Goal: Task Accomplishment & Management: Manage account settings

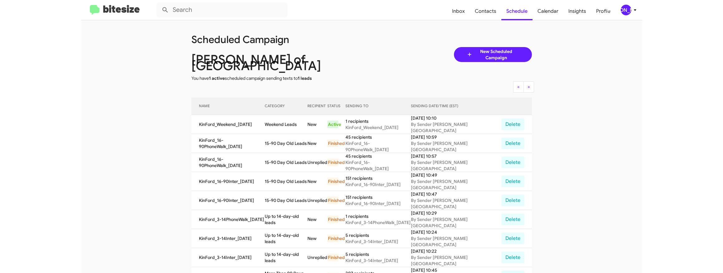
scroll to position [20, 0]
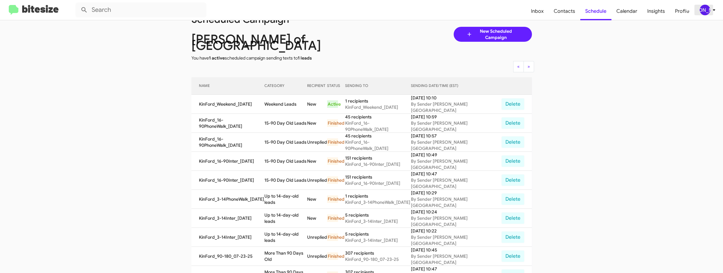
click at [561, 8] on div "[PERSON_NAME]" at bounding box center [704, 10] width 11 height 11
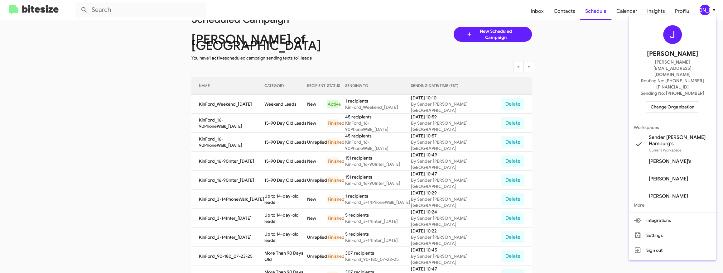
click at [561, 102] on span "Change Organization" at bounding box center [671, 107] width 43 height 11
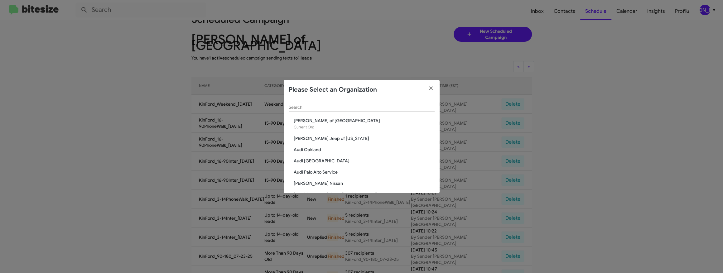
click at [355, 108] on input "Search" at bounding box center [362, 107] width 146 height 5
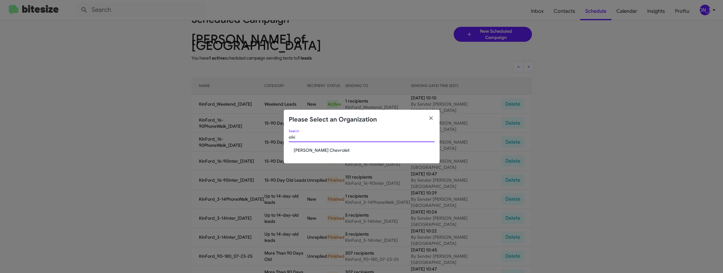
type input "elki"
click at [303, 153] on span "[PERSON_NAME] Chevrolet" at bounding box center [364, 150] width 141 height 6
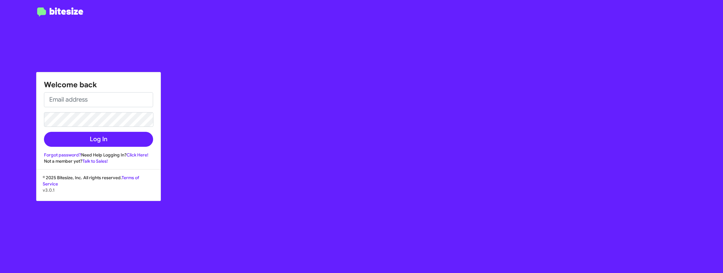
type input "[PERSON_NAME][EMAIL_ADDRESS][DOMAIN_NAME]"
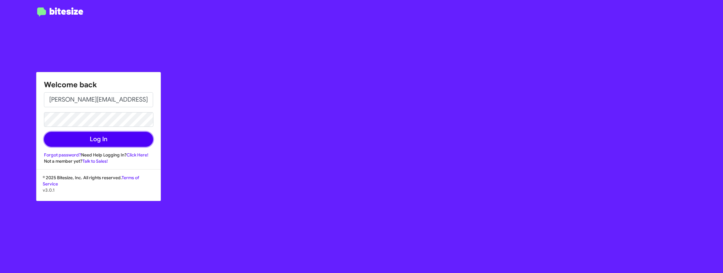
click at [87, 142] on button "Log In" at bounding box center [98, 139] width 109 height 15
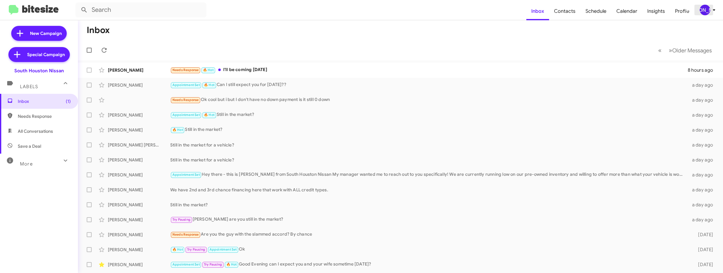
click at [561, 12] on div "[PERSON_NAME]" at bounding box center [704, 10] width 11 height 11
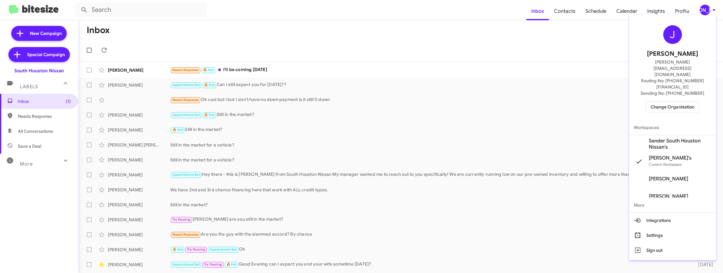
click at [561, 102] on span "Change Organization" at bounding box center [671, 107] width 43 height 11
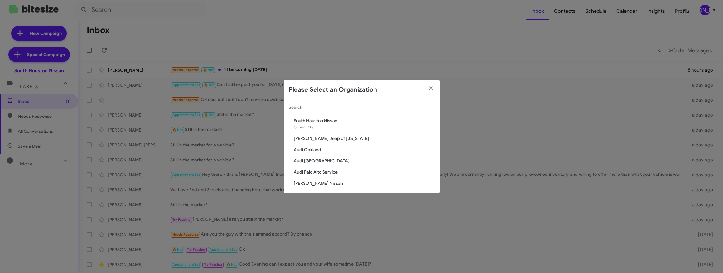
click at [334, 102] on div "Search" at bounding box center [362, 106] width 146 height 12
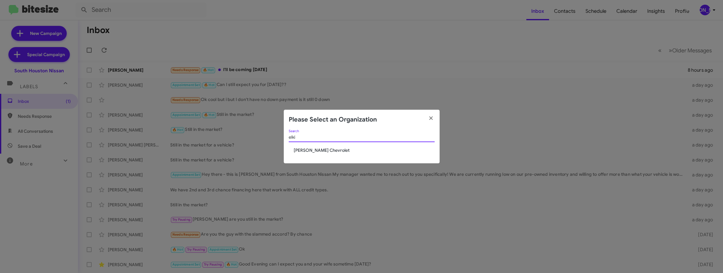
type input "elki"
click at [309, 149] on span "[PERSON_NAME] Chevrolet" at bounding box center [364, 150] width 141 height 6
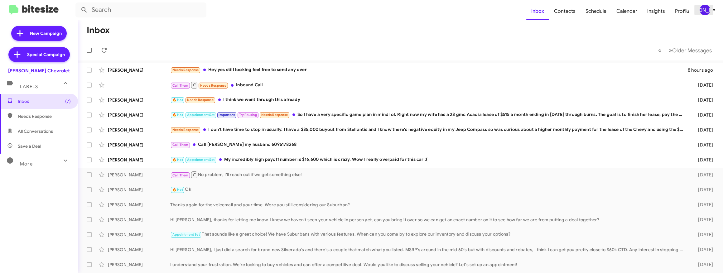
click at [712, 12] on icon at bounding box center [713, 9] width 7 height 7
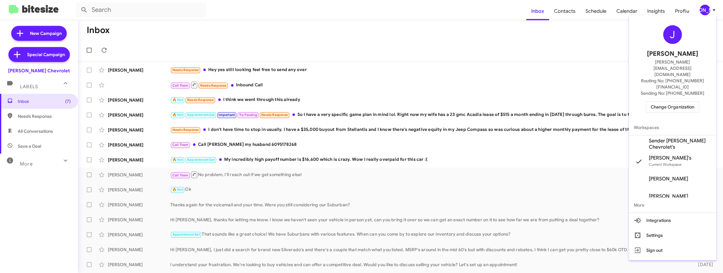
click at [693, 138] on span "Sender [PERSON_NAME] Chevrolet's" at bounding box center [680, 144] width 62 height 12
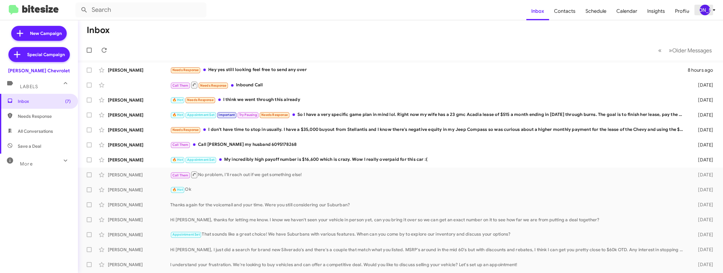
click at [703, 10] on div "[PERSON_NAME]" at bounding box center [704, 10] width 11 height 11
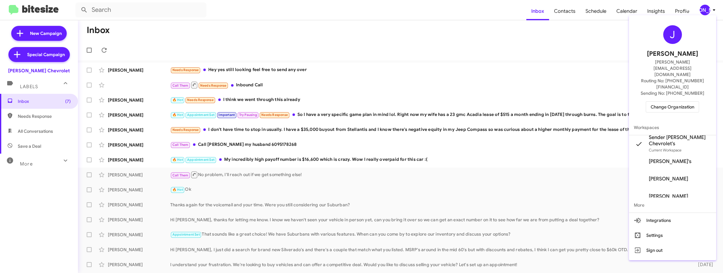
click at [584, 37] on div at bounding box center [361, 136] width 723 height 273
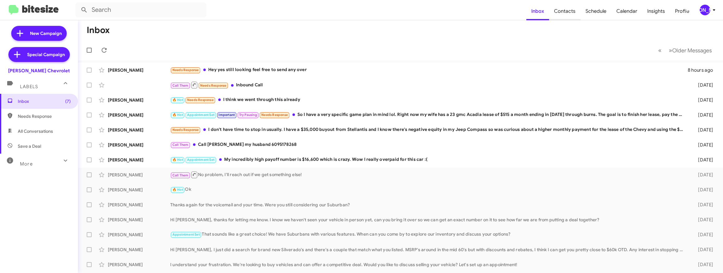
click at [570, 12] on span "Contacts" at bounding box center [564, 11] width 31 height 18
type input "in:groups"
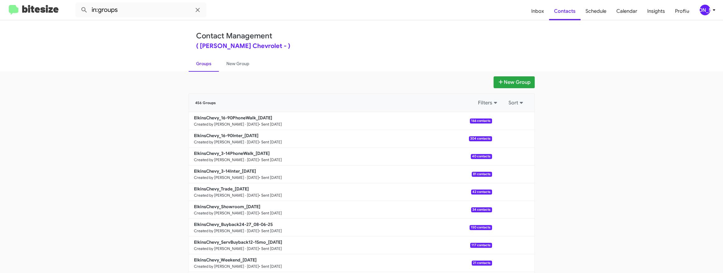
click at [710, 14] on span "[PERSON_NAME]" at bounding box center [708, 10] width 19 height 11
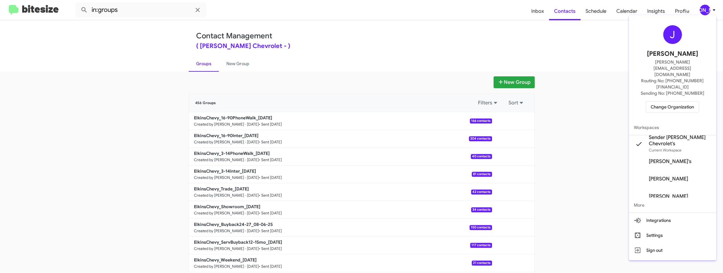
click at [459, 53] on div at bounding box center [361, 136] width 723 height 273
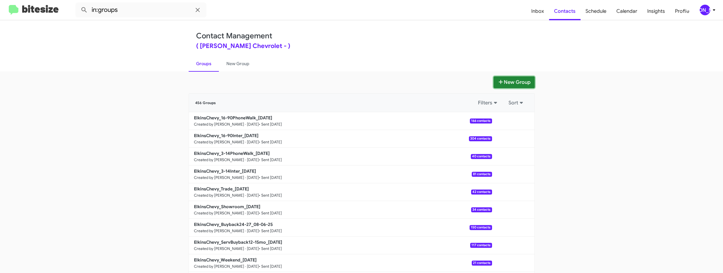
click at [510, 79] on button "New Group" at bounding box center [513, 82] width 41 height 12
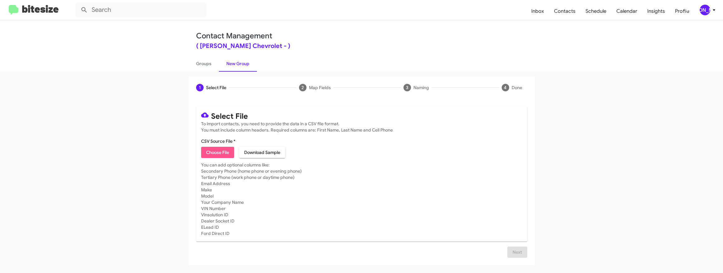
click at [223, 151] on span "Choose File" at bounding box center [217, 152] width 23 height 11
type input "ElkinsChevy_Weekend_08-11-25"
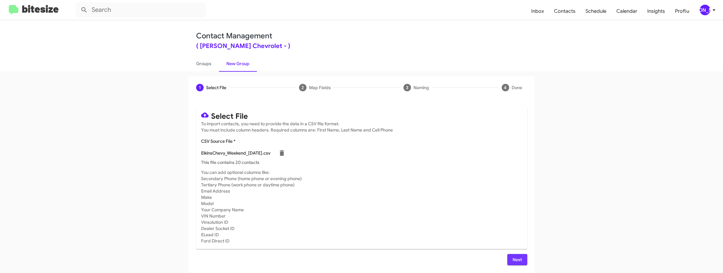
click at [517, 260] on span "Next" at bounding box center [517, 259] width 10 height 11
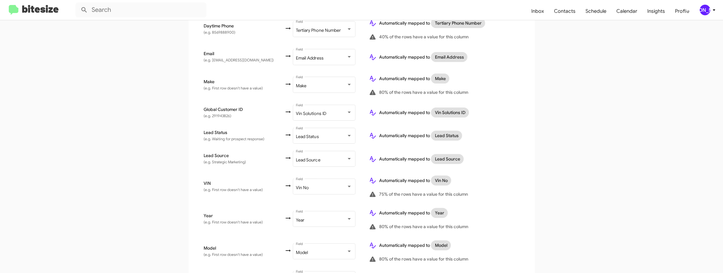
scroll to position [312, 0]
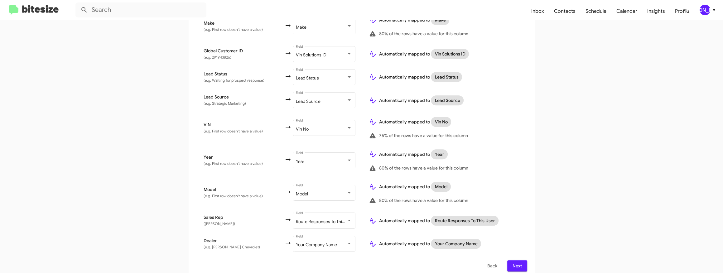
click at [518, 262] on span "Next" at bounding box center [517, 265] width 10 height 11
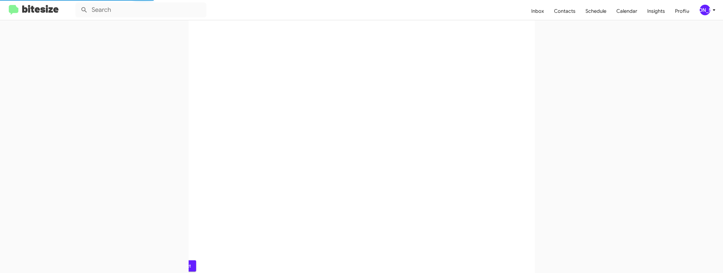
scroll to position [0, 0]
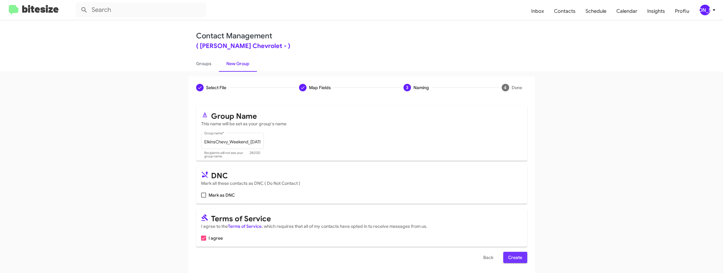
click at [520, 257] on span "Create" at bounding box center [515, 257] width 14 height 11
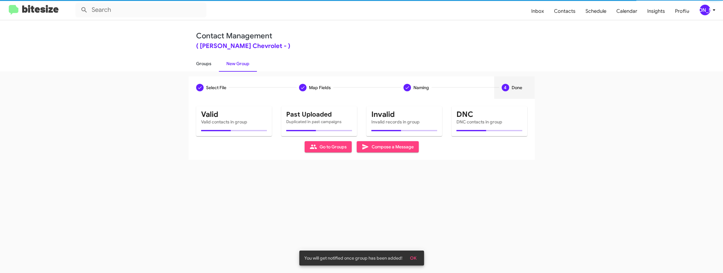
click at [204, 64] on link "Groups" at bounding box center [204, 63] width 30 height 16
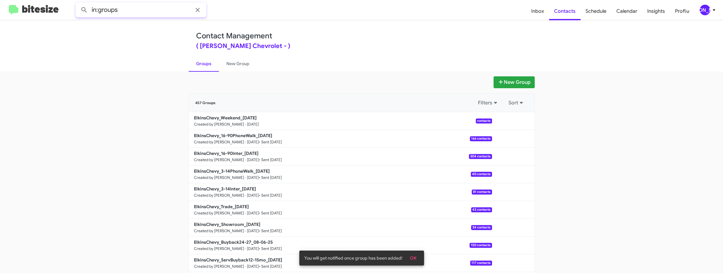
click at [157, 6] on input "in:groups" at bounding box center [140, 9] width 131 height 15
type input "in:groups weekend"
click at [78, 4] on button at bounding box center [84, 10] width 12 height 12
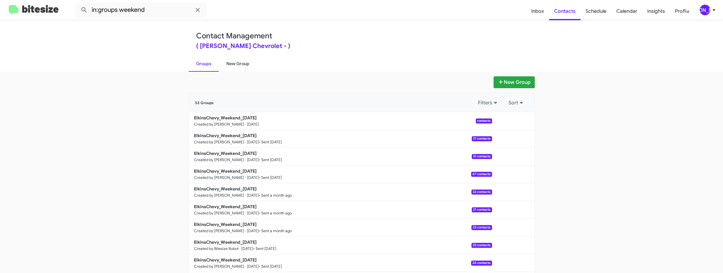
click at [241, 59] on link "New Group" at bounding box center [238, 63] width 38 height 16
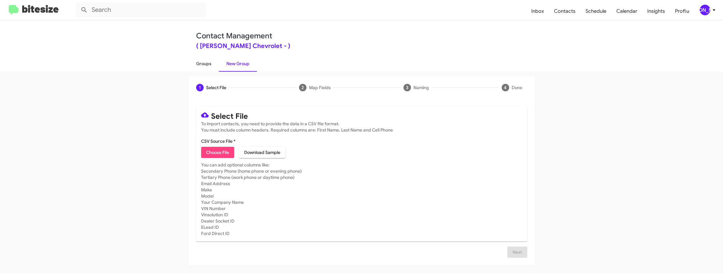
click at [213, 59] on link "Groups" at bounding box center [204, 63] width 30 height 16
type input "in:groups"
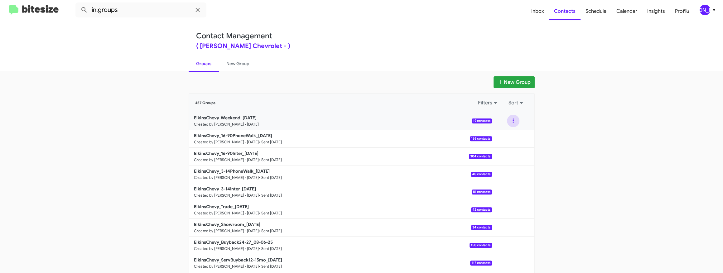
click at [511, 122] on button at bounding box center [513, 121] width 12 height 12
click at [503, 134] on button "View contacts" at bounding box center [494, 137] width 50 height 15
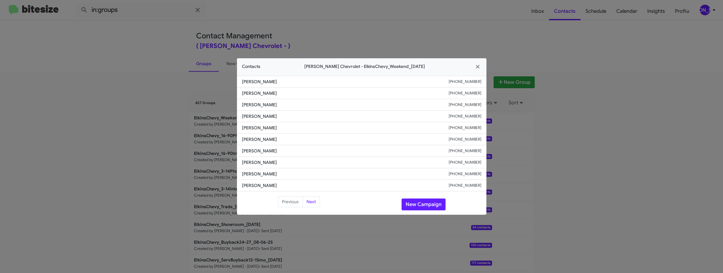
click at [246, 140] on span "Matt Lilien" at bounding box center [345, 139] width 207 height 6
click at [257, 138] on span "Matt Lilien" at bounding box center [345, 139] width 207 height 6
copy span "Matt Lilien"
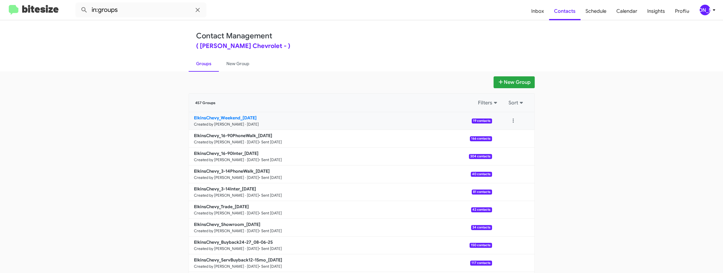
click at [244, 119] on b "ElkinsChevy_Weekend_08-11-25" at bounding box center [225, 118] width 63 height 6
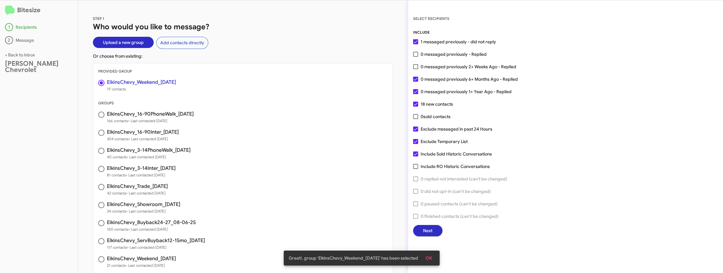
click at [430, 87] on div "INCLUDE 1 messaged previously - did not reply 0 messaged previously - Replied 0…" at bounding box center [565, 132] width 305 height 207
click at [432, 89] on span "0 messaged previously 1+ Year Ago - Replied" at bounding box center [465, 91] width 91 height 7
click at [415, 94] on input "0 messaged previously 1+ Year Ago - Replied" at bounding box center [415, 94] width 0 height 0
checkbox input "false"
click at [444, 79] on span "0 messaged previously 6+ Months Ago - Replied" at bounding box center [468, 78] width 97 height 7
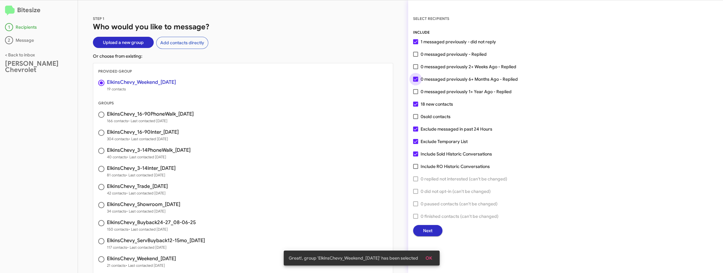
click at [415, 82] on input "0 messaged previously 6+ Months Ago - Replied" at bounding box center [415, 82] width 0 height 0
checkbox input "false"
click at [434, 234] on button "Next" at bounding box center [427, 230] width 29 height 11
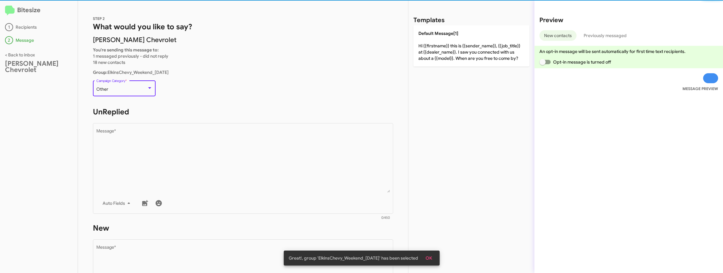
click at [147, 89] on div at bounding box center [150, 88] width 6 height 5
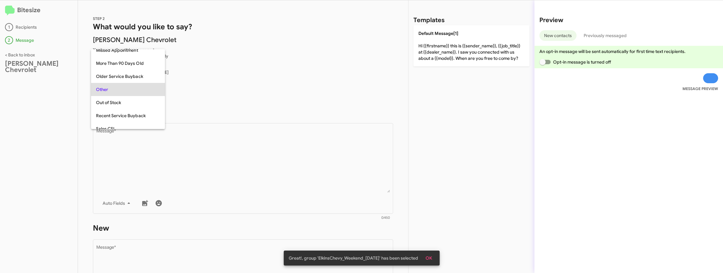
scroll to position [260, 0]
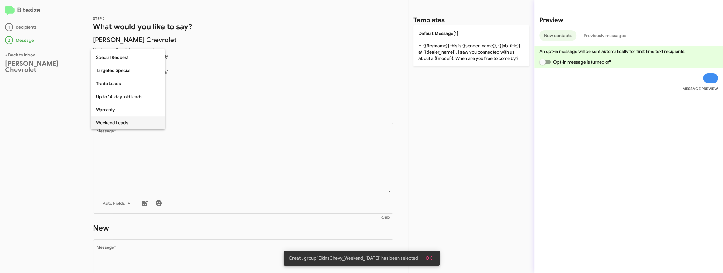
click at [130, 122] on span "Weekend Leads" at bounding box center [128, 122] width 64 height 13
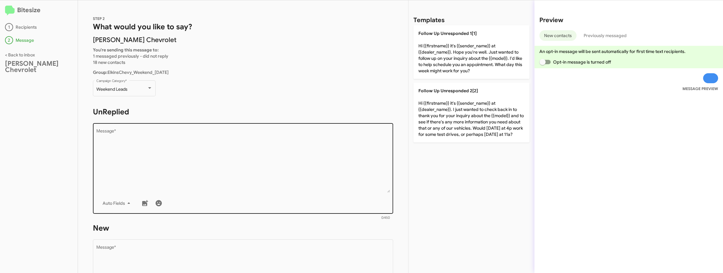
drag, startPoint x: 477, startPoint y: 116, endPoint x: 239, endPoint y: 133, distance: 238.1
click at [476, 116] on p "Follow Up Unresponded 2[2] Hi {{firstname}} it's {{sender_name}} at {{dealer_na…" at bounding box center [471, 113] width 116 height 60
type textarea "Hi {{firstname}} it's {{sender_name}} at {{dealer_name}}. I just wanted to chec…"
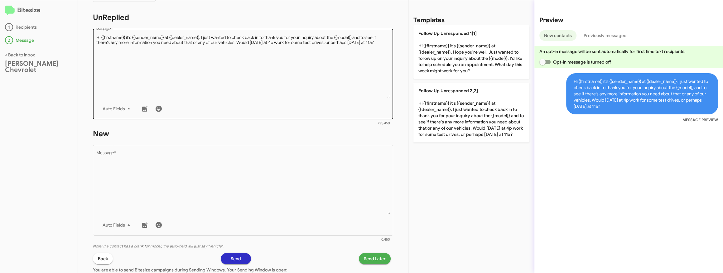
scroll to position [99, 0]
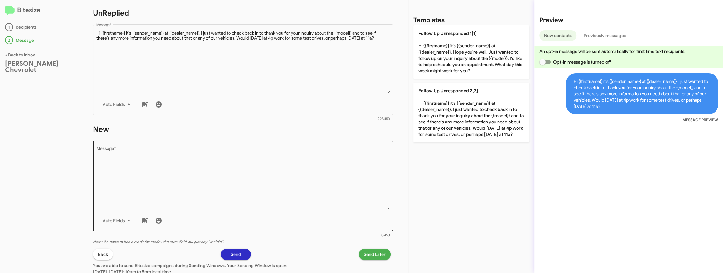
click at [243, 156] on textarea "Message *" at bounding box center [243, 178] width 294 height 64
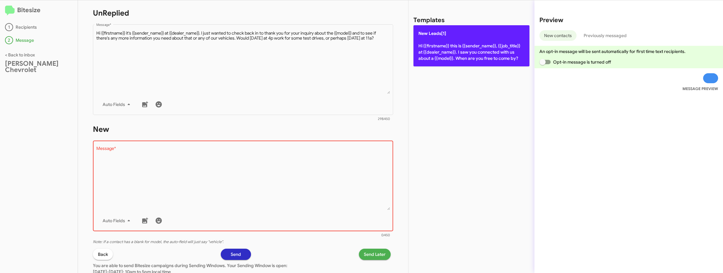
click at [457, 38] on p "New Leads[1] Hi {{firstname}} this is {{sender_name}}, {{job_title}} at {{deale…" at bounding box center [471, 45] width 116 height 41
type textarea "Hi {{firstname}} this is {{sender_name}}, {{job_title}} at {{dealer_name}}. I s…"
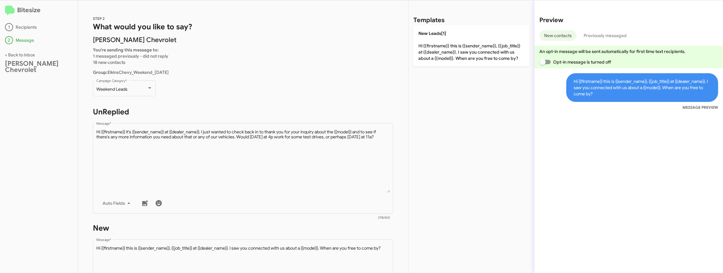
scroll to position [144, 0]
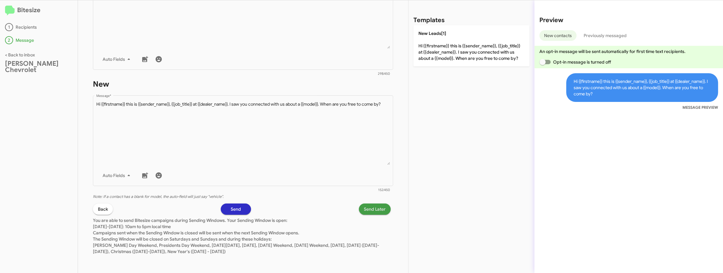
click at [373, 212] on span "Send Later" at bounding box center [375, 209] width 22 height 11
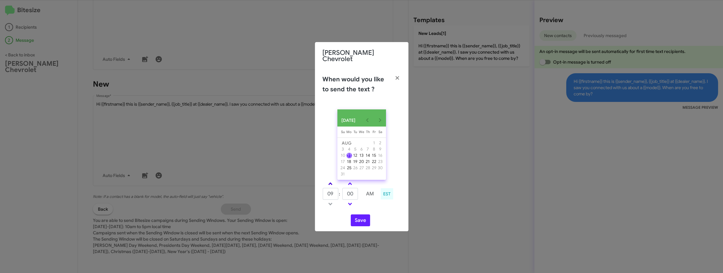
click at [331, 185] on span at bounding box center [330, 184] width 4 height 4
type input "10"
click at [366, 222] on button "Save" at bounding box center [360, 220] width 19 height 12
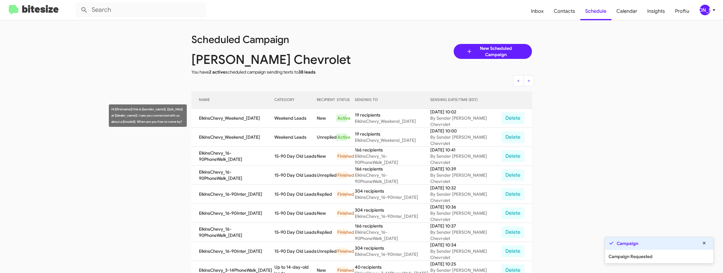
click at [289, 114] on td "Weekend Leads" at bounding box center [295, 118] width 42 height 19
click at [305, 114] on td "Weekend Leads" at bounding box center [295, 118] width 42 height 19
copy td "Weekend Leads"
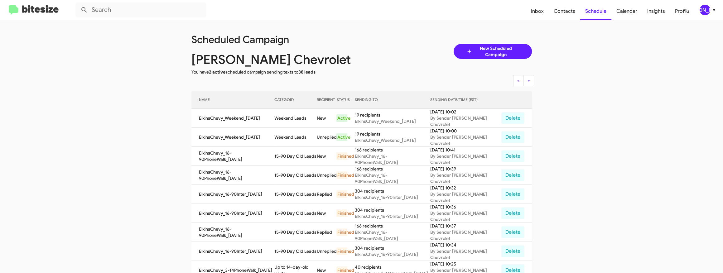
click at [125, 123] on app-scheduler "Scheduled Campaign Elkins Chevrolet You have 2 active scheduled campaign sendin…" at bounding box center [361, 258] width 723 height 476
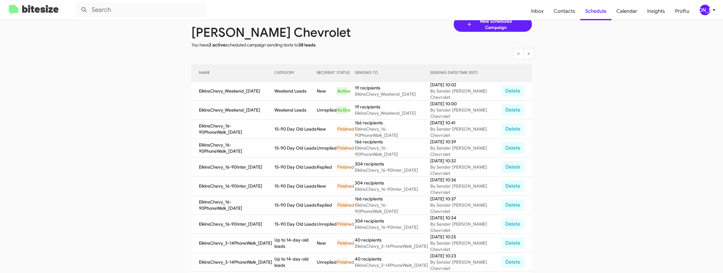
scroll to position [27, 0]
click at [707, 9] on div "[PERSON_NAME]" at bounding box center [704, 10] width 11 height 11
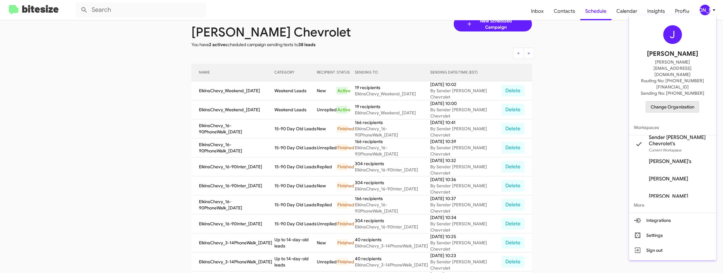
click at [676, 102] on span "Change Organization" at bounding box center [671, 107] width 43 height 11
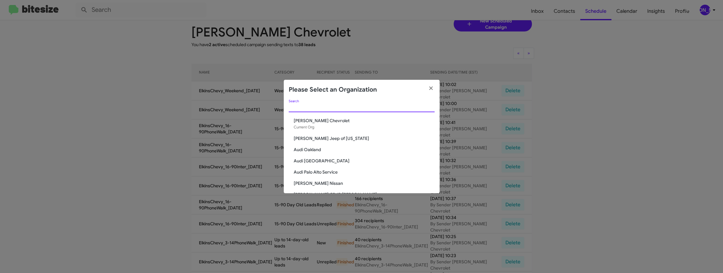
click at [348, 107] on input "Search" at bounding box center [362, 107] width 146 height 5
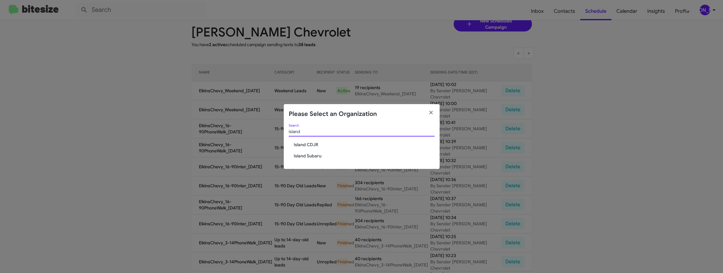
type input "island"
click at [304, 144] on span "Island CDJR" at bounding box center [364, 144] width 141 height 6
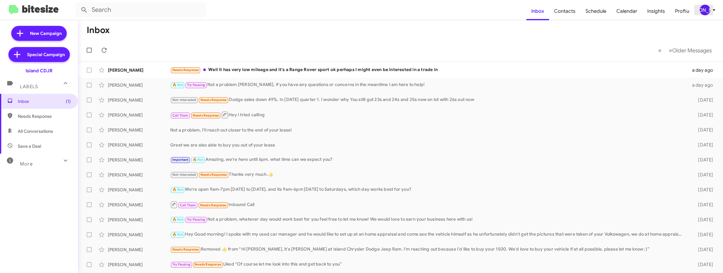
click at [706, 12] on div "[PERSON_NAME]" at bounding box center [704, 10] width 11 height 11
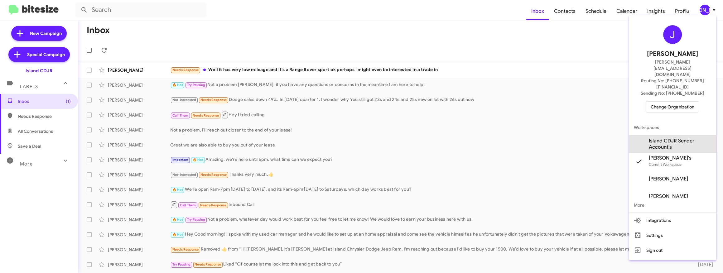
click at [668, 138] on span "Island CDJR Sender Account's" at bounding box center [680, 144] width 62 height 12
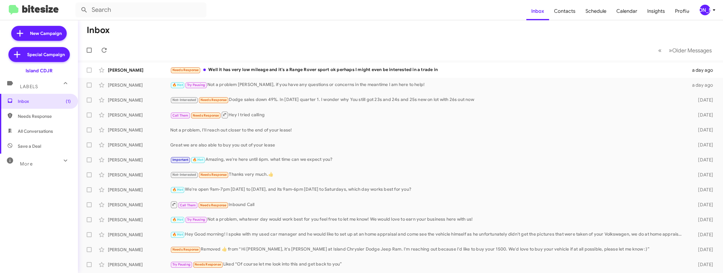
click at [708, 13] on div "[PERSON_NAME]" at bounding box center [704, 10] width 11 height 11
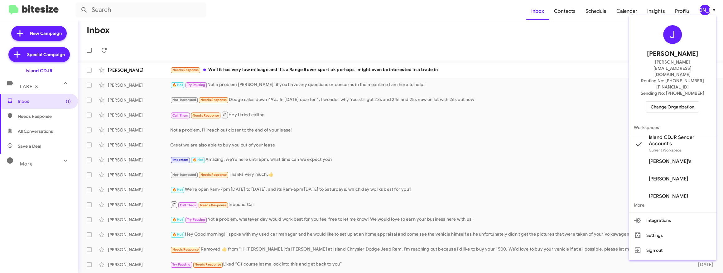
click at [572, 41] on div at bounding box center [361, 136] width 723 height 273
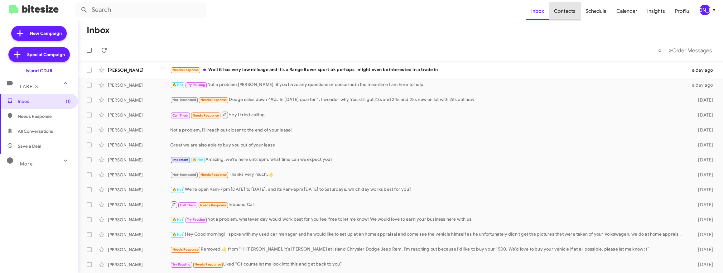
click at [568, 13] on span "Contacts" at bounding box center [564, 11] width 31 height 18
type input "in:groups"
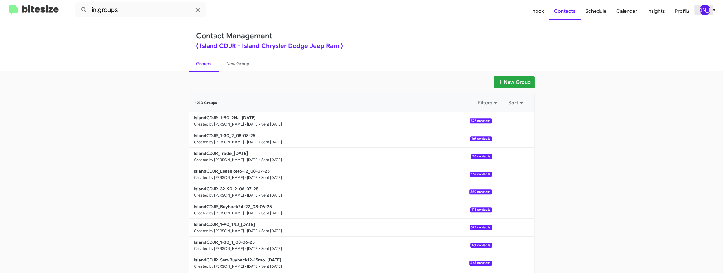
click at [707, 10] on div "[PERSON_NAME]" at bounding box center [704, 10] width 11 height 11
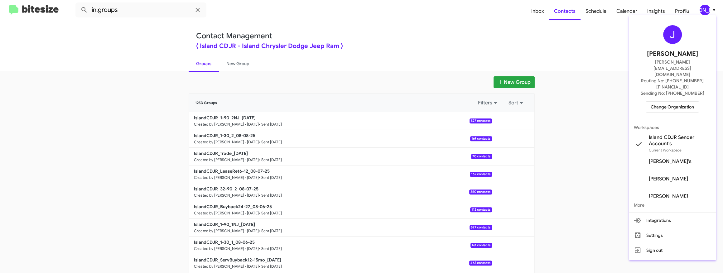
click at [404, 89] on div at bounding box center [361, 136] width 723 height 273
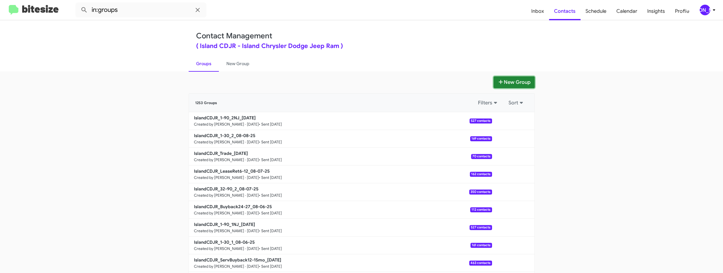
click at [520, 81] on button "New Group" at bounding box center [513, 82] width 41 height 12
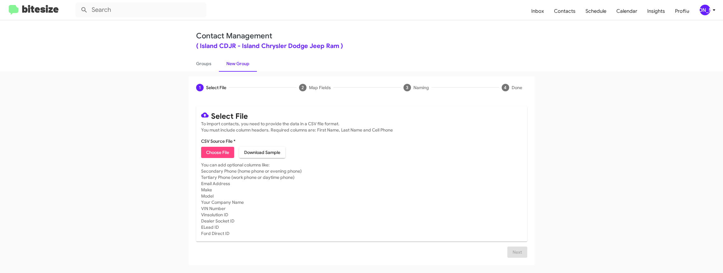
click at [226, 155] on span "Choose File" at bounding box center [217, 152] width 23 height 11
type input "IslandCDJR_LeaseRet1-5_08-11-25"
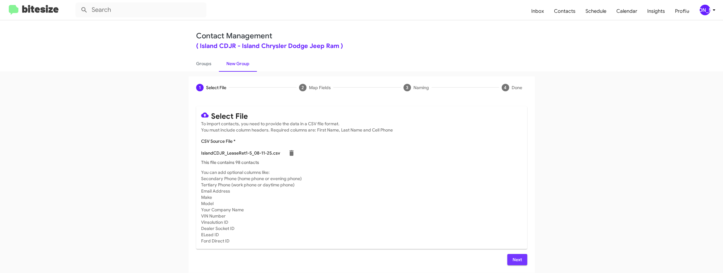
click at [517, 259] on span "Next" at bounding box center [517, 259] width 10 height 11
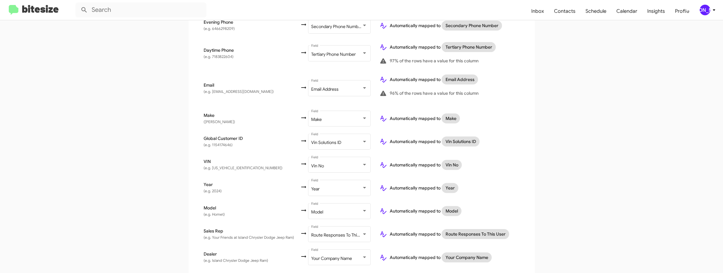
scroll to position [233, 0]
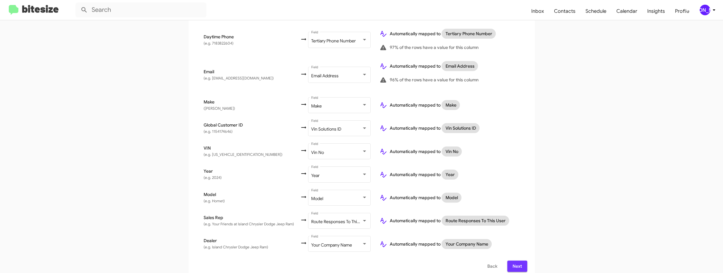
click at [525, 261] on button "Next" at bounding box center [517, 266] width 20 height 11
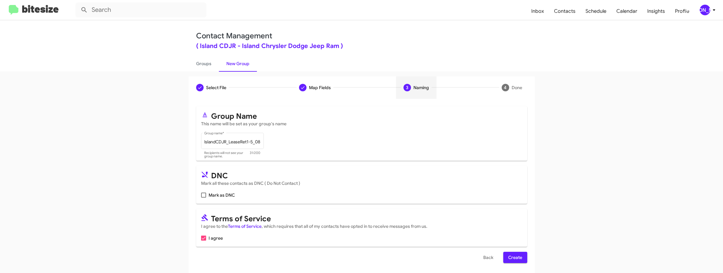
scroll to position [2, 0]
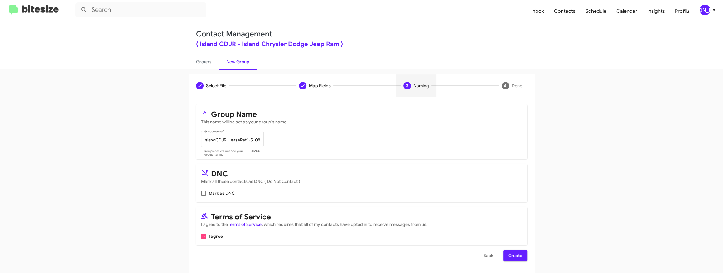
click at [514, 252] on span "Create" at bounding box center [515, 255] width 14 height 11
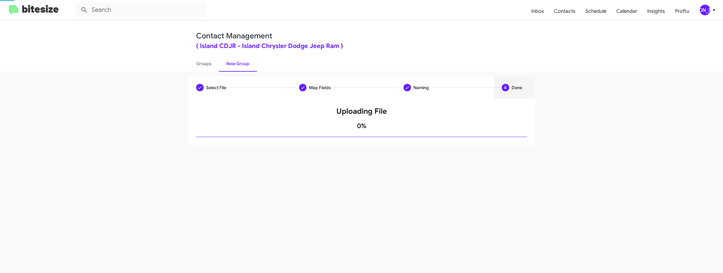
scroll to position [0, 0]
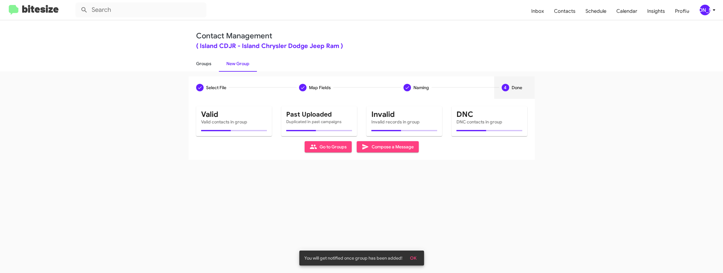
click at [203, 67] on link "Groups" at bounding box center [204, 63] width 30 height 16
type input "in:groups"
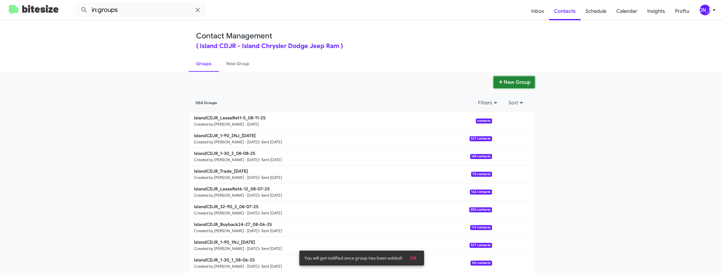
click at [507, 81] on button "New Group" at bounding box center [513, 82] width 41 height 12
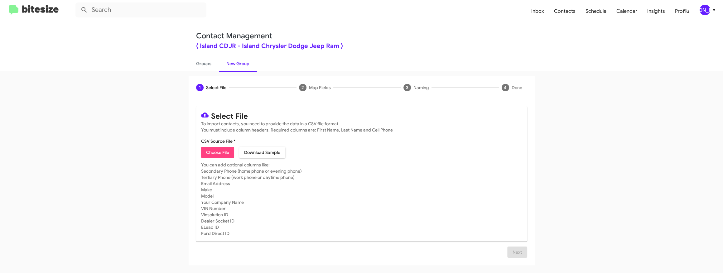
click at [210, 156] on span "Choose File" at bounding box center [217, 152] width 23 height 11
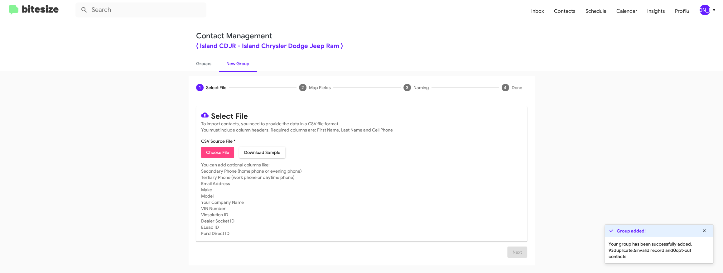
type input "IslandCDJR_Showroom_08-11-25"
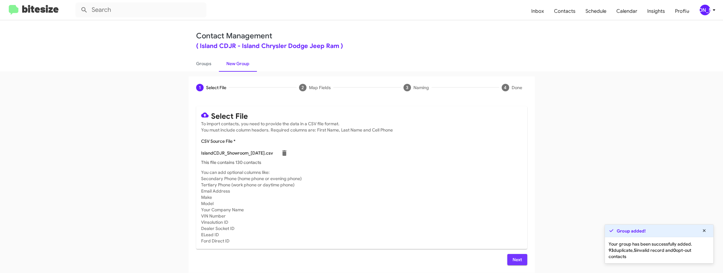
click at [517, 257] on span "Next" at bounding box center [517, 259] width 10 height 11
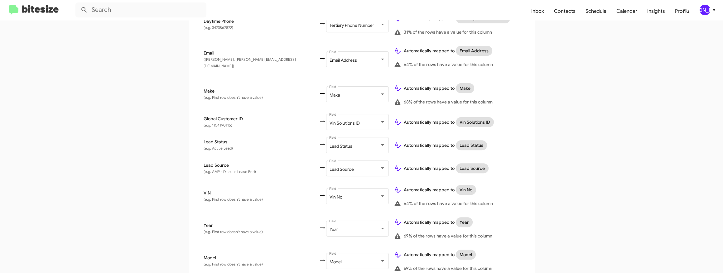
scroll to position [335, 0]
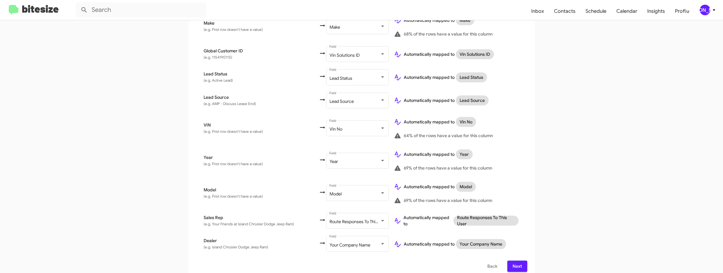
click at [514, 261] on span "Next" at bounding box center [517, 266] width 10 height 11
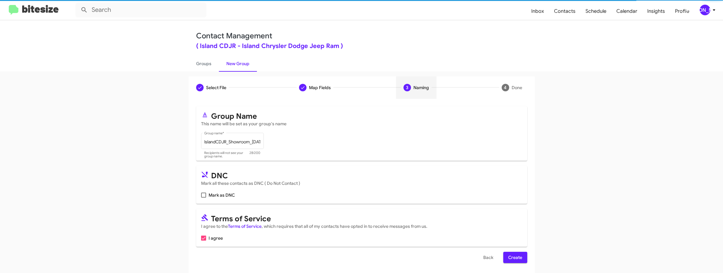
scroll to position [2, 0]
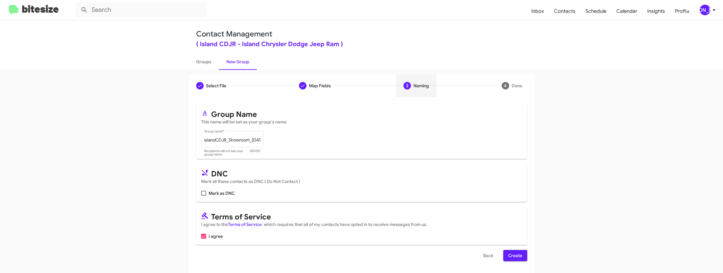
click at [518, 258] on span "Create" at bounding box center [515, 255] width 14 height 11
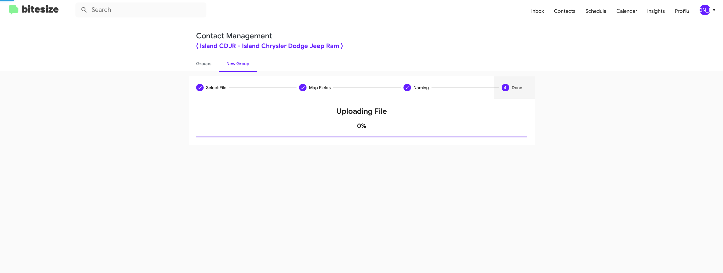
scroll to position [0, 0]
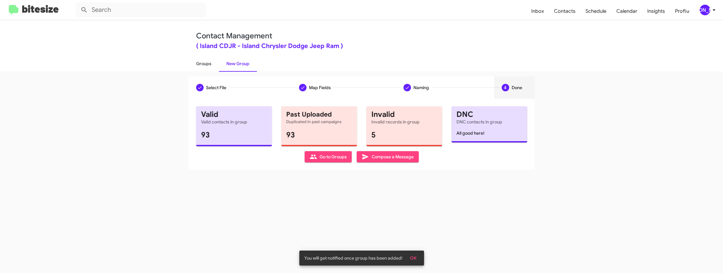
click at [204, 64] on link "Groups" at bounding box center [204, 63] width 30 height 16
type input "in:groups"
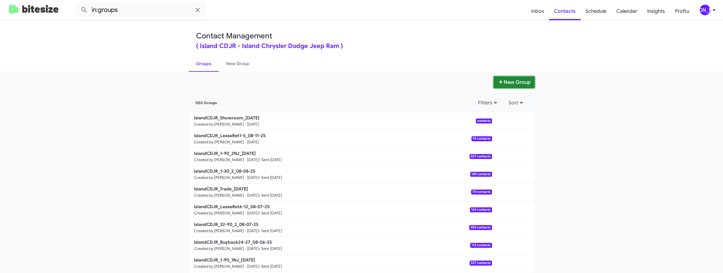
click at [516, 77] on button "New Group" at bounding box center [513, 82] width 41 height 12
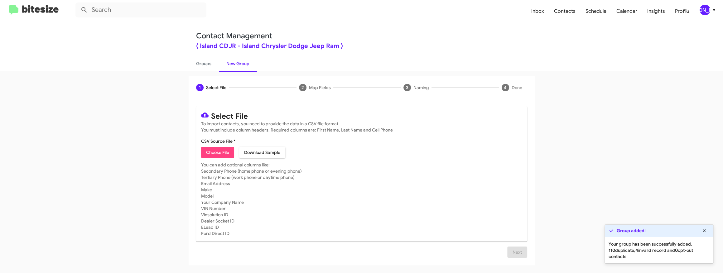
click at [225, 147] on span "Choose File" at bounding box center [217, 152] width 23 height 11
type input "IslandCDJR_Weekend_08-11-25"
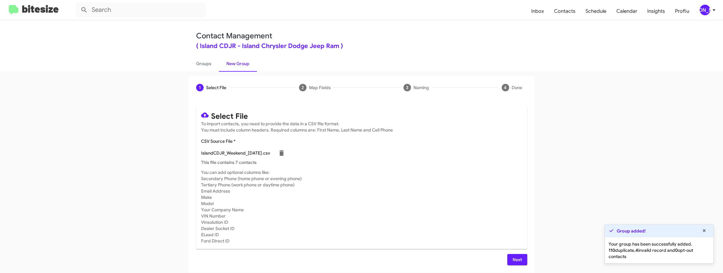
click at [516, 261] on span "Next" at bounding box center [517, 259] width 10 height 11
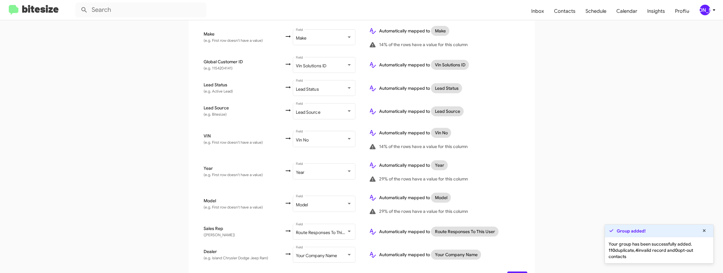
scroll to position [307, 0]
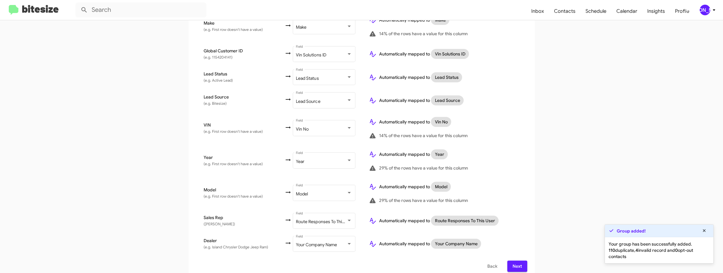
click at [522, 262] on button "Next" at bounding box center [517, 266] width 20 height 11
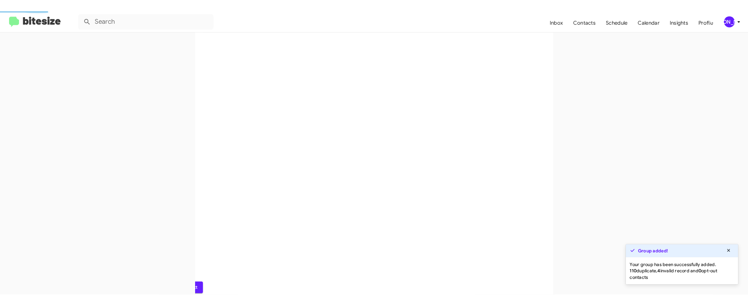
scroll to position [0, 0]
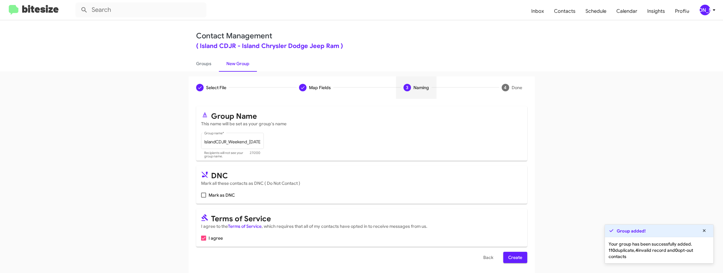
click at [519, 261] on span "Create" at bounding box center [515, 257] width 14 height 11
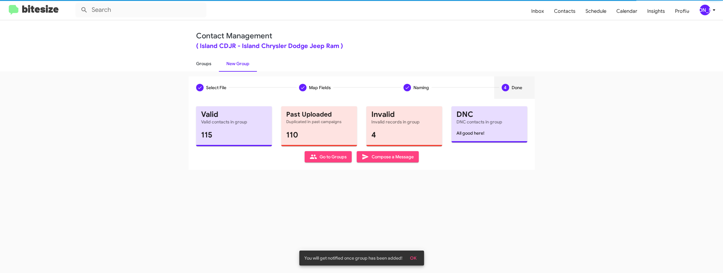
click at [204, 65] on link "Groups" at bounding box center [204, 63] width 30 height 16
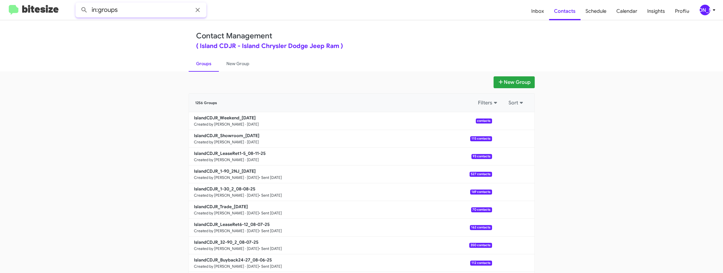
click at [181, 8] on input "in:groups" at bounding box center [140, 9] width 131 height 15
type input "in:groups leaseret1"
click at [78, 4] on button at bounding box center [84, 10] width 12 height 12
click at [241, 62] on link "New Group" at bounding box center [238, 63] width 38 height 16
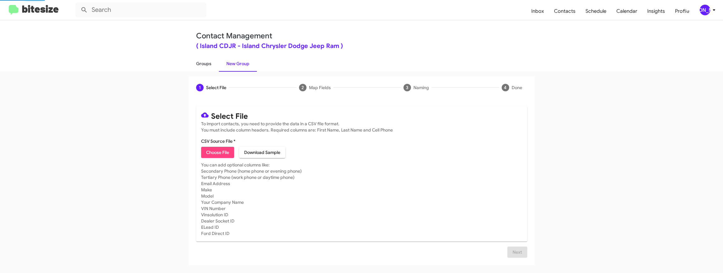
click at [212, 62] on link "Groups" at bounding box center [204, 63] width 30 height 16
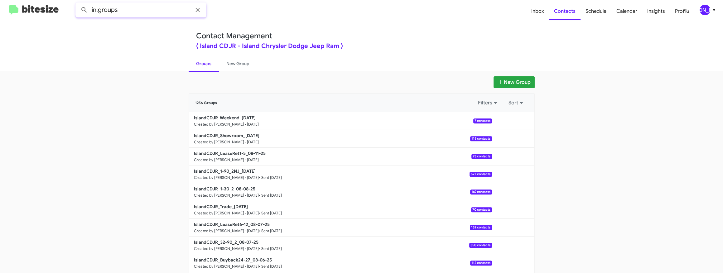
click at [132, 7] on input "in:groups" at bounding box center [140, 9] width 131 height 15
type input "in:groups showroo"
click at [78, 4] on button at bounding box center [84, 10] width 12 height 12
drag, startPoint x: 229, startPoint y: 67, endPoint x: 207, endPoint y: 66, distance: 22.1
click at [229, 67] on link "New Group" at bounding box center [238, 63] width 38 height 16
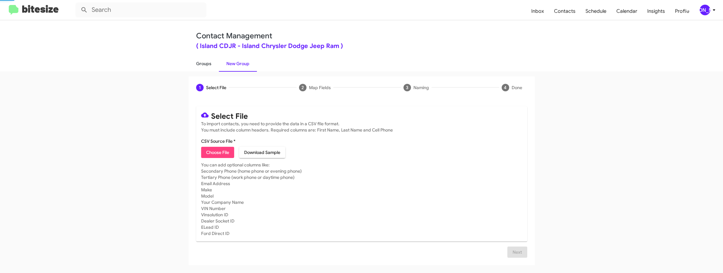
click at [197, 65] on link "Groups" at bounding box center [204, 63] width 30 height 16
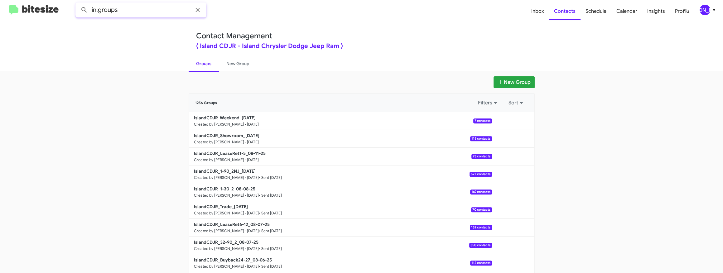
click at [154, 10] on input "in:groups" at bounding box center [140, 9] width 131 height 15
type input "in:groups weeke"
click at [78, 4] on button at bounding box center [84, 10] width 12 height 12
click at [245, 68] on link "New Group" at bounding box center [238, 63] width 38 height 16
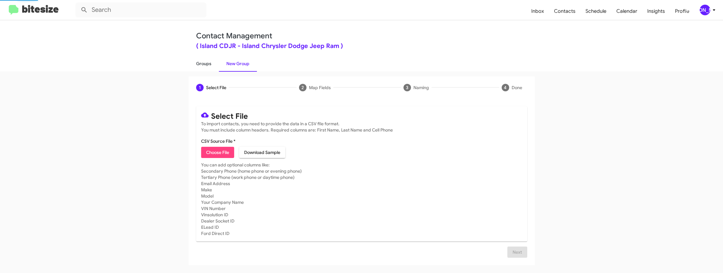
click at [205, 68] on link "Groups" at bounding box center [204, 63] width 30 height 16
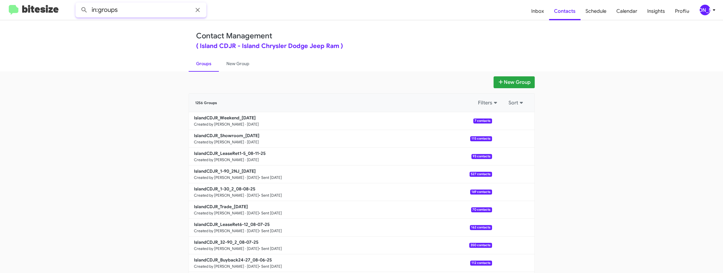
click at [160, 17] on input "in:groups" at bounding box center [140, 9] width 131 height 15
type input "in:groups showr"
click at [78, 4] on button at bounding box center [84, 10] width 12 height 12
click at [226, 65] on link "New Group" at bounding box center [238, 63] width 38 height 16
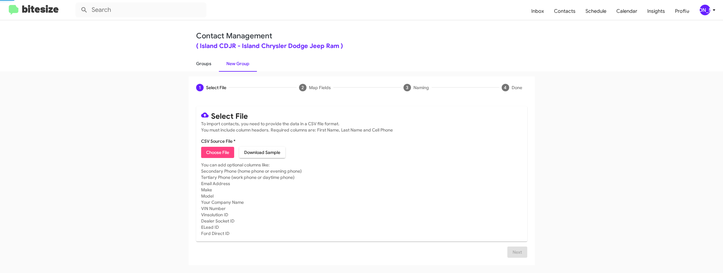
click at [202, 64] on link "Groups" at bounding box center [204, 63] width 30 height 16
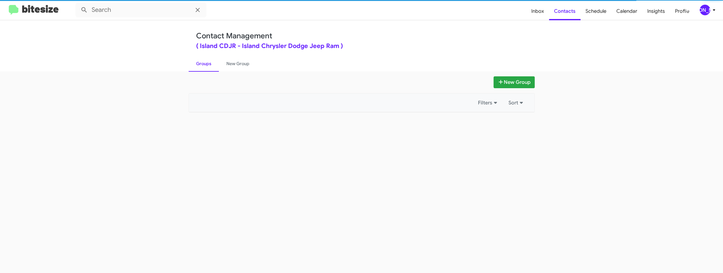
type input "in:groups"
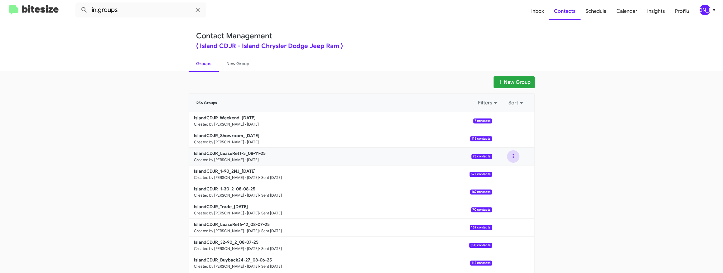
click at [510, 156] on button at bounding box center [513, 156] width 12 height 12
click at [507, 171] on button "View contacts" at bounding box center [494, 173] width 50 height 15
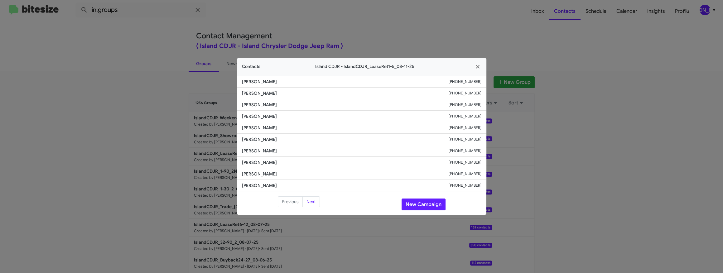
click at [468, 109] on li "Guy Sella +19174398561" at bounding box center [361, 105] width 249 height 12
click at [472, 105] on small "+19174398561" at bounding box center [464, 105] width 33 height 6
copy small "19174398561"
click at [242, 104] on span "Guy Sella" at bounding box center [345, 105] width 207 height 6
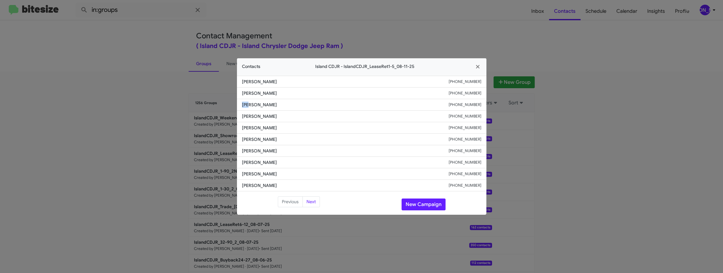
click at [242, 104] on span "Guy Sella" at bounding box center [345, 105] width 207 height 6
click at [257, 105] on span "Guy Sella" at bounding box center [345, 105] width 207 height 6
copy span "Guy Sella"
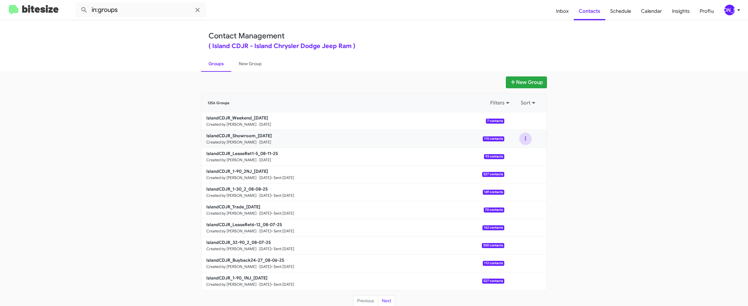
click at [526, 139] on button at bounding box center [525, 138] width 12 height 12
click at [511, 149] on button "View contacts" at bounding box center [507, 155] width 50 height 15
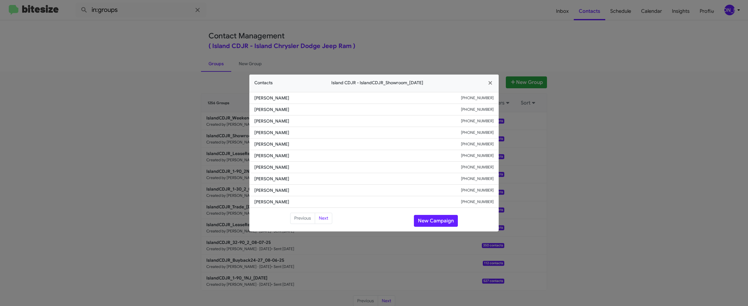
click at [484, 120] on small "+16467195671" at bounding box center [477, 121] width 33 height 6
click at [259, 121] on span "David Johnson" at bounding box center [357, 121] width 207 height 6
click at [276, 121] on span "David Johnson" at bounding box center [357, 121] width 207 height 6
copy span "David Johnson"
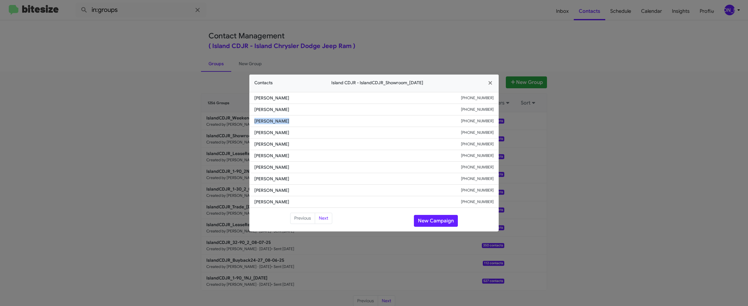
copy span "David Johnson"
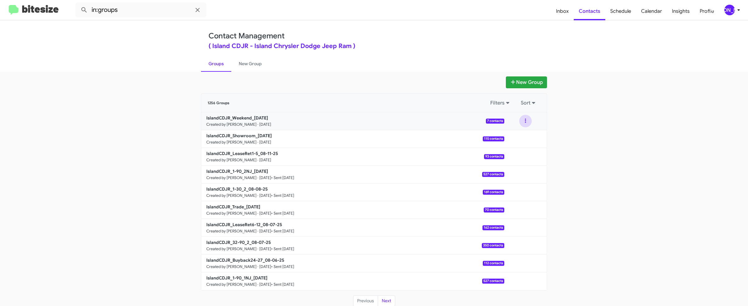
click at [520, 120] on button at bounding box center [525, 121] width 12 height 12
click at [517, 130] on button "View contacts" at bounding box center [507, 137] width 50 height 15
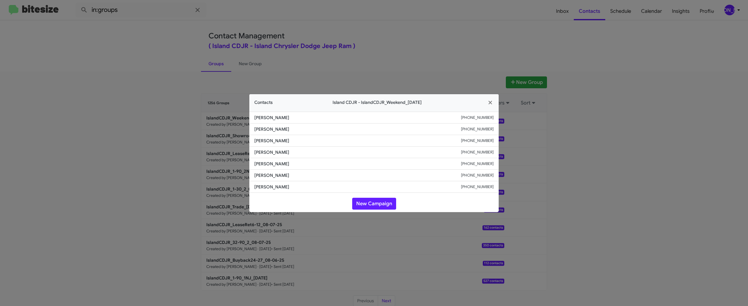
click at [257, 156] on li "Chris Centrillo +19177323996" at bounding box center [373, 152] width 249 height 12
click at [260, 154] on span "Chris Centrillo" at bounding box center [357, 152] width 207 height 6
drag, startPoint x: 260, startPoint y: 154, endPoint x: 276, endPoint y: 153, distance: 16.2
click at [260, 154] on span "Chris Centrillo" at bounding box center [357, 152] width 207 height 6
click at [284, 153] on span "Chris Centrillo" at bounding box center [357, 152] width 207 height 6
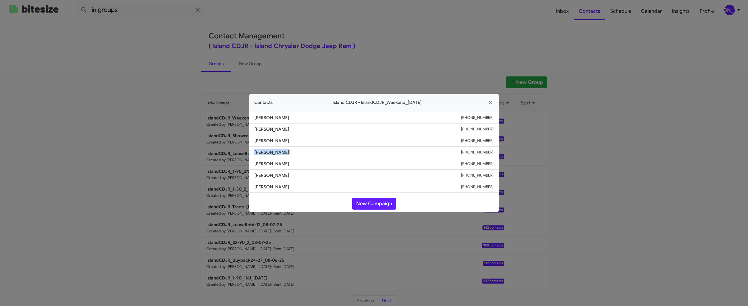
copy span "Chris Centrillo"
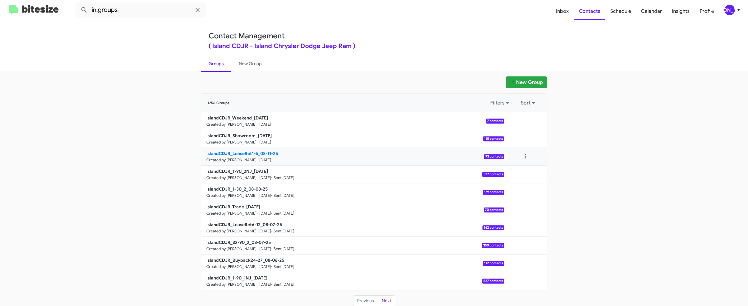
click at [245, 153] on b "IslandCDJR_LeaseRet1-5_08-11-25" at bounding box center [242, 154] width 72 height 6
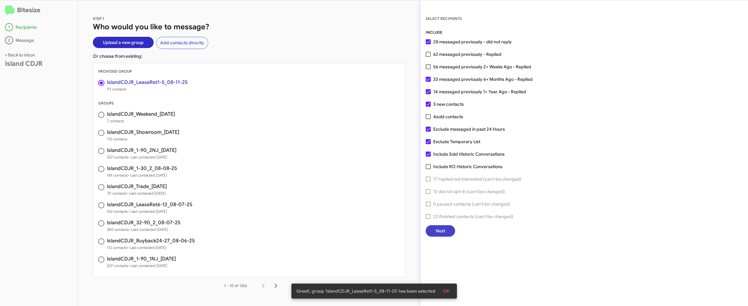
click at [439, 235] on span "Next" at bounding box center [440, 230] width 9 height 11
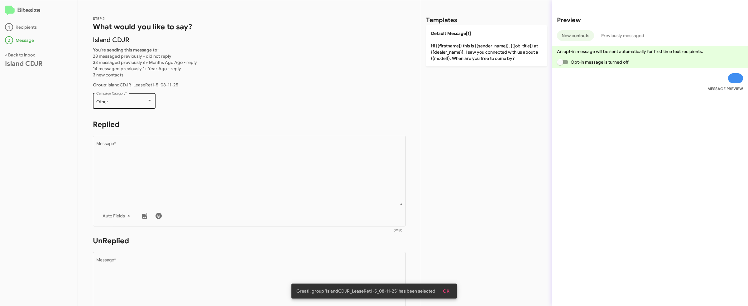
click at [151, 98] on div "Other Campaign Category *" at bounding box center [124, 100] width 56 height 17
click at [125, 67] on span "Lease Return" at bounding box center [128, 68] width 64 height 13
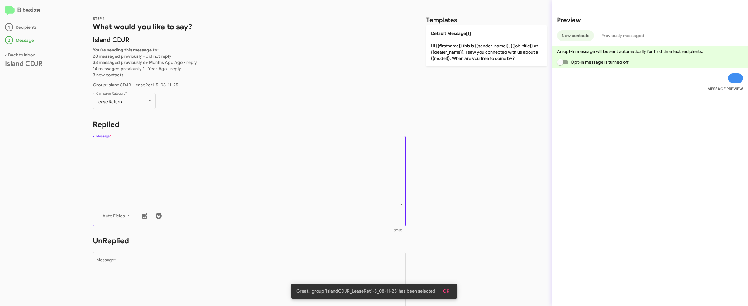
click at [194, 170] on textarea "Message *" at bounding box center [249, 173] width 306 height 64
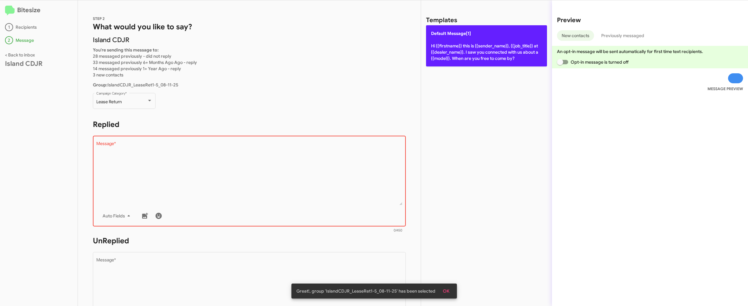
click at [439, 56] on p "Default Message[1] Hi {{firstname}} this is {{sender_name}}, {{job_title}} at {…" at bounding box center [486, 45] width 121 height 41
type textarea "Hi {{firstname}} this is {{sender_name}}, {{job_title}} at {{dealer_name}}. I s…"
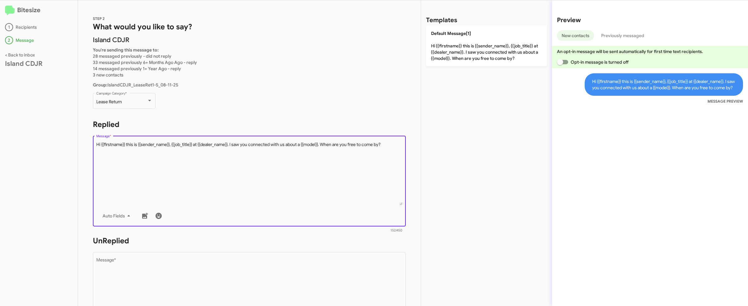
click at [211, 178] on textarea "Message *" at bounding box center [249, 173] width 306 height 64
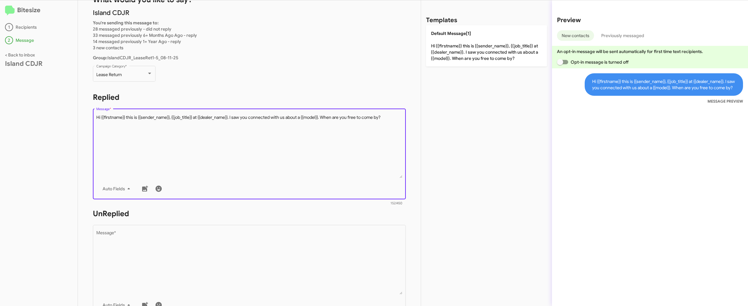
scroll to position [43, 0]
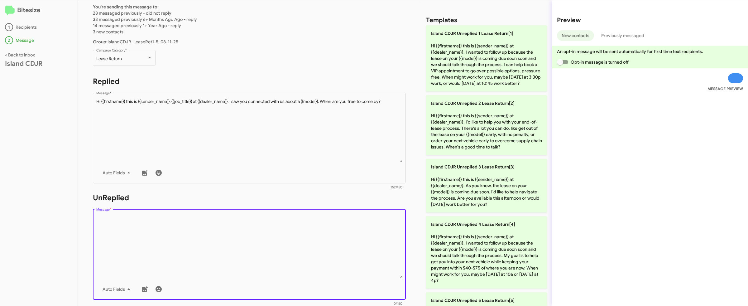
click at [220, 271] on textarea "Message *" at bounding box center [249, 247] width 306 height 64
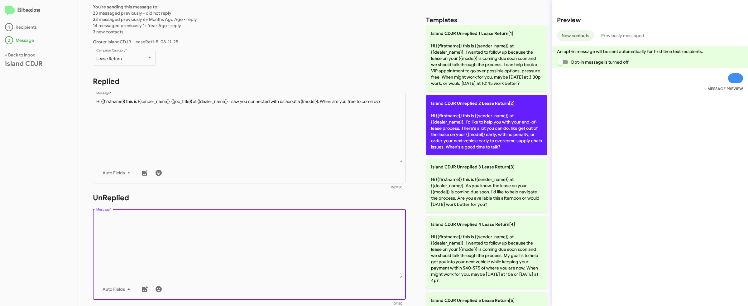
click at [458, 132] on p "Island CDJR Unreplied 2 Lease Return[2] Hi {{firstname}} this is {{sender_name}…" at bounding box center [486, 125] width 121 height 60
type textarea "Hi {{firstname}} this is {{sender_name}} at {{dealer_name}}. I'd like to help y…"
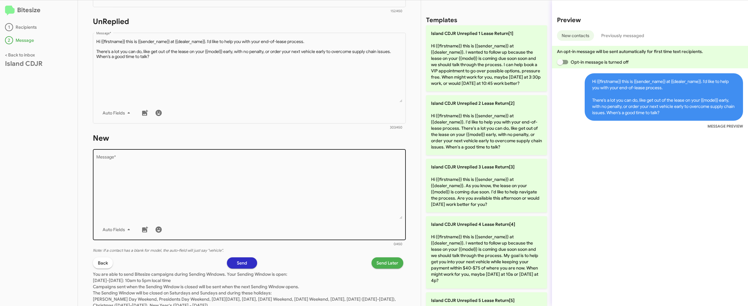
scroll to position [240, 0]
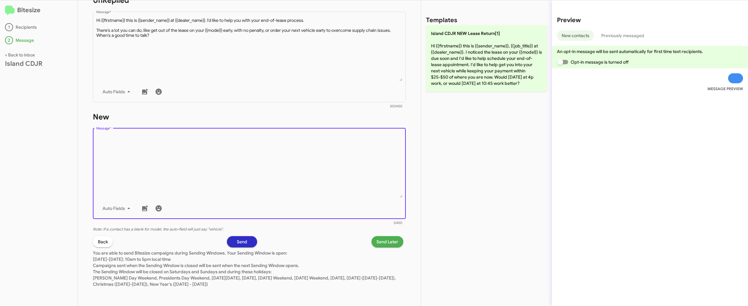
click at [238, 175] on textarea "Message *" at bounding box center [249, 166] width 306 height 64
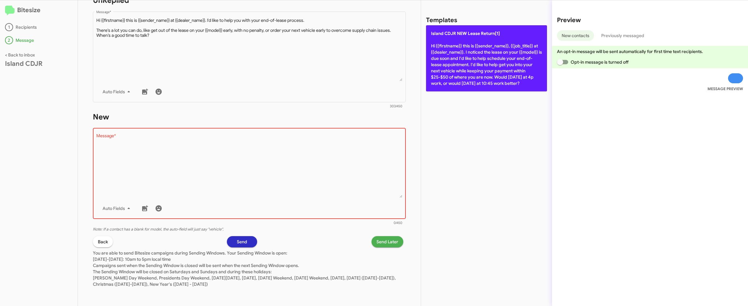
click at [468, 77] on p "Island CDJR NEW Lease Return[1] Hi {{firstname}} this is {{sender_name}}, {{job…" at bounding box center [486, 58] width 121 height 66
type textarea "Hi {{firstname}} this is {{sender_name}}, {{job_title}} at {{dealer_name}}. I n…"
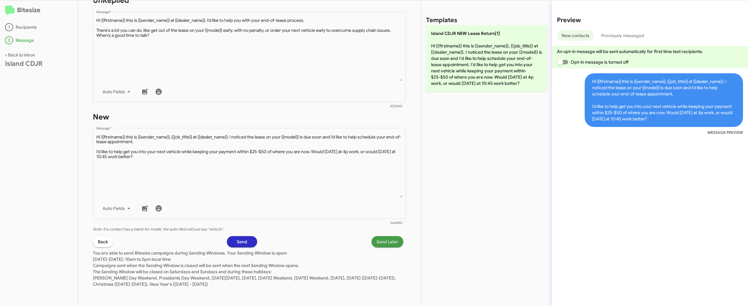
click at [389, 239] on span "Send Later" at bounding box center [388, 241] width 22 height 11
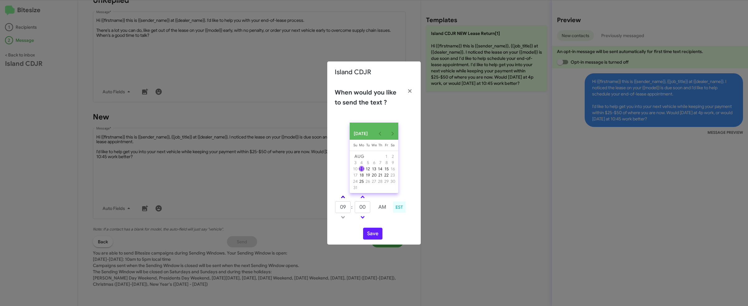
click at [345, 200] on link at bounding box center [343, 196] width 11 height 7
click at [363, 218] on span at bounding box center [363, 216] width 4 height 4
type input "10"
click at [363, 218] on span at bounding box center [363, 216] width 4 height 4
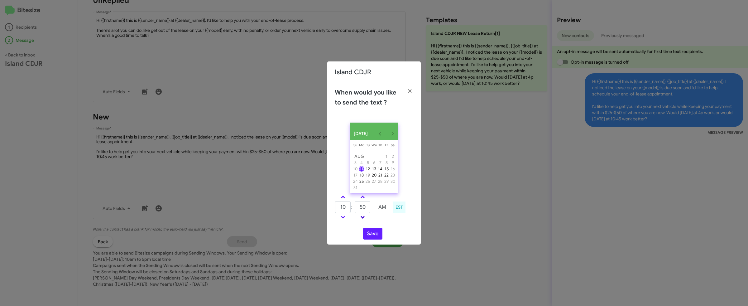
click at [362, 218] on span at bounding box center [363, 216] width 4 height 4
type input "45"
click at [365, 235] on button "Save" at bounding box center [372, 234] width 19 height 12
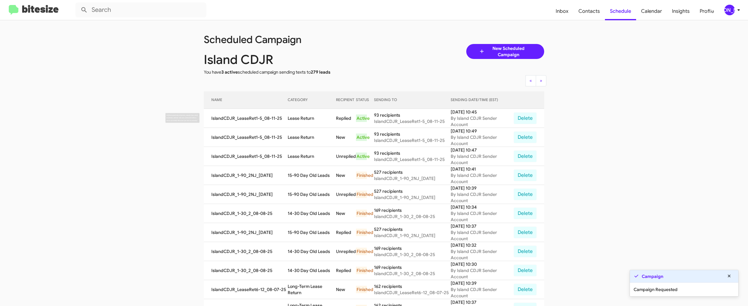
click at [297, 115] on td "Lease Return" at bounding box center [312, 118] width 48 height 19
click at [310, 117] on td "Lease Return" at bounding box center [312, 118] width 48 height 19
copy td "Lease Return"
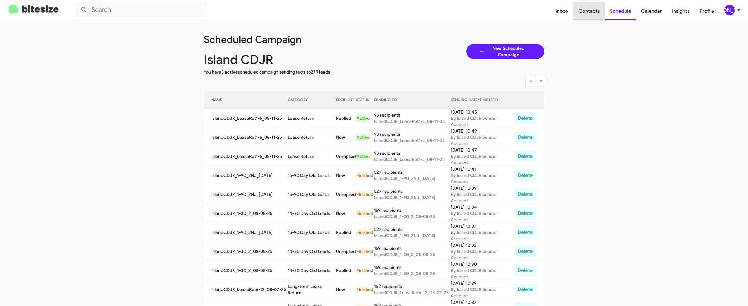
click at [591, 10] on span "Contacts" at bounding box center [588, 11] width 31 height 18
type input "in:groups"
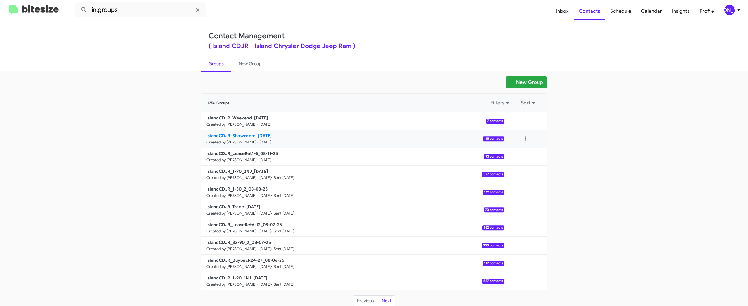
click at [242, 137] on b "IslandCDJR_Showroom_08-11-25" at bounding box center [238, 136] width 65 height 6
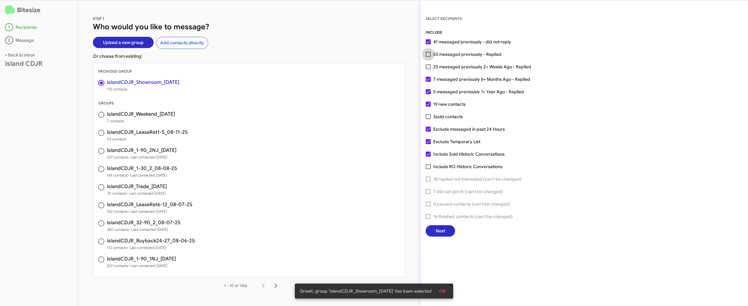
click at [445, 55] on span "55 messaged previously - Replied" at bounding box center [467, 53] width 68 height 7
click at [428, 57] on input "55 messaged previously - Replied" at bounding box center [428, 57] width 0 height 0
checkbox input "true"
click at [447, 229] on button "Next" at bounding box center [440, 230] width 29 height 11
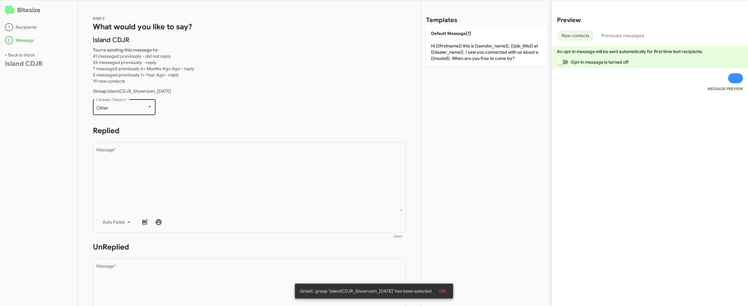
click at [117, 100] on div "Other Campaign Category *" at bounding box center [124, 106] width 56 height 17
click at [121, 140] on span "Showroom Up Unsold" at bounding box center [128, 141] width 64 height 13
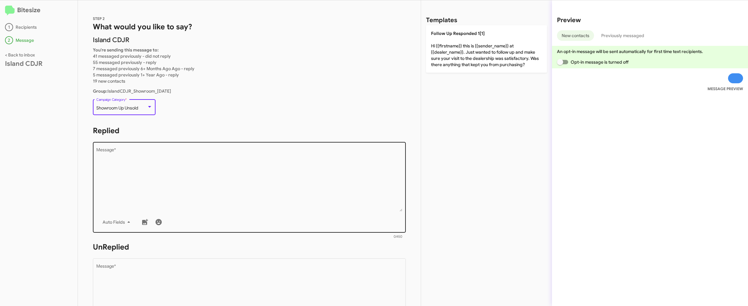
click at [231, 165] on textarea "Message *" at bounding box center [249, 180] width 306 height 64
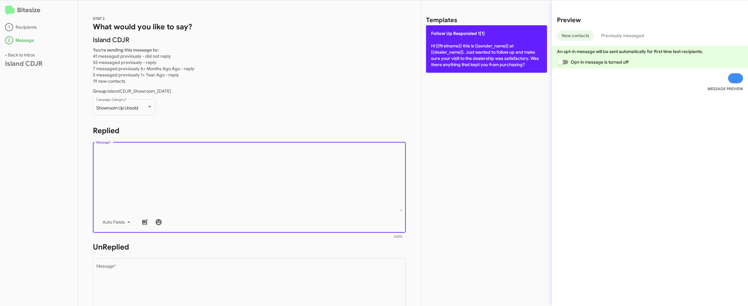
click at [465, 54] on p "Follow Up Responded 1[1] Hi {{firstname}} this is {{sender_name}} at {{dealer_n…" at bounding box center [486, 48] width 121 height 47
type textarea "Hi {{firstname}} this is {{sender_name}} at {{dealer_name}}. Just wanted to fol…"
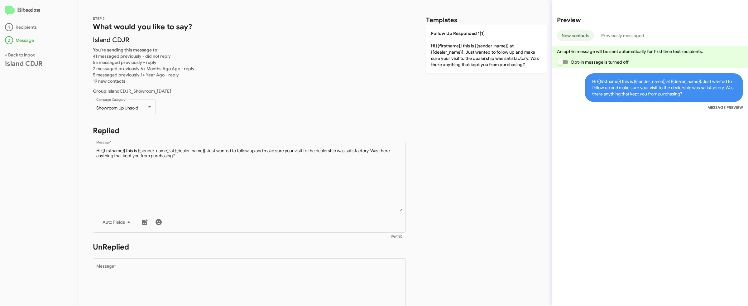
scroll to position [53, 0]
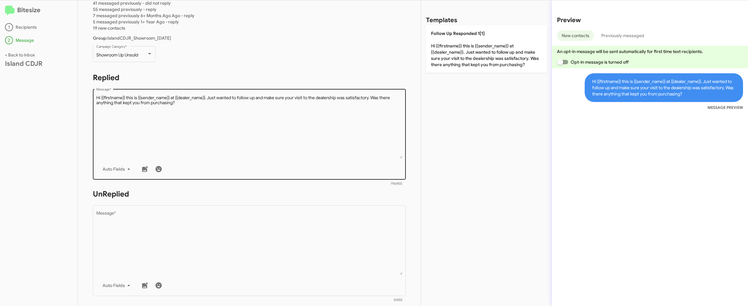
drag, startPoint x: 246, startPoint y: 247, endPoint x: 375, endPoint y: 169, distance: 150.0
click at [246, 247] on textarea "Message *" at bounding box center [249, 243] width 306 height 64
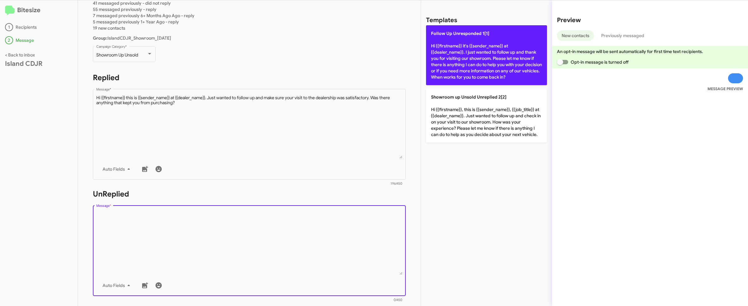
click at [469, 66] on p "Follow Up Unresponded 1[1] Hi {{firstname}} it's {{sender_name}} at {{dealer_na…" at bounding box center [486, 55] width 121 height 60
type textarea "Hi {{firstname}} it's {{sender_name}} at {{dealer_name}}. I just wanted to foll…"
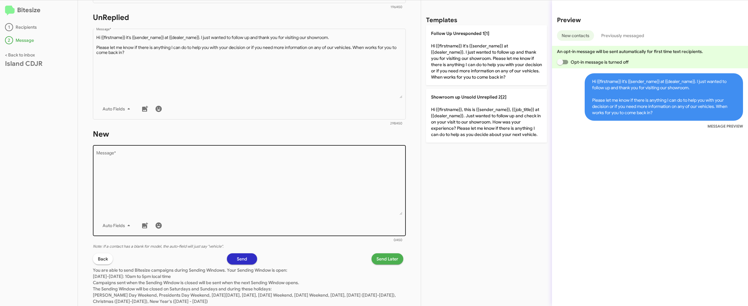
scroll to position [247, 0]
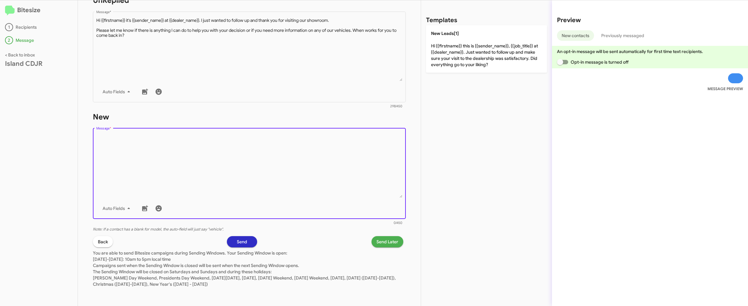
drag, startPoint x: 299, startPoint y: 145, endPoint x: 410, endPoint y: 118, distance: 114.3
click at [301, 146] on textarea "Message *" at bounding box center [249, 166] width 306 height 64
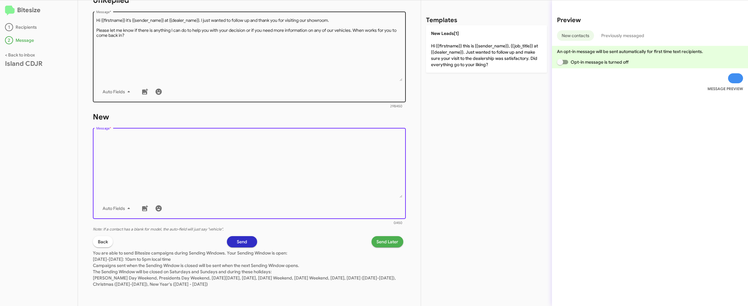
drag, startPoint x: 467, startPoint y: 57, endPoint x: 405, endPoint y: 31, distance: 66.7
click at [467, 57] on p "New Leads[1] Hi {{firstname}} this is {{sender_name}}, {{job_title}} at {{deale…" at bounding box center [486, 48] width 121 height 47
type textarea "Hi {{firstname}} this is {{sender_name}}, {{job_title}} at {{dealer_name}}. Jus…"
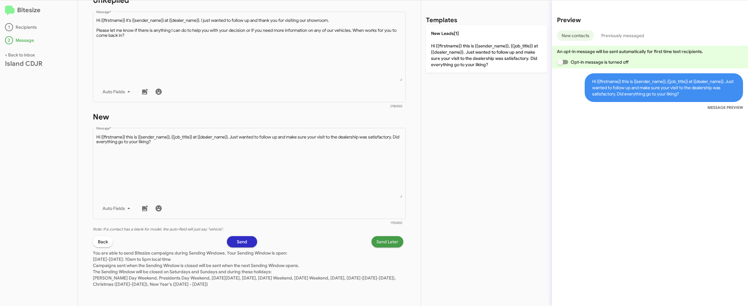
click at [381, 242] on span "Send Later" at bounding box center [388, 241] width 22 height 11
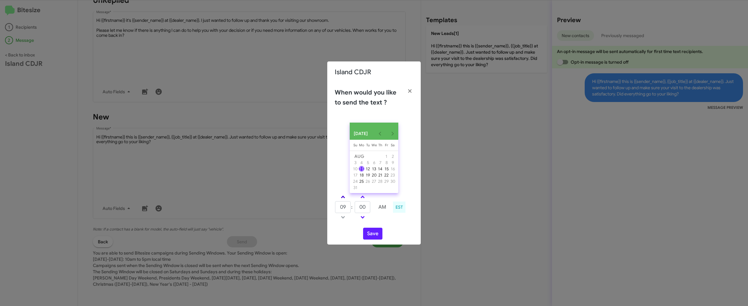
click at [345, 200] on link at bounding box center [343, 196] width 11 height 7
type input "10"
click at [375, 205] on td "AM" at bounding box center [382, 207] width 17 height 12
click at [367, 200] on link at bounding box center [362, 196] width 11 height 7
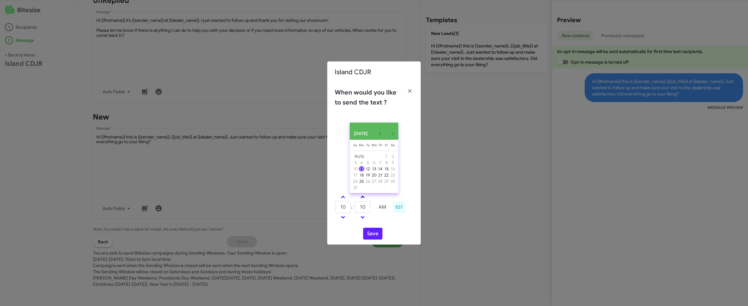
click at [367, 200] on link at bounding box center [362, 196] width 11 height 7
type input "20"
click at [373, 237] on button "Save" at bounding box center [372, 234] width 19 height 12
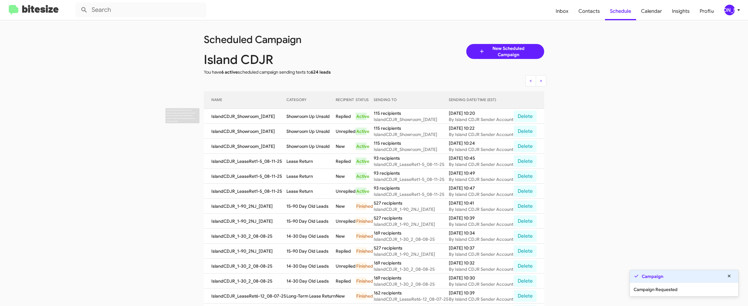
click at [291, 118] on td "Showroom Up Unsold" at bounding box center [310, 116] width 49 height 15
click at [315, 117] on td "Showroom Up Unsold" at bounding box center [310, 116] width 49 height 15
click at [322, 116] on td "Showroom Up Unsold" at bounding box center [310, 116] width 49 height 15
copy td "Showroom Up Unsold"
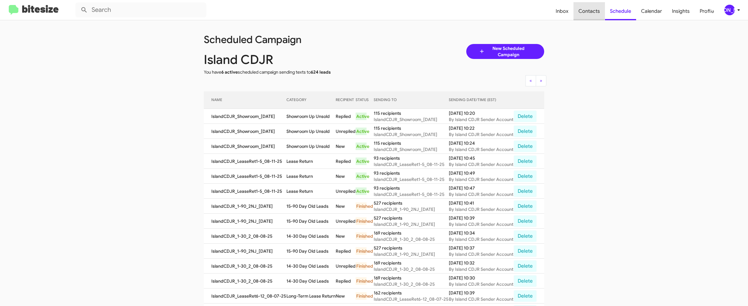
click at [587, 9] on span "Contacts" at bounding box center [588, 11] width 31 height 18
type input "in:groups"
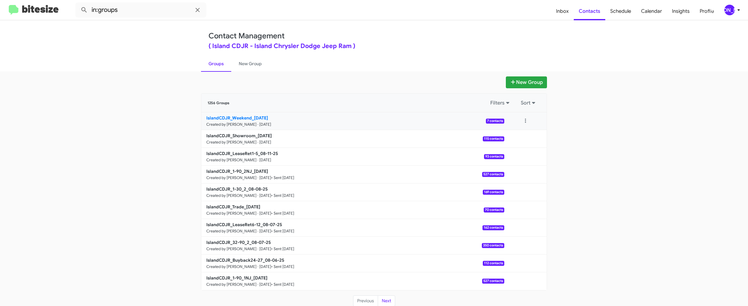
click at [285, 119] on p "IslandCDJR_Weekend_08-11-25" at bounding box center [352, 118] width 293 height 6
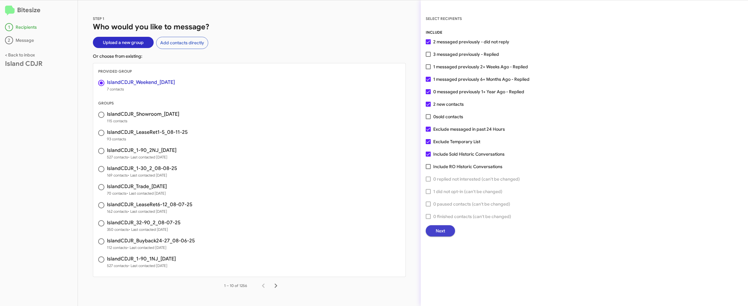
click at [448, 232] on button "Next" at bounding box center [440, 230] width 29 height 11
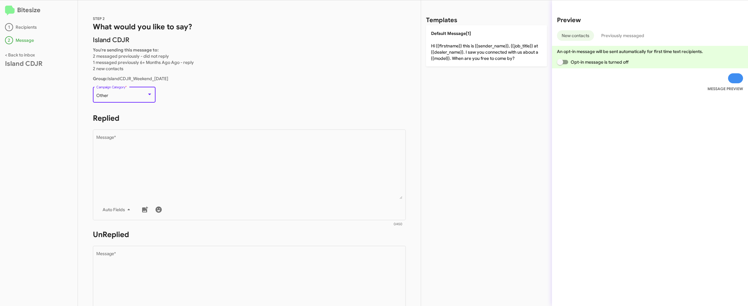
click at [137, 95] on div "Other" at bounding box center [121, 95] width 50 height 5
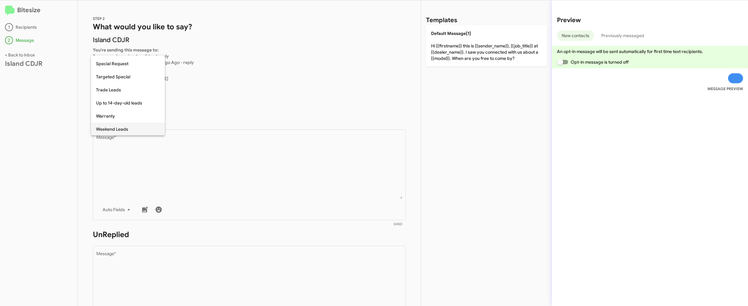
click at [123, 131] on span "Weekend Leads" at bounding box center [128, 128] width 64 height 13
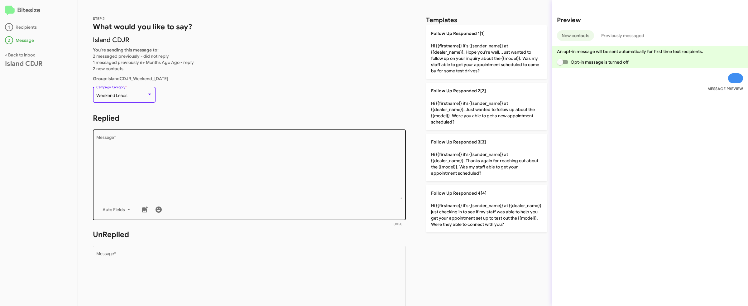
click at [162, 167] on textarea "Message *" at bounding box center [249, 167] width 306 height 64
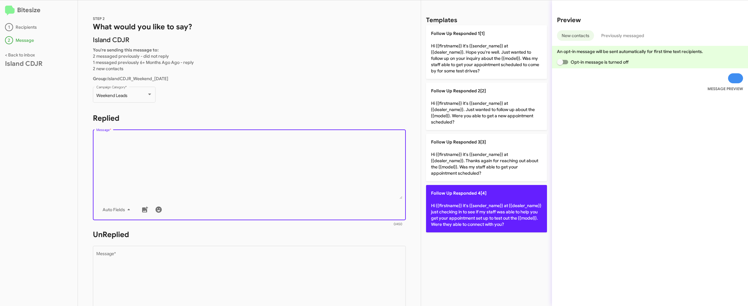
drag, startPoint x: 458, startPoint y: 187, endPoint x: 434, endPoint y: 181, distance: 24.3
click at [458, 187] on p "Follow Up Responded 4[4] Hi {{firstname}} it's {{sender_name}} at {{dealer_name…" at bounding box center [486, 208] width 121 height 47
type textarea "Hi {{firstname}} it's {{sender_name}} at {{dealer_name}} just checking in to se…"
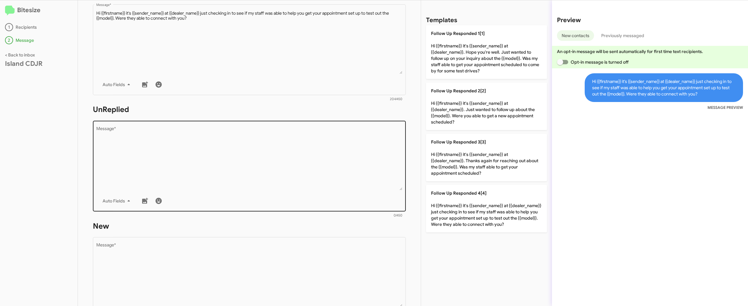
scroll to position [132, 0]
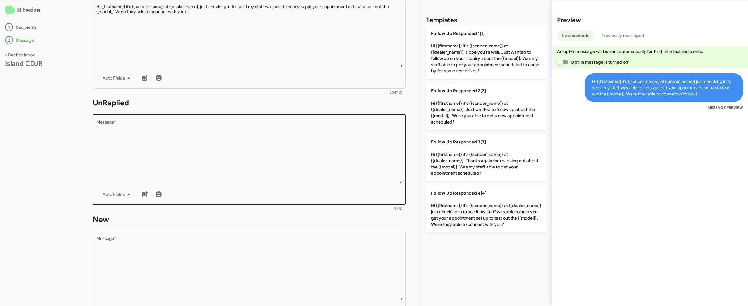
click at [259, 136] on textarea "Message *" at bounding box center [249, 152] width 306 height 64
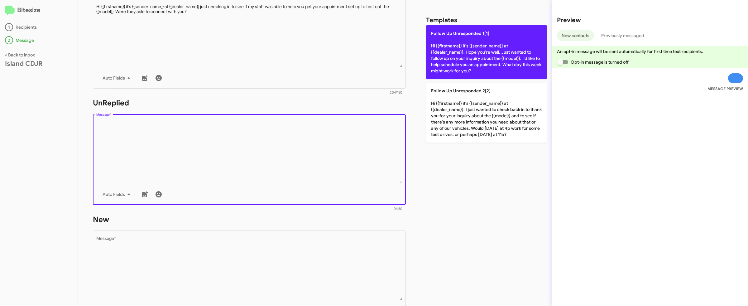
drag, startPoint x: 467, startPoint y: 66, endPoint x: 463, endPoint y: 66, distance: 3.4
click at [467, 65] on p "Follow Up Unresponded 1[1] Hi {{firstname}} it's {{sender_name}} at {{dealer_na…" at bounding box center [486, 52] width 121 height 54
type textarea "Hi {{firstname}} it's {{sender_name}} at {{dealer_name}}. Hope you're well. Jus…"
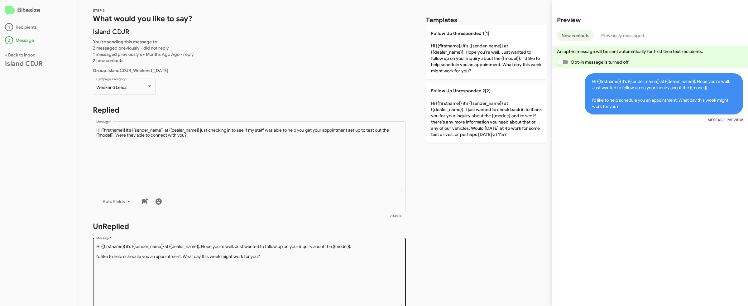
scroll to position [234, 0]
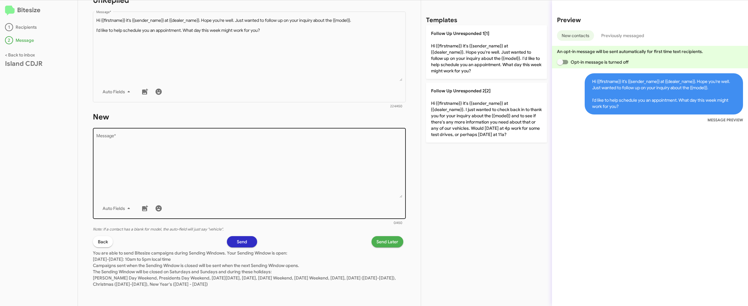
click at [212, 155] on textarea "Message *" at bounding box center [249, 166] width 306 height 64
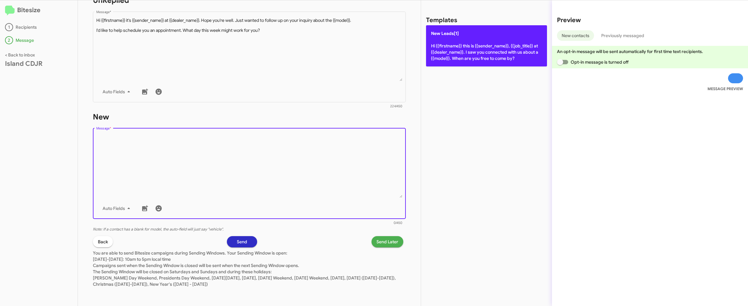
click at [444, 49] on p "New Leads[1] Hi {{firstname}} this is {{sender_name}}, {{job_title}} at {{deale…" at bounding box center [486, 45] width 121 height 41
type textarea "Hi {{firstname}} this is {{sender_name}}, {{job_title}} at {{dealer_name}}. I s…"
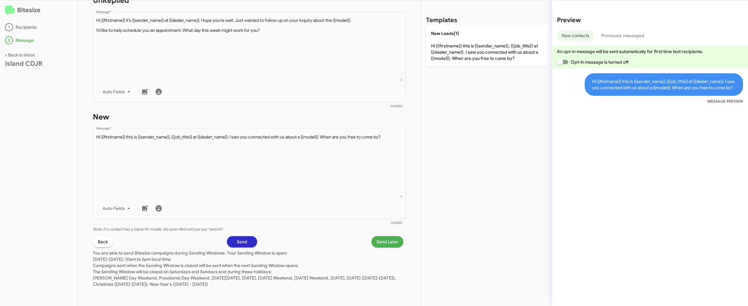
click at [386, 244] on span "Send Later" at bounding box center [388, 241] width 22 height 11
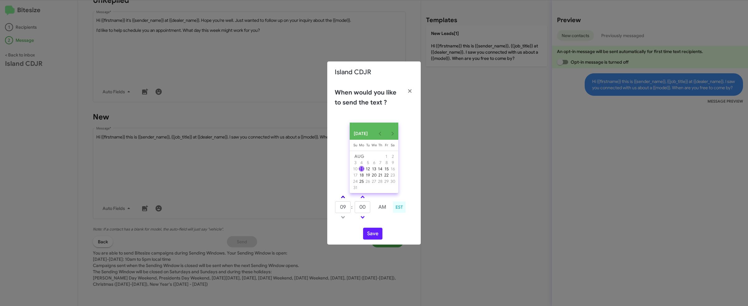
click at [345, 198] on link at bounding box center [343, 196] width 11 height 7
type input "10"
click at [363, 199] on span at bounding box center [363, 197] width 4 height 4
type input "05"
click at [372, 236] on button "Save" at bounding box center [372, 234] width 19 height 12
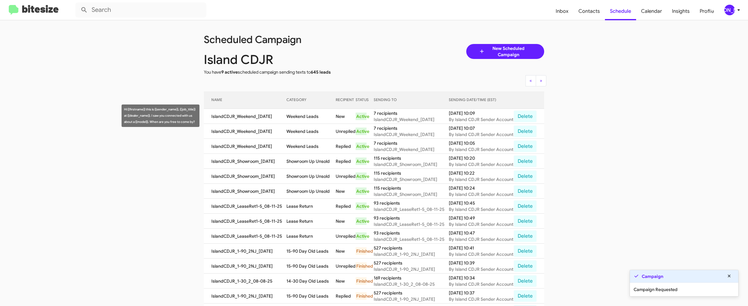
click at [295, 116] on td "Weekend Leads" at bounding box center [310, 116] width 49 height 15
click at [315, 119] on td "Weekend Leads" at bounding box center [310, 116] width 49 height 15
copy td "Weekend Leads"
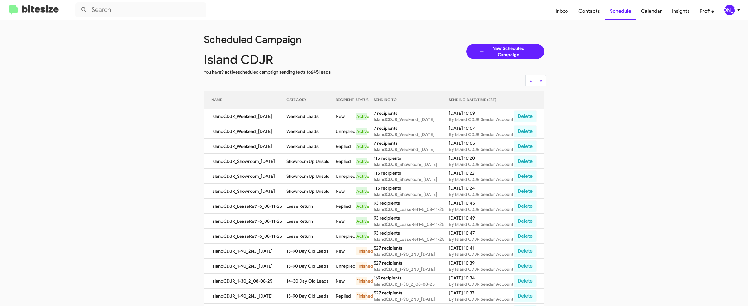
click at [166, 106] on app-scheduler "Scheduled Campaign Island CDJR You have 9 active scheduled campaign sending tex…" at bounding box center [374, 217] width 748 height 395
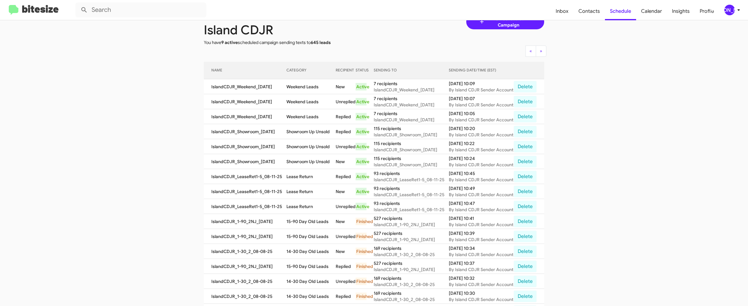
scroll to position [33, 0]
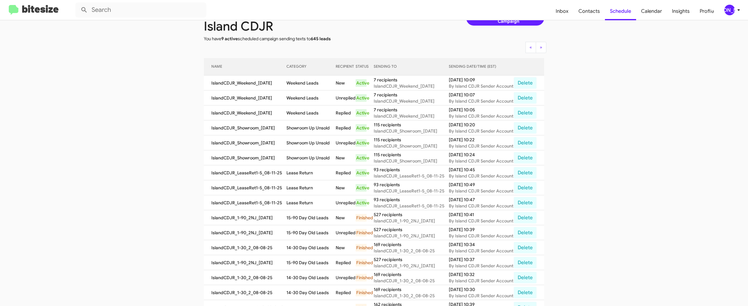
click at [722, 11] on div "[PERSON_NAME]" at bounding box center [729, 10] width 11 height 11
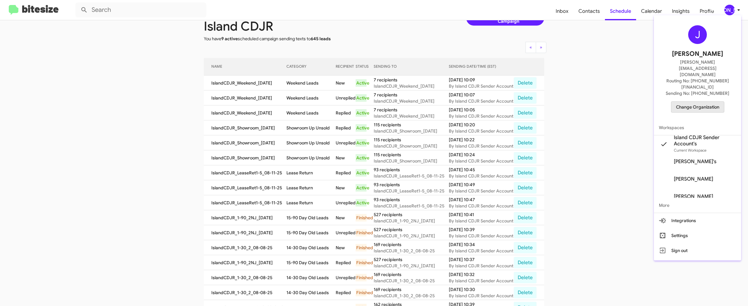
click at [700, 102] on span "Change Organization" at bounding box center [697, 107] width 43 height 11
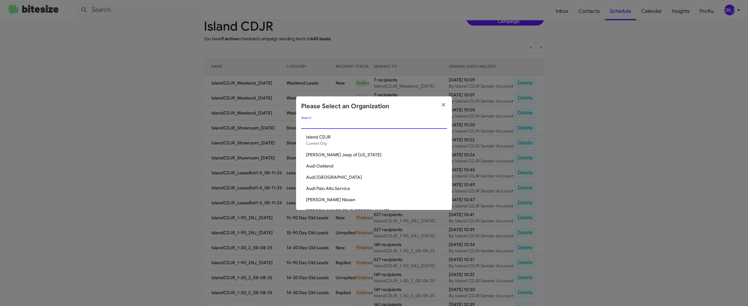
click at [343, 123] on input "Search" at bounding box center [374, 124] width 146 height 5
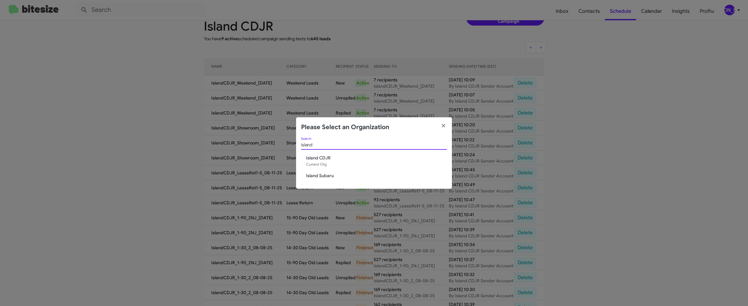
type input "island"
click at [331, 178] on span "Island Subaru" at bounding box center [376, 175] width 141 height 6
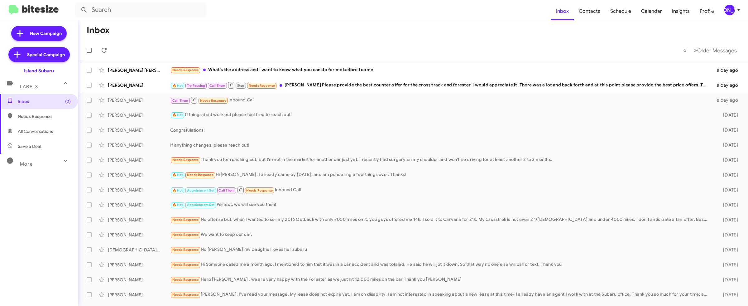
click at [730, 9] on div "[PERSON_NAME]" at bounding box center [729, 10] width 11 height 11
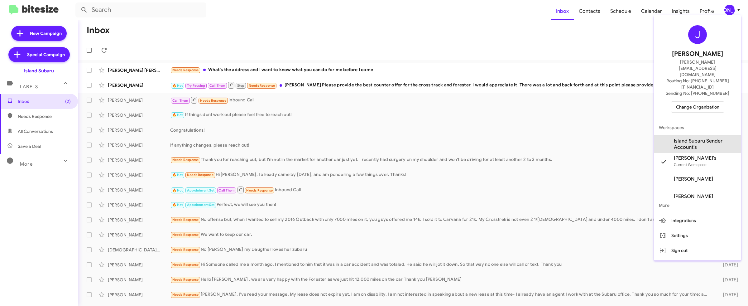
click at [711, 138] on span "Island Subaru Sender Account's" at bounding box center [705, 144] width 62 height 12
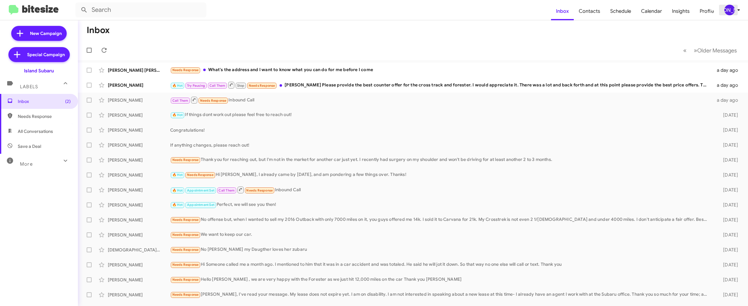
click at [736, 7] on icon at bounding box center [738, 9] width 7 height 7
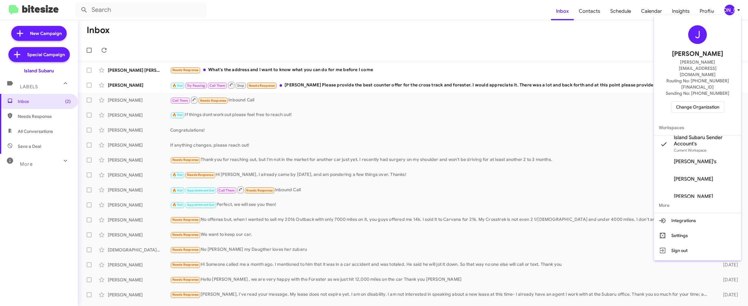
drag, startPoint x: 607, startPoint y: 28, endPoint x: 602, endPoint y: 21, distance: 8.2
click at [607, 28] on div at bounding box center [374, 153] width 748 height 306
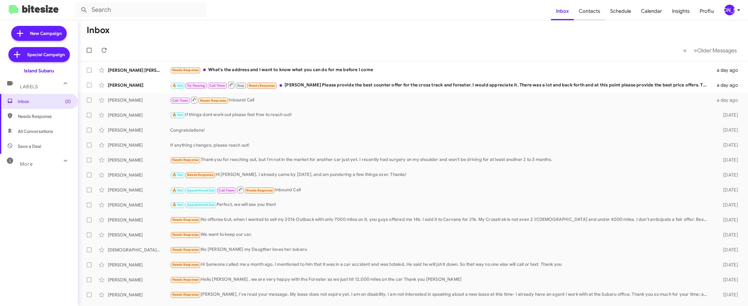
click at [590, 12] on span "Contacts" at bounding box center [589, 11] width 31 height 18
type input "in:groups"
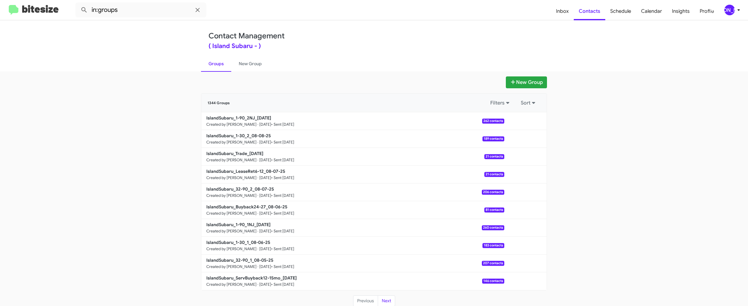
click at [729, 12] on div "[PERSON_NAME]" at bounding box center [729, 10] width 11 height 11
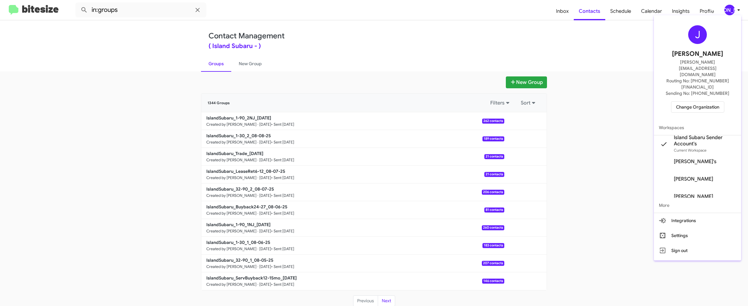
click at [469, 35] on div at bounding box center [374, 153] width 748 height 306
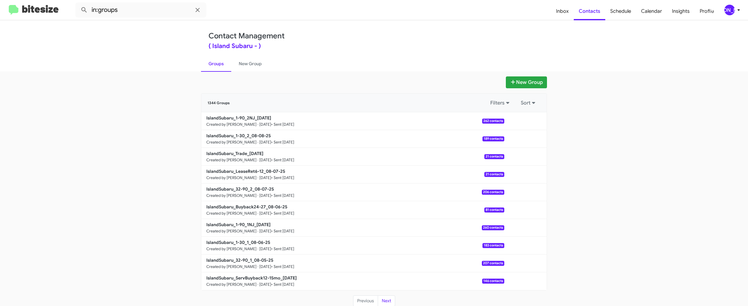
click at [732, 8] on div "[PERSON_NAME]" at bounding box center [729, 10] width 11 height 11
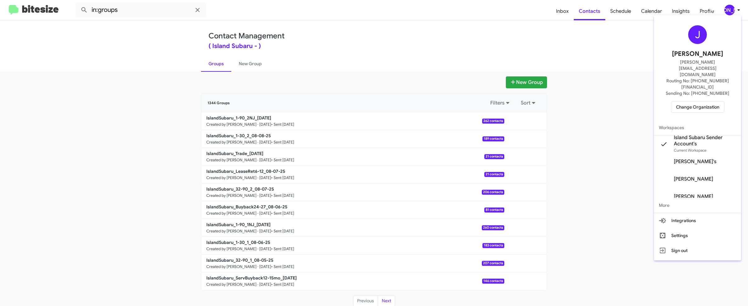
click at [421, 87] on div at bounding box center [374, 153] width 748 height 306
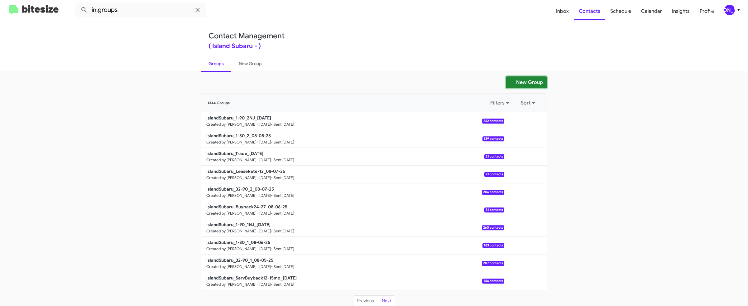
click at [540, 79] on button "New Group" at bounding box center [526, 82] width 41 height 12
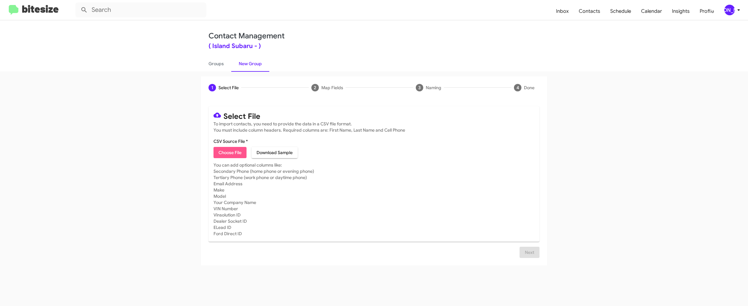
click at [238, 152] on span "Choose File" at bounding box center [229, 152] width 23 height 11
type input "IslandSubaru_LeaseRet1-5_08-11-25"
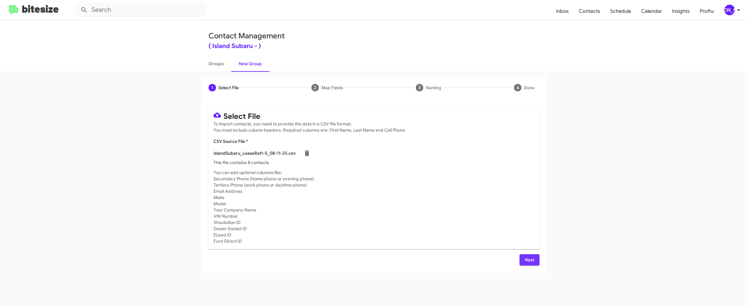
click at [534, 259] on span "Next" at bounding box center [530, 259] width 10 height 11
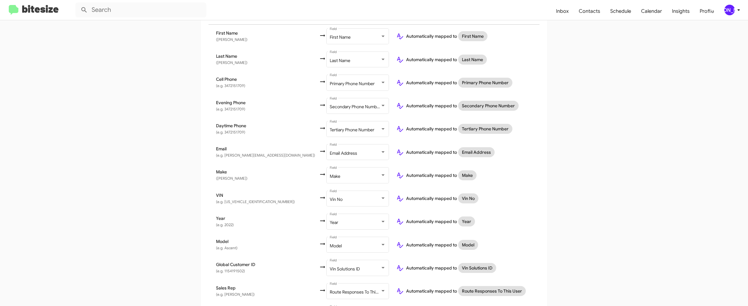
scroll to position [168, 0]
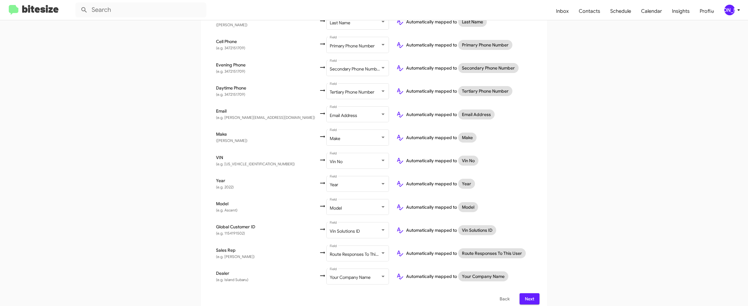
click at [533, 293] on span "Next" at bounding box center [530, 298] width 10 height 11
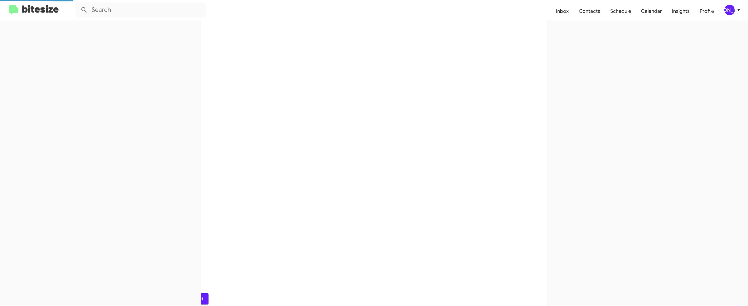
scroll to position [0, 0]
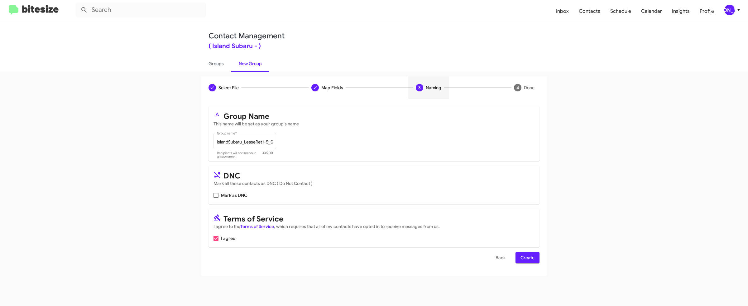
click at [534, 252] on span "Create" at bounding box center [527, 257] width 14 height 11
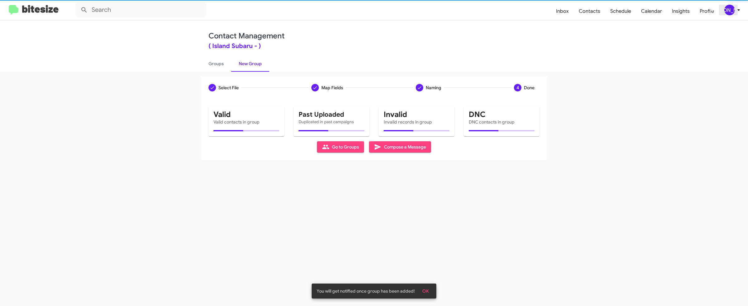
click at [732, 9] on div "[PERSON_NAME]" at bounding box center [729, 10] width 11 height 11
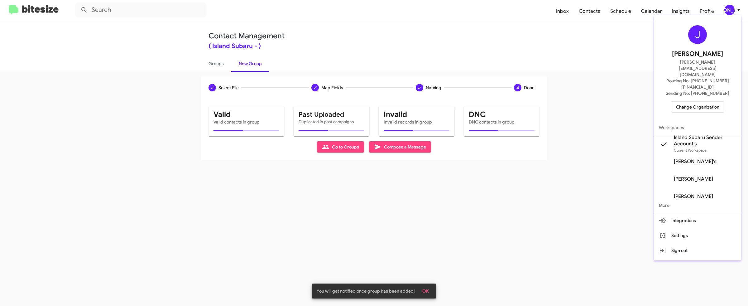
click at [225, 66] on div at bounding box center [374, 153] width 748 height 306
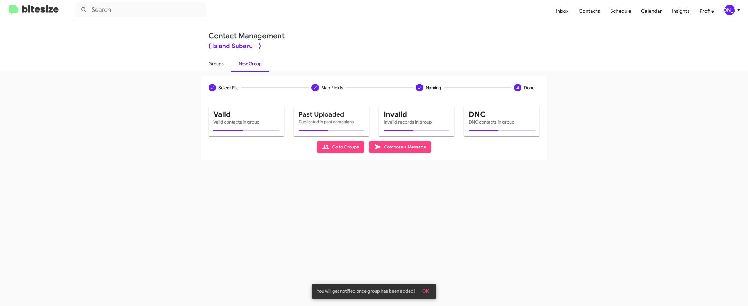
click at [218, 65] on link "Groups" at bounding box center [216, 63] width 30 height 16
type input "in:groups"
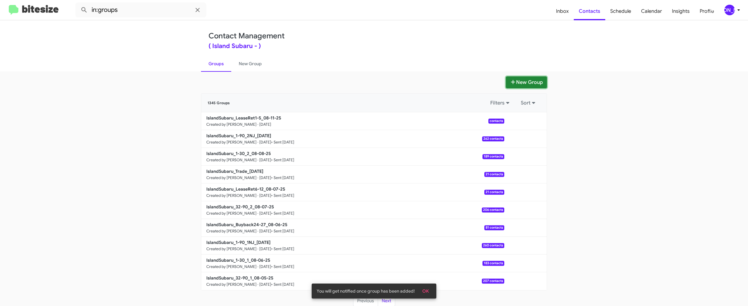
click at [531, 79] on button "New Group" at bounding box center [526, 82] width 41 height 12
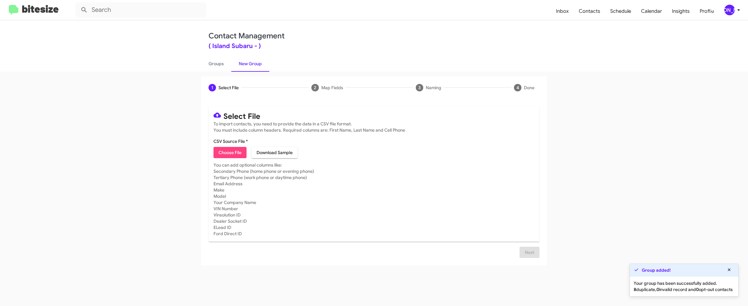
click at [239, 150] on span "Choose File" at bounding box center [229, 152] width 23 height 11
type input "IslandSubaru_Showroom_08-11-25"
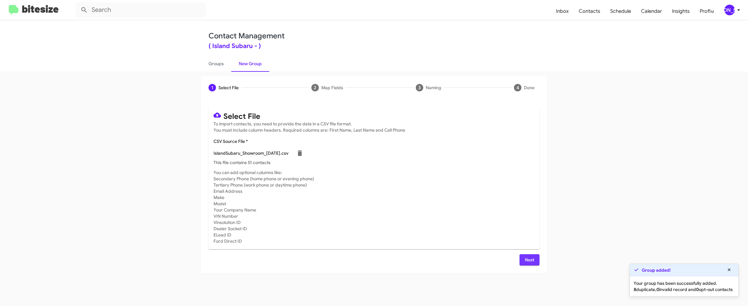
click at [525, 263] on span "Next" at bounding box center [530, 259] width 10 height 11
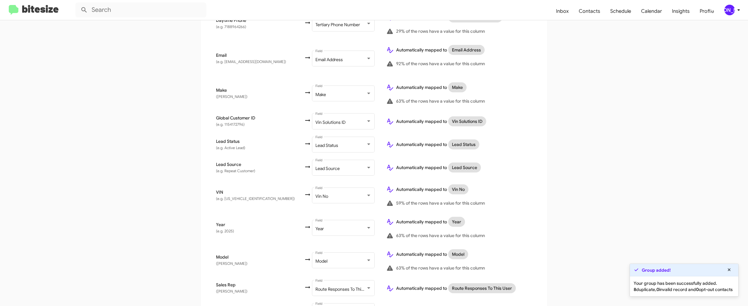
scroll to position [293, 0]
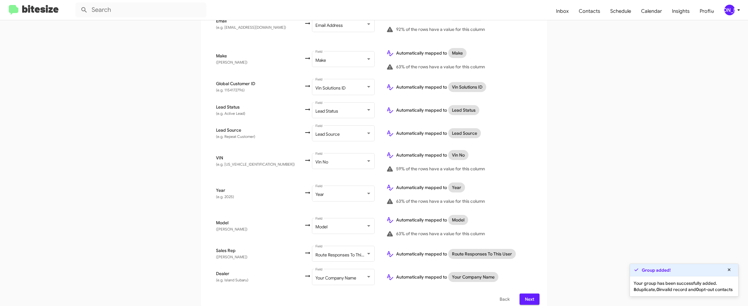
click at [528, 293] on span "Next" at bounding box center [530, 298] width 10 height 11
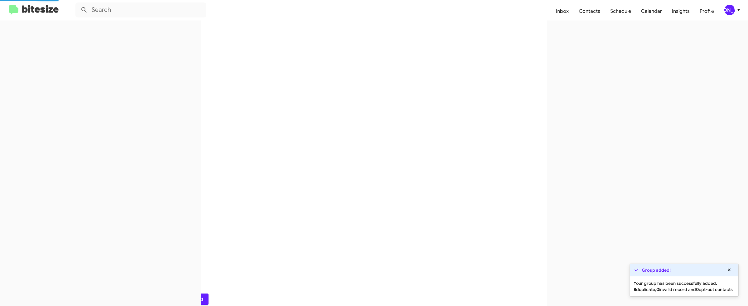
scroll to position [0, 0]
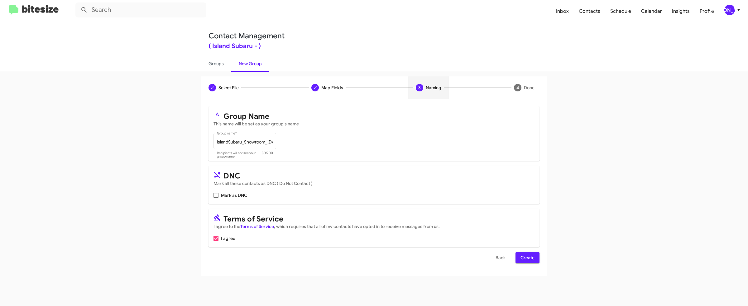
click at [523, 252] on span "Create" at bounding box center [527, 257] width 14 height 11
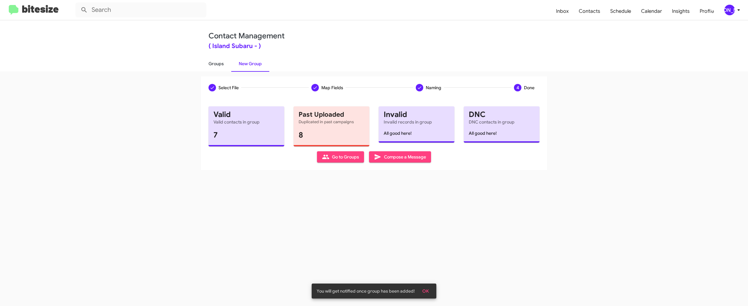
click at [211, 66] on link "Groups" at bounding box center [216, 63] width 30 height 16
type input "in:groups"
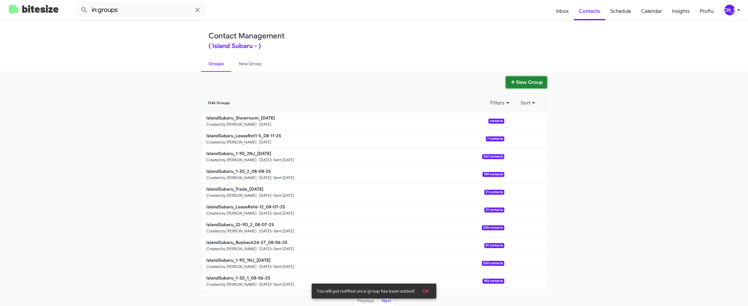
click at [516, 82] on button "New Group" at bounding box center [526, 82] width 41 height 12
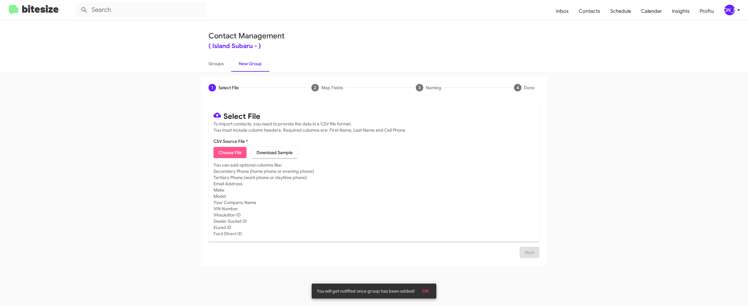
click at [222, 151] on span "Choose File" at bounding box center [229, 152] width 23 height 11
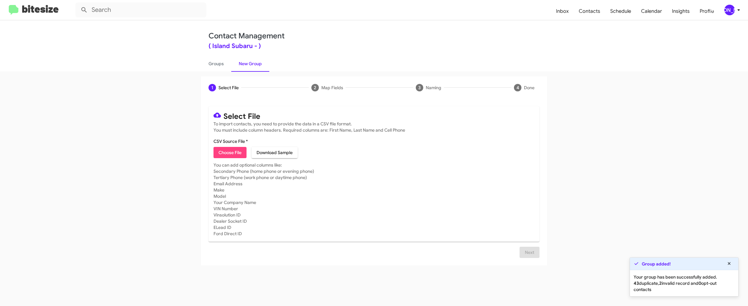
type input "IslandSubaru_Weekend_08-11-25"
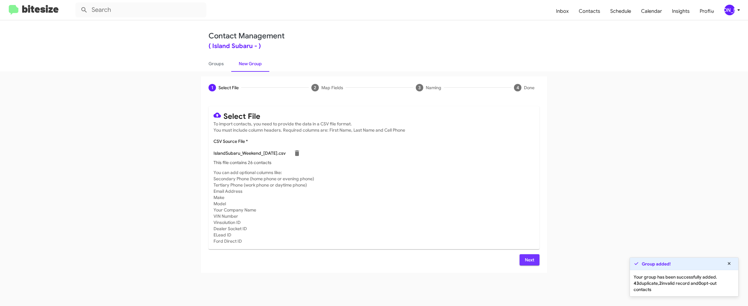
click at [530, 263] on span "Next" at bounding box center [530, 259] width 10 height 11
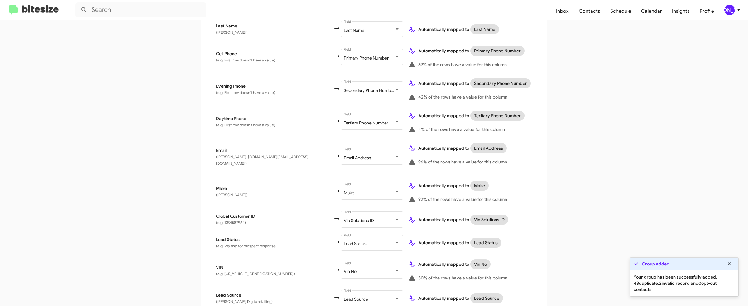
scroll to position [293, 0]
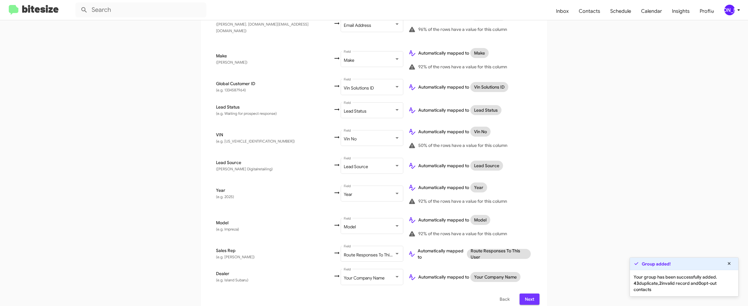
click at [534, 293] on span "Next" at bounding box center [530, 298] width 10 height 11
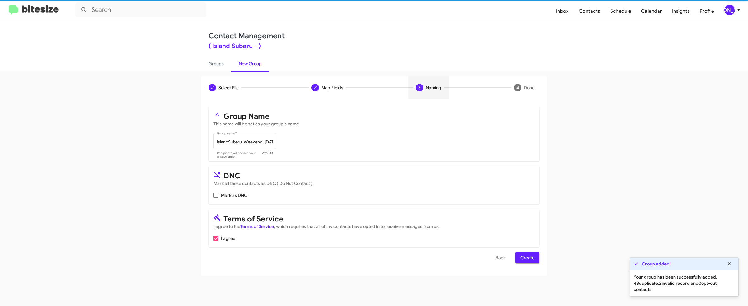
scroll to position [0, 0]
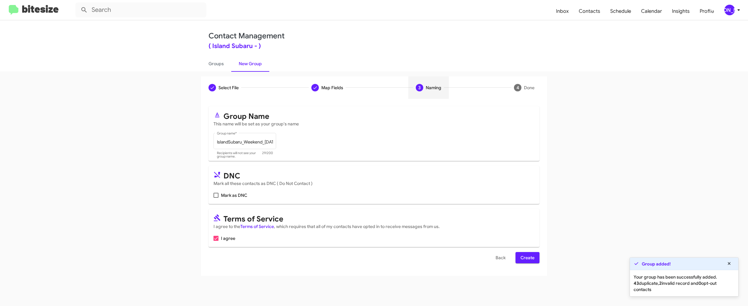
click at [526, 256] on span "Create" at bounding box center [527, 257] width 14 height 11
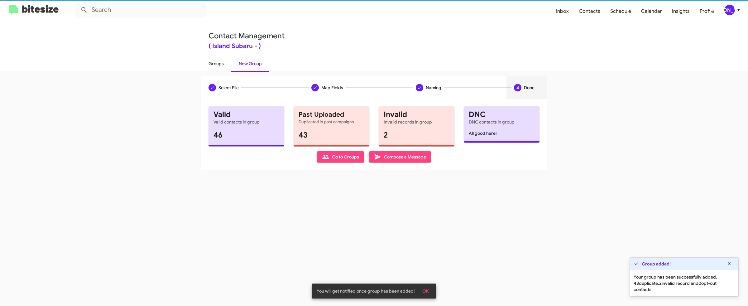
click at [212, 63] on link "Groups" at bounding box center [216, 63] width 30 height 16
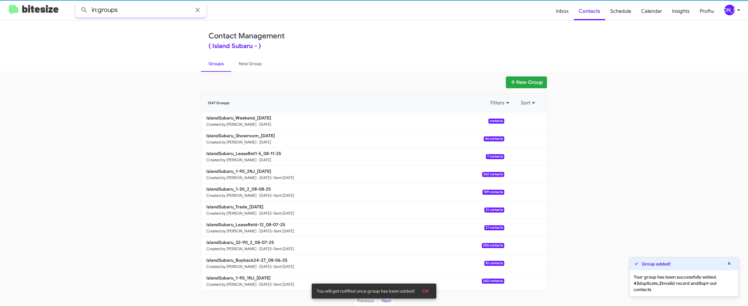
click at [159, 8] on input "in:groups" at bounding box center [140, 9] width 131 height 15
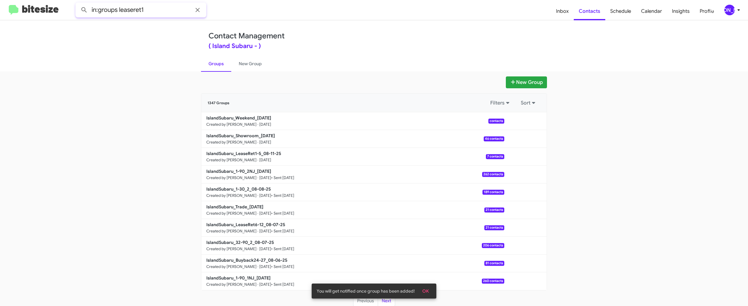
type input "in:groups leaseret1"
click at [78, 4] on button at bounding box center [84, 10] width 12 height 12
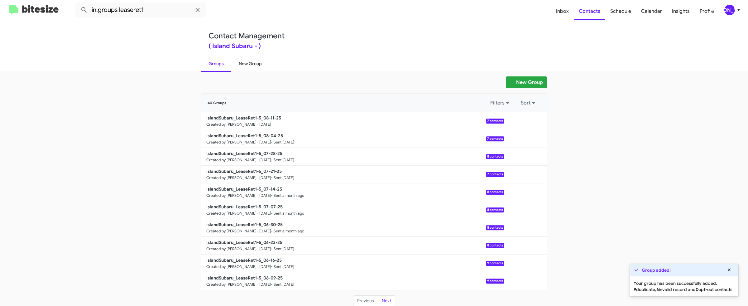
click at [257, 64] on link "New Group" at bounding box center [250, 63] width 38 height 16
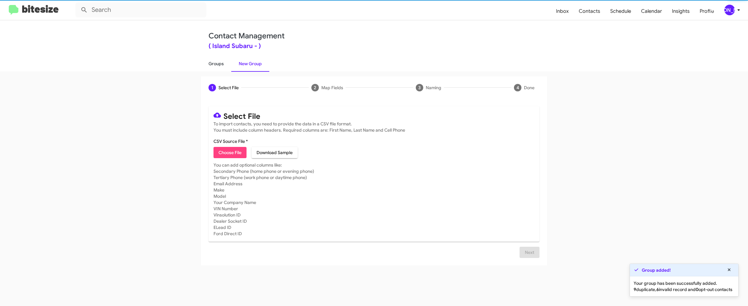
click at [218, 65] on link "Groups" at bounding box center [216, 63] width 30 height 16
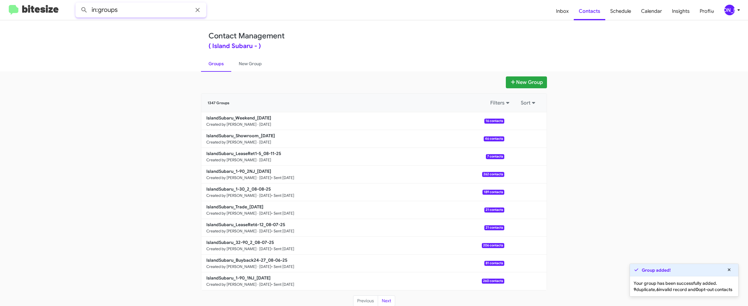
click at [146, 5] on input "in:groups" at bounding box center [140, 9] width 131 height 15
type input "in:groups showroom"
click at [78, 4] on button at bounding box center [84, 10] width 12 height 12
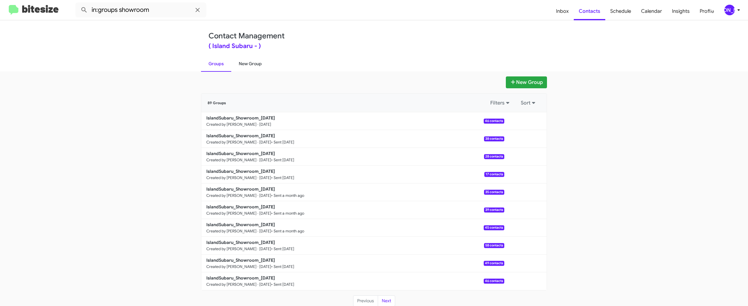
click at [249, 66] on link "New Group" at bounding box center [250, 63] width 38 height 16
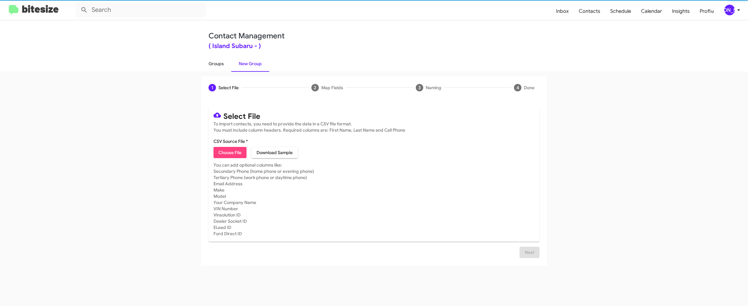
click at [222, 65] on link "Groups" at bounding box center [216, 63] width 30 height 16
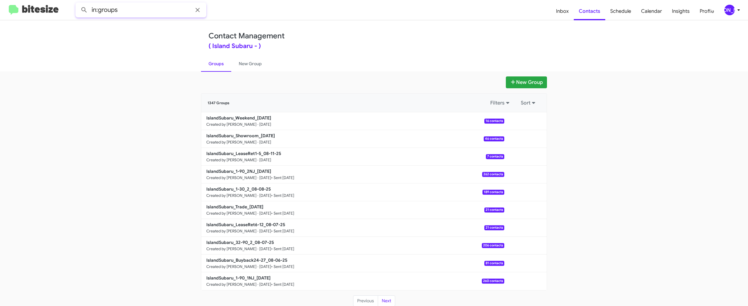
click at [142, 8] on input "in:groups" at bounding box center [140, 9] width 131 height 15
type input "in:groups weeke"
click at [78, 4] on button at bounding box center [84, 10] width 12 height 12
click at [247, 63] on link "New Group" at bounding box center [250, 63] width 38 height 16
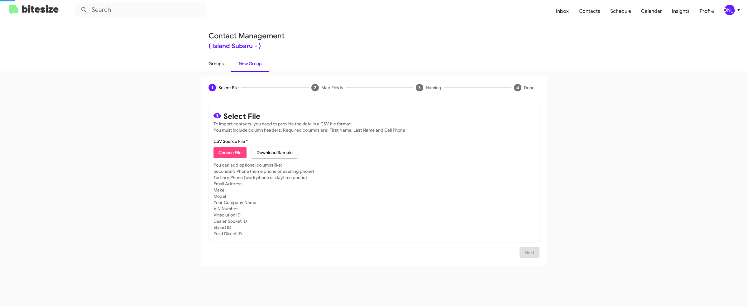
click at [209, 63] on link "Groups" at bounding box center [216, 63] width 30 height 16
type input "in:groups"
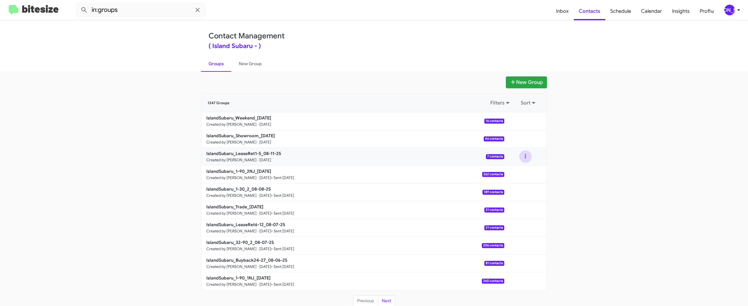
click at [528, 154] on button at bounding box center [525, 156] width 12 height 12
click at [520, 166] on button "View contacts" at bounding box center [507, 173] width 50 height 15
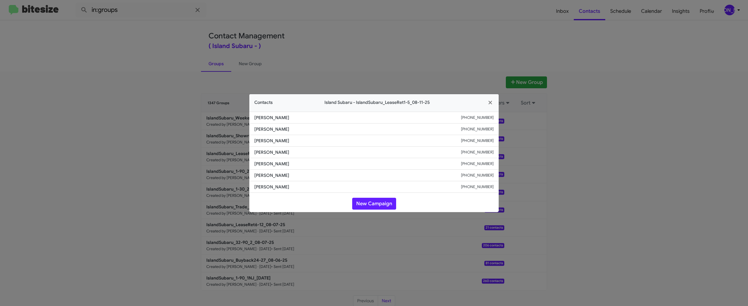
click at [264, 153] on span "Sameth Adames" at bounding box center [357, 152] width 207 height 6
click at [284, 154] on span "Sameth Adames" at bounding box center [357, 152] width 207 height 6
copy span "Sameth Adames"
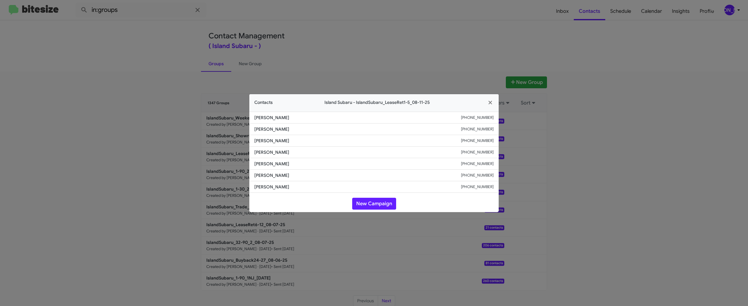
click at [133, 127] on modal-container "Contacts Island Subaru - IslandSubaru_LeaseRet1-5_08-11-25 Mary Curcio +1347838…" at bounding box center [374, 153] width 748 height 306
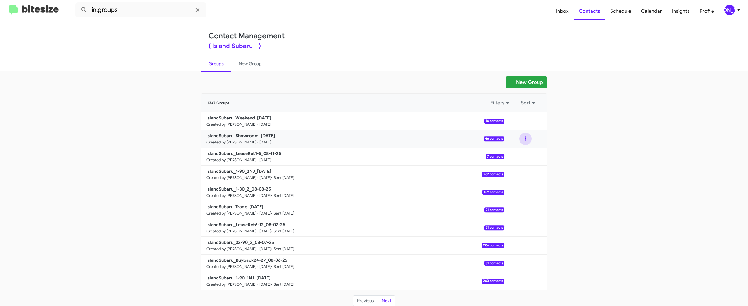
click at [528, 138] on button at bounding box center [525, 138] width 12 height 12
click at [519, 151] on button "View contacts" at bounding box center [507, 155] width 50 height 15
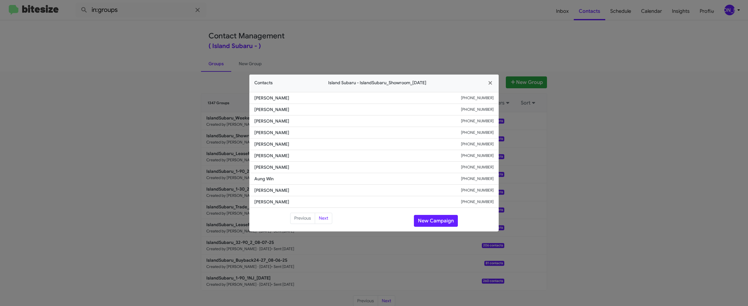
click at [474, 145] on small "+16466960972" at bounding box center [477, 144] width 33 height 6
copy small "16466960972"
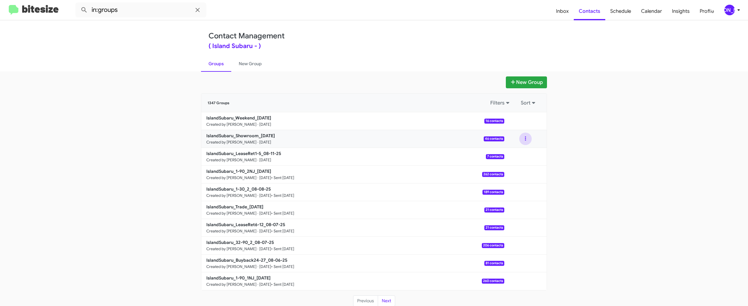
click at [522, 137] on button at bounding box center [525, 138] width 12 height 12
drag, startPoint x: 517, startPoint y: 147, endPoint x: 517, endPoint y: 151, distance: 4.1
click at [517, 151] on ul "View contacts Archive" at bounding box center [507, 163] width 50 height 35
drag, startPoint x: 527, startPoint y: 138, endPoint x: 519, endPoint y: 151, distance: 15.4
click at [527, 138] on button at bounding box center [525, 138] width 12 height 12
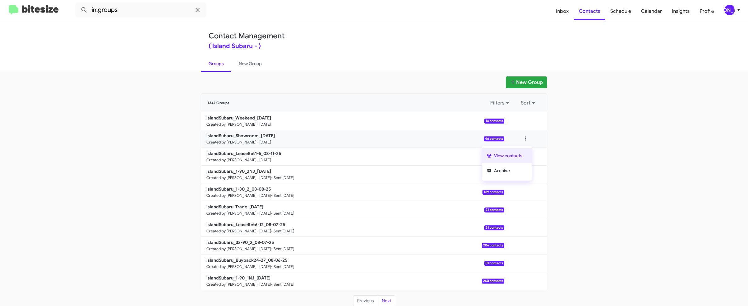
click at [517, 154] on button "View contacts" at bounding box center [507, 155] width 50 height 15
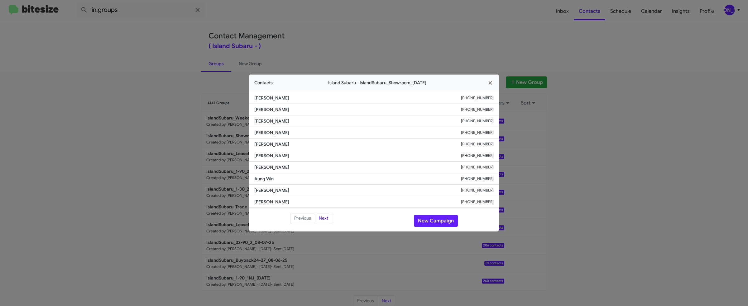
click at [257, 143] on span "Brian Samek" at bounding box center [357, 144] width 207 height 6
click at [269, 144] on span "Brian Samek" at bounding box center [357, 144] width 207 height 6
copy span "Brian Samek"
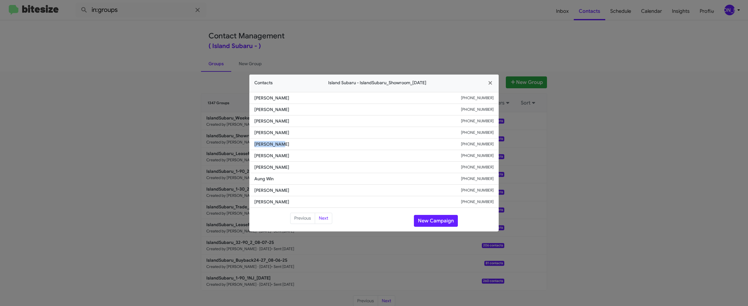
copy span "Brian Samek"
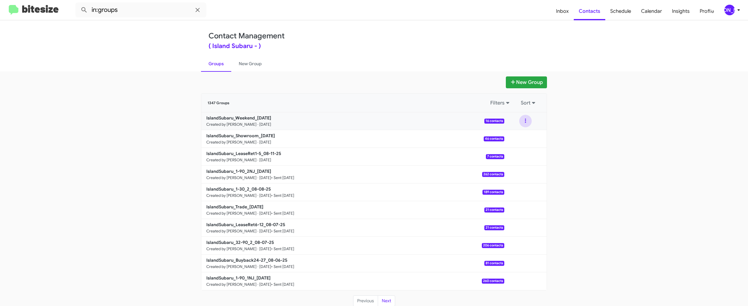
click at [521, 118] on button at bounding box center [525, 121] width 12 height 12
click at [510, 134] on button "View contacts" at bounding box center [507, 137] width 50 height 15
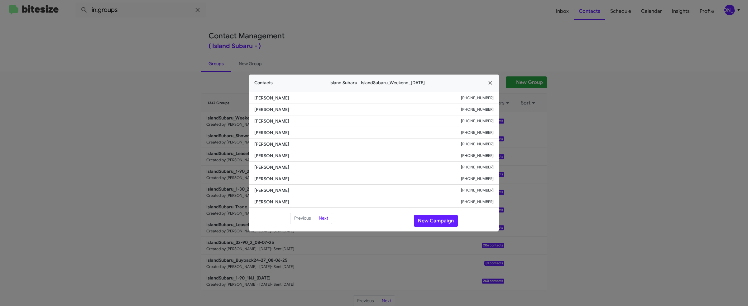
click at [267, 122] on span "Joe Pergo" at bounding box center [357, 121] width 207 height 6
click at [252, 121] on li "Joe Pergo +13474102340" at bounding box center [373, 121] width 249 height 12
copy span "Joe Pergo"
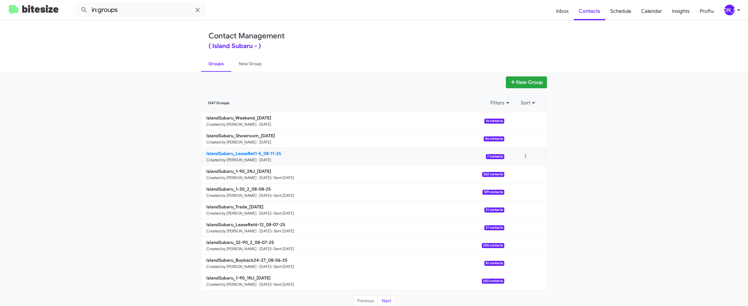
click at [256, 153] on b "IslandSubaru_LeaseRet1-5_08-11-25" at bounding box center [243, 154] width 75 height 6
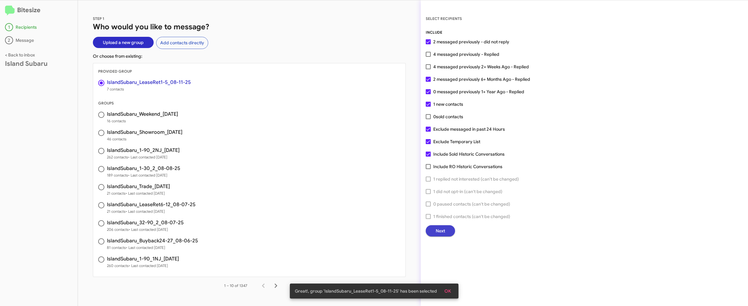
click at [439, 230] on span "Next" at bounding box center [440, 230] width 9 height 11
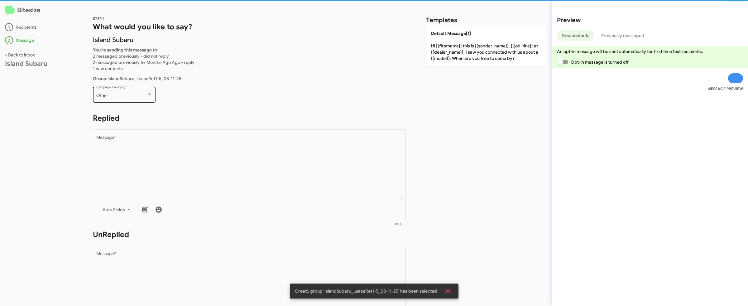
click at [130, 93] on div "Other Campaign Category *" at bounding box center [124, 93] width 56 height 17
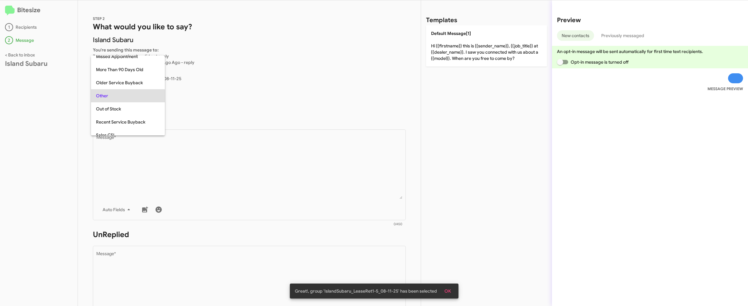
scroll to position [91, 0]
click at [125, 60] on span "Lease Return" at bounding box center [128, 62] width 64 height 13
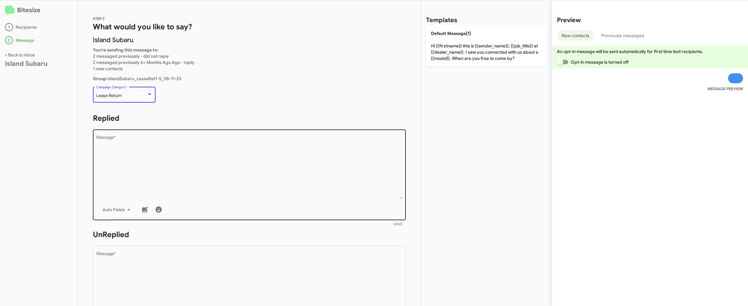
drag, startPoint x: 237, startPoint y: 164, endPoint x: 258, endPoint y: 160, distance: 21.9
click at [237, 164] on textarea "Message *" at bounding box center [249, 167] width 306 height 64
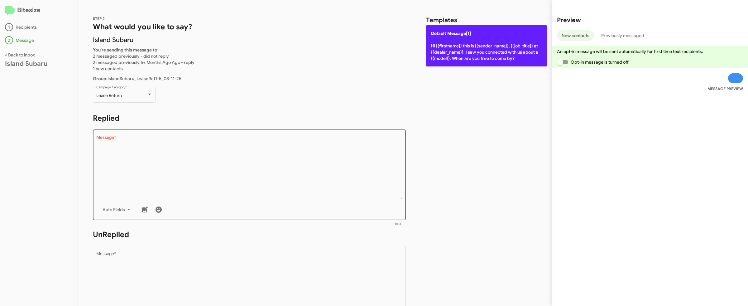
click at [458, 52] on p "Default Message[1] Hi {{firstname}} this is {{sender_name}}, {{job_title}} at {…" at bounding box center [486, 45] width 121 height 41
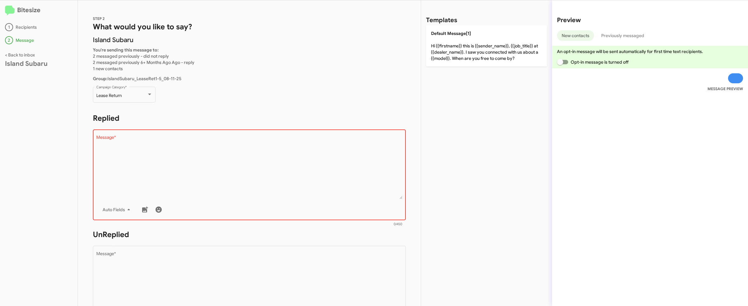
type textarea "Hi {{firstname}} this is {{sender_name}}, {{job_title}} at {{dealer_name}}. I s…"
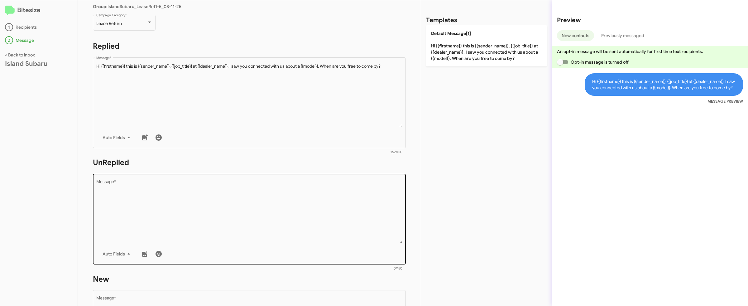
scroll to position [97, 0]
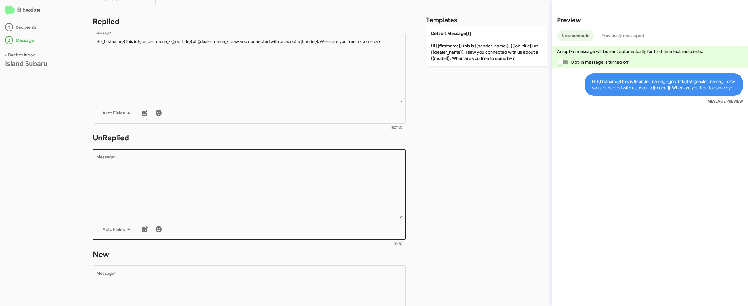
click at [264, 232] on div "Auto Fields" at bounding box center [249, 229] width 306 height 12
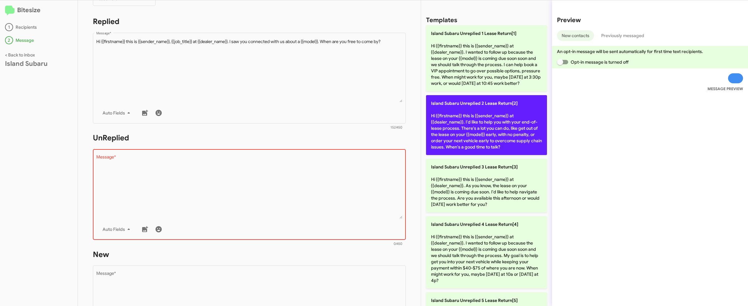
click at [483, 150] on p "Island Subaru Unreplied 2 Lease Return[2] Hi {{firstname}} this is {{sender_nam…" at bounding box center [486, 125] width 121 height 60
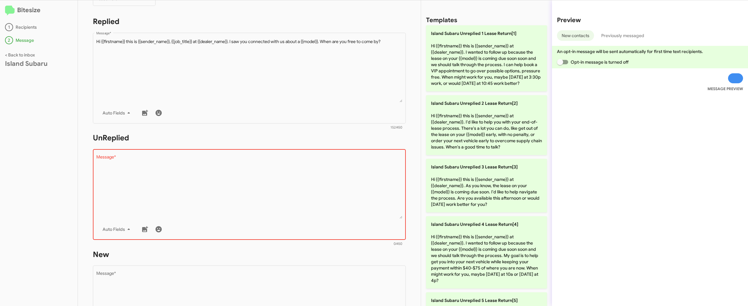
type textarea "Hi {{firstname}} this is {{sender_name}} at {{dealer_name}}. I'd like to help y…"
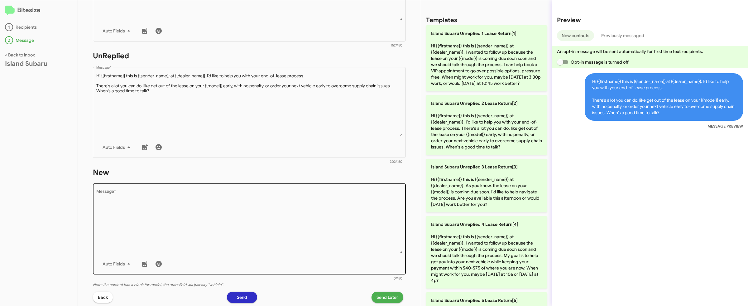
scroll to position [199, 0]
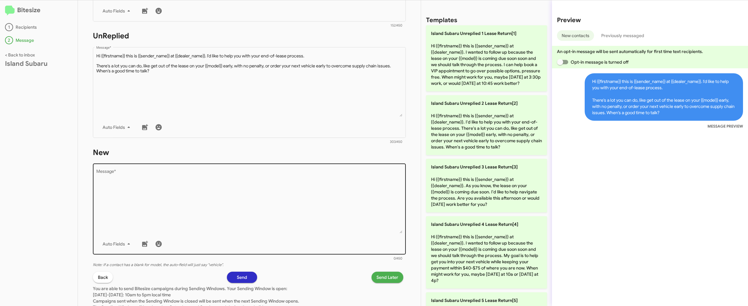
click at [244, 196] on textarea "Message *" at bounding box center [249, 202] width 306 height 64
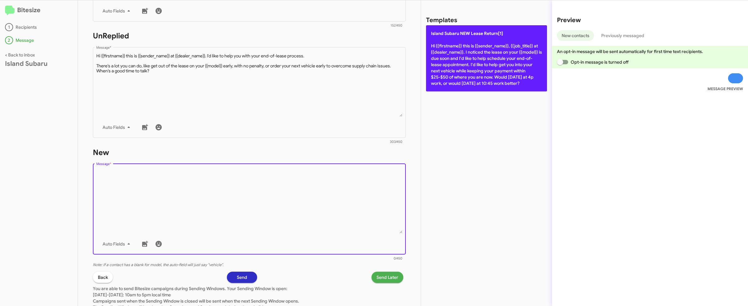
click at [524, 70] on p "Island Subaru NEW Lease Return[1] Hi {{firstname}} this is {{sender_name}}, {{j…" at bounding box center [486, 58] width 121 height 66
type textarea "Hi {{firstname}} this is {{sender_name}}, {{job_title}} at {{dealer_name}}. I n…"
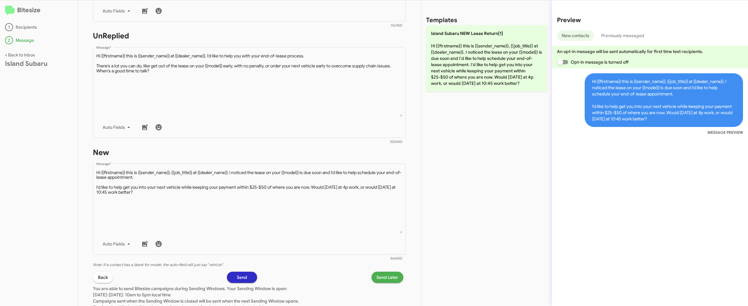
click at [387, 280] on span "Send Later" at bounding box center [388, 276] width 22 height 11
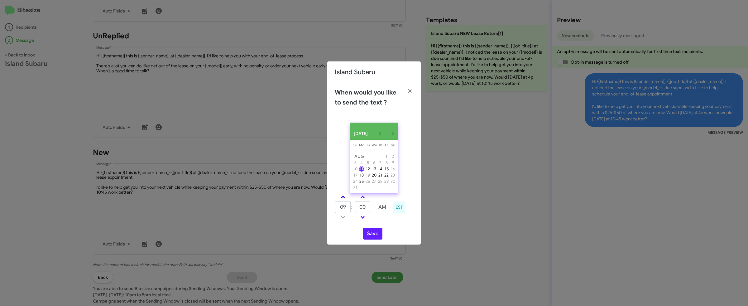
click at [345, 200] on link at bounding box center [343, 196] width 11 height 7
click at [360, 219] on link at bounding box center [362, 216] width 11 height 7
type input "10"
type input "55"
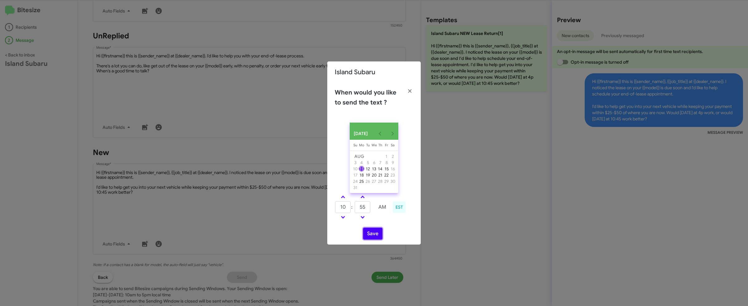
click at [374, 239] on button "Save" at bounding box center [372, 234] width 19 height 12
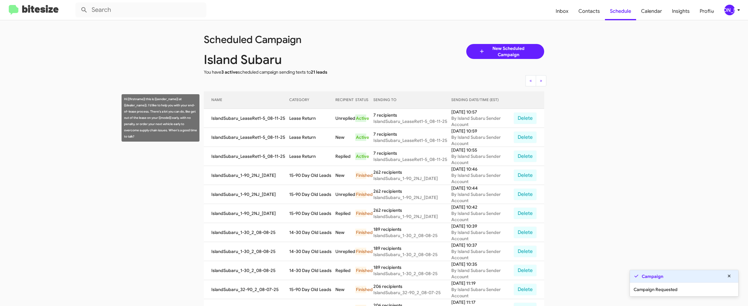
click at [290, 119] on td "Lease Return" at bounding box center [312, 118] width 46 height 19
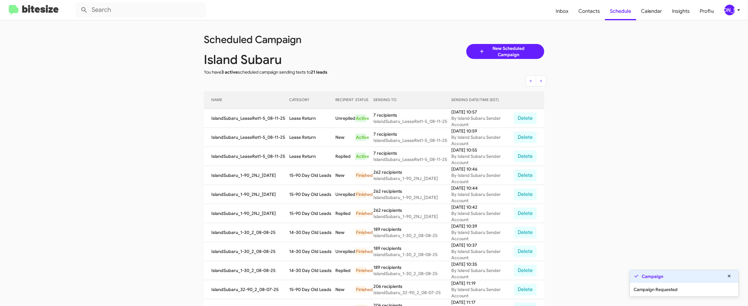
click at [290, 119] on td "Lease Return" at bounding box center [312, 118] width 46 height 19
click at [308, 118] on td "Lease Return" at bounding box center [312, 118] width 46 height 19
copy td "Lease Return"
click at [588, 6] on span "Contacts" at bounding box center [588, 11] width 31 height 18
type input "in:groups"
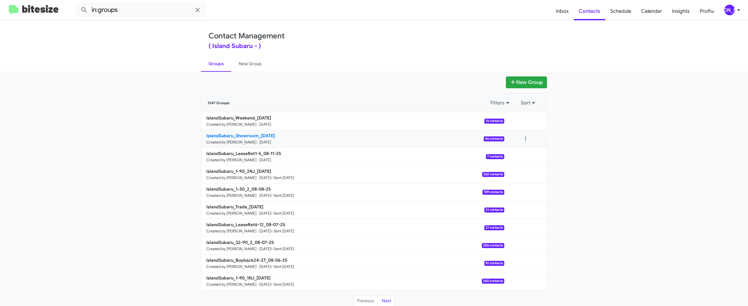
click at [232, 136] on b "IslandSubaru_Showroom_08-11-25" at bounding box center [240, 136] width 69 height 6
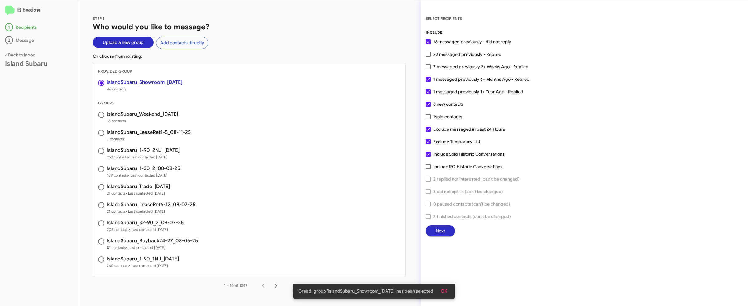
click at [445, 230] on button "Next" at bounding box center [440, 230] width 29 height 11
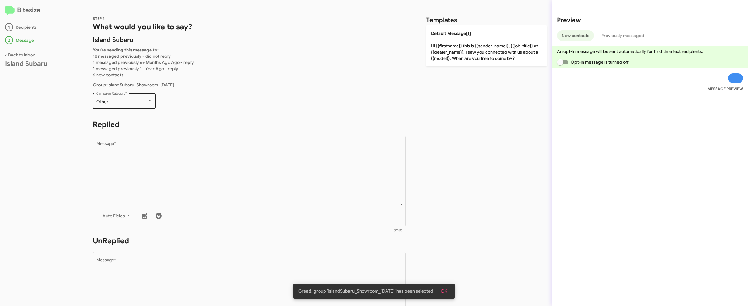
click at [142, 99] on div "Other Campaign Category *" at bounding box center [124, 100] width 56 height 17
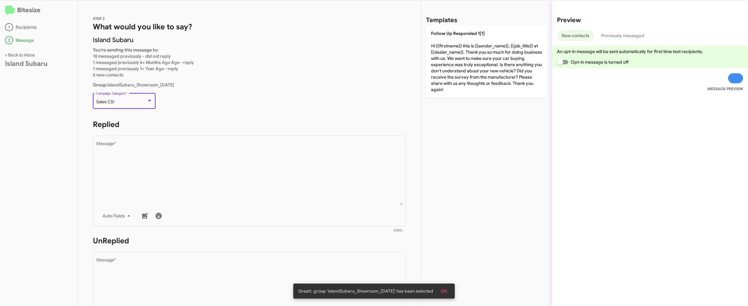
click at [142, 99] on div "Sales CSI" at bounding box center [121, 101] width 50 height 5
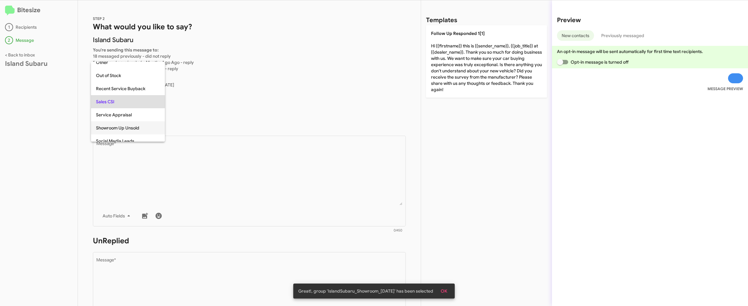
click at [133, 127] on span "Showroom Up Unsold" at bounding box center [128, 127] width 64 height 13
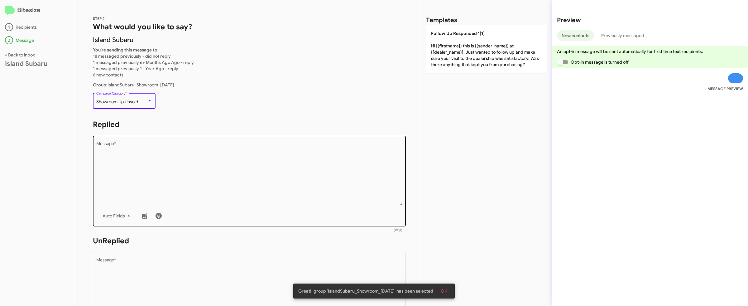
click at [351, 182] on textarea "Message *" at bounding box center [249, 173] width 306 height 64
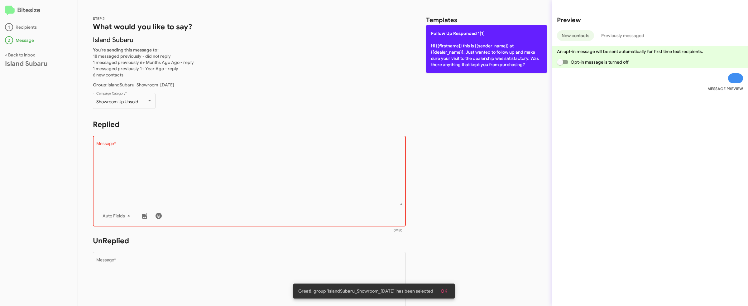
click at [463, 42] on p "Follow Up Responded 1[1] Hi {{firstname}} this is {{sender_name}} at {{dealer_n…" at bounding box center [486, 48] width 121 height 47
type textarea "Hi {{firstname}} this is {{sender_name}} at {{dealer_name}}. Just wanted to fol…"
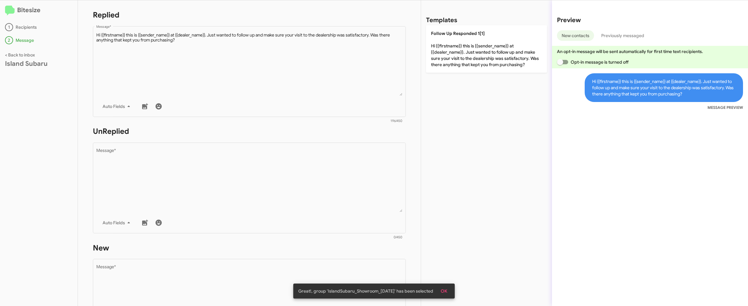
scroll to position [166, 0]
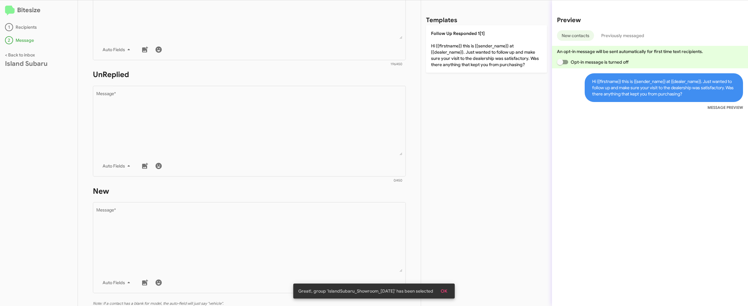
click at [232, 189] on h1 "New" at bounding box center [249, 191] width 313 height 10
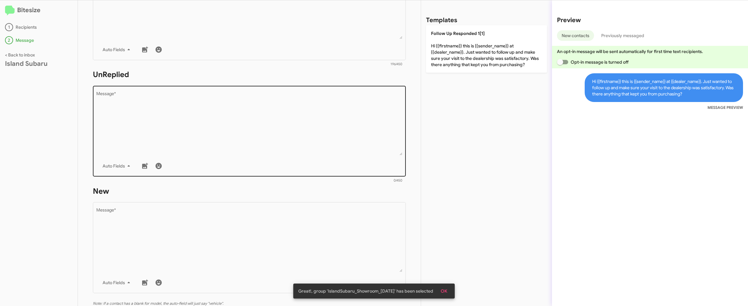
click at [266, 144] on textarea "Message *" at bounding box center [249, 124] width 306 height 64
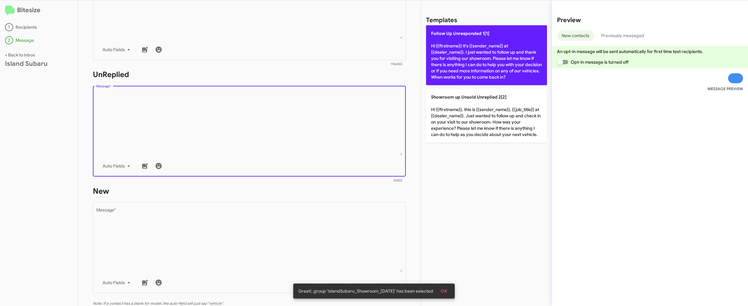
click at [477, 55] on p "Follow Up Unresponded 1[1] Hi {{firstname}} it's {{sender_name}} at {{dealer_na…" at bounding box center [486, 55] width 121 height 60
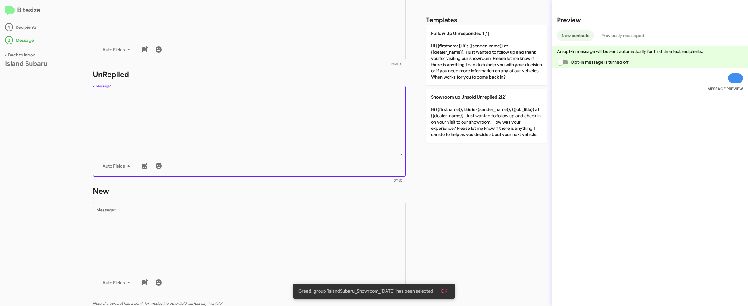
type textarea "Hi {{firstname}} it's {{sender_name}} at {{dealer_name}}. I just wanted to foll…"
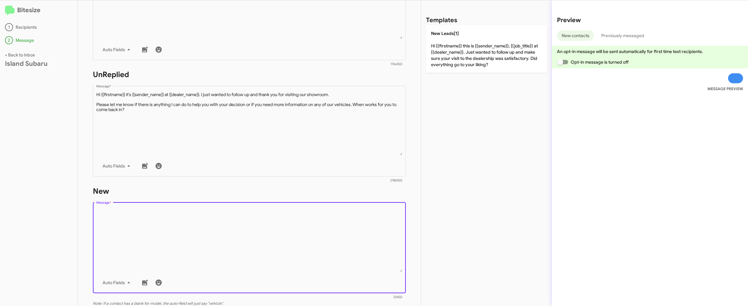
click at [228, 233] on textarea "Message *" at bounding box center [249, 240] width 306 height 64
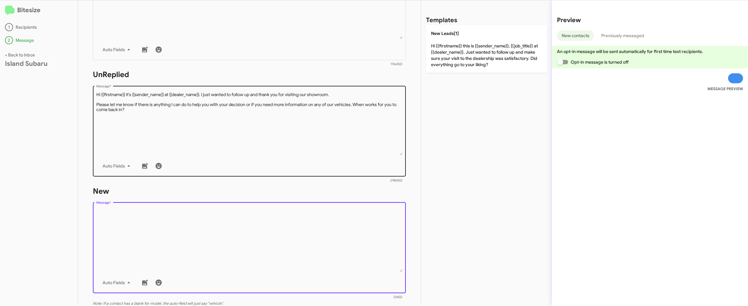
drag, startPoint x: 472, startPoint y: 58, endPoint x: 354, endPoint y: 103, distance: 126.4
click at [472, 59] on p "New Leads[1] Hi {{firstname}} this is {{sender_name}}, {{job_title}} at {{deale…" at bounding box center [486, 48] width 121 height 47
type textarea "Hi {{firstname}} this is {{sender_name}}, {{job_title}} at {{dealer_name}}. Jus…"
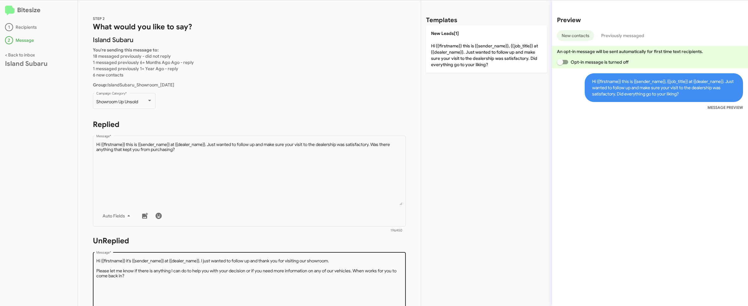
scroll to position [240, 0]
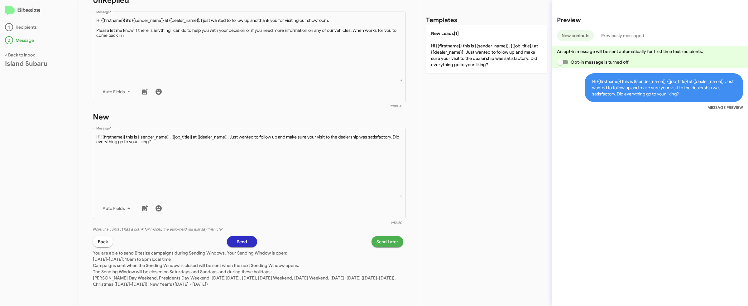
click at [388, 243] on span "Send Later" at bounding box center [388, 241] width 22 height 11
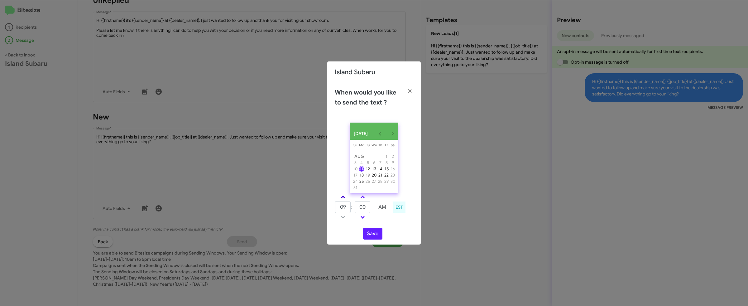
click at [344, 199] on link at bounding box center [343, 196] width 11 height 7
click at [364, 220] on link at bounding box center [362, 216] width 11 height 7
type input "10"
click at [364, 220] on link at bounding box center [362, 216] width 11 height 7
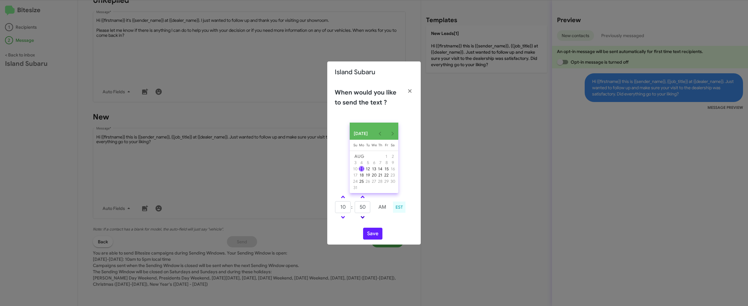
click at [364, 220] on link at bounding box center [362, 216] width 11 height 7
type input "40"
click at [369, 229] on div "AUG 2025 Sunday Su Monday Mo Tuesday Tu Wednesday We Thursday Th Friday Fr Satu…" at bounding box center [374, 181] width 94 height 127
click at [369, 234] on button "Save" at bounding box center [372, 234] width 19 height 12
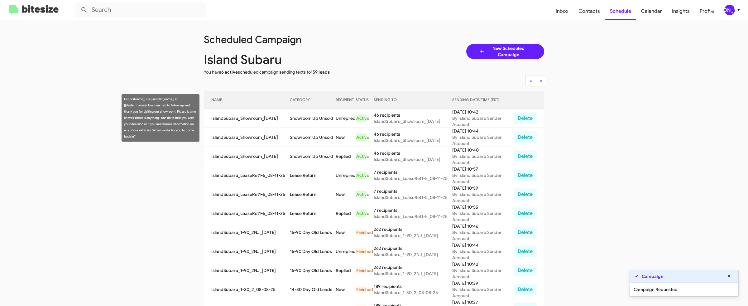
click at [301, 116] on td "Showroom Up Unsold" at bounding box center [313, 118] width 46 height 19
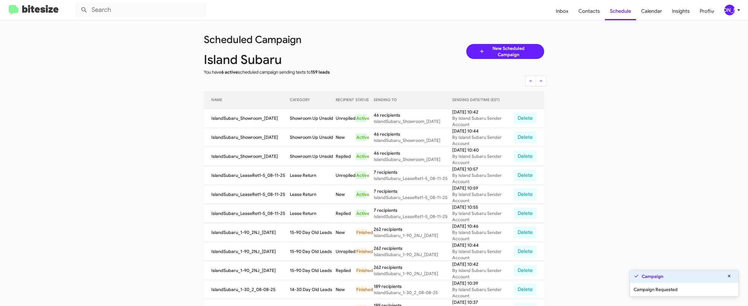
click at [330, 118] on td "Showroom Up Unsold" at bounding box center [313, 118] width 46 height 19
copy td "Showroom Up Unsold"
click at [591, 14] on span "Contacts" at bounding box center [588, 11] width 31 height 18
type input "in:groups"
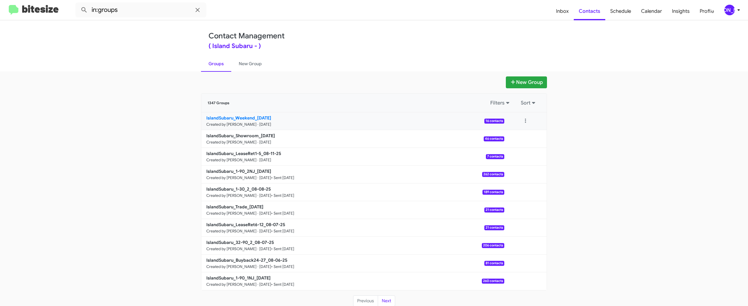
click at [256, 117] on b "IslandSubaru_Weekend_08-11-25" at bounding box center [238, 118] width 65 height 6
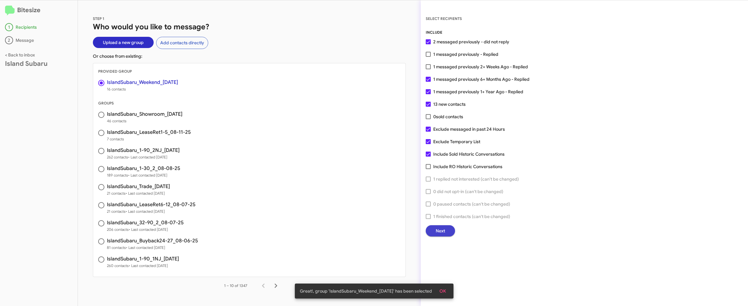
click at [440, 232] on span "Next" at bounding box center [440, 230] width 9 height 11
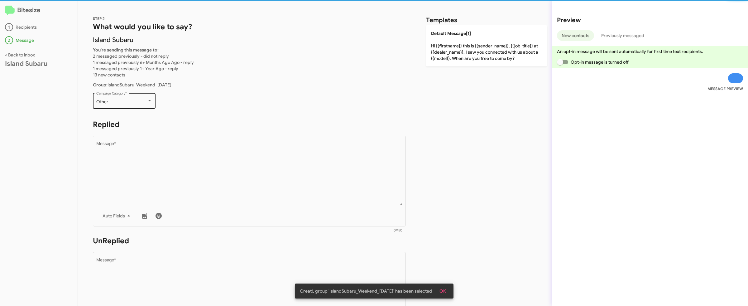
click at [131, 98] on div "Other Campaign Category *" at bounding box center [124, 100] width 56 height 17
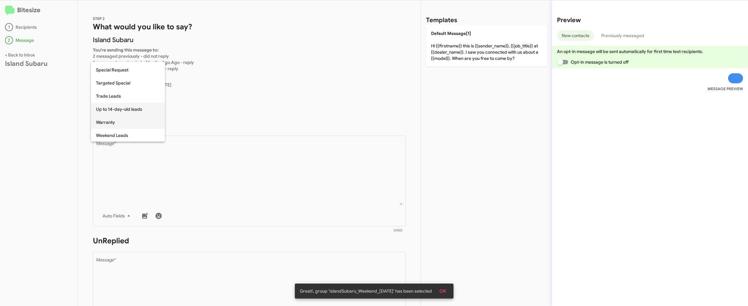
scroll to position [260, 0]
click at [122, 134] on span "Weekend Leads" at bounding box center [128, 135] width 64 height 13
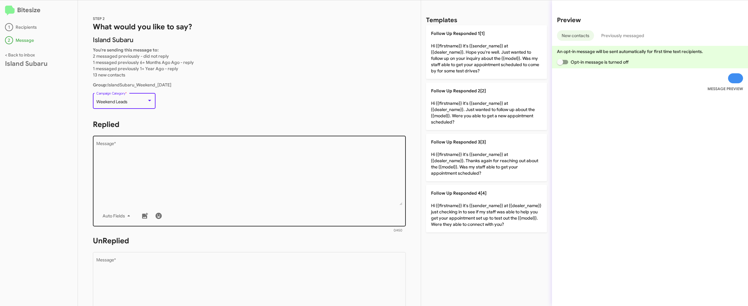
click at [270, 180] on textarea "Message *" at bounding box center [249, 173] width 306 height 64
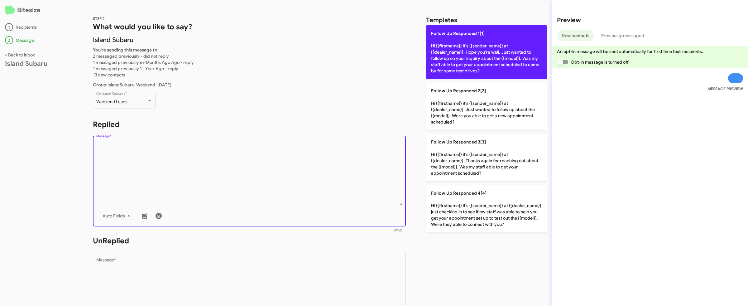
click at [469, 49] on p "Follow Up Responded 1[1] Hi {{firstname}} it's {{sender_name}} at {{dealer_name…" at bounding box center [486, 52] width 121 height 54
type textarea "Hi {{firstname}} it's {{sender_name}} at {{dealer_name}}. Hope you're well. Jus…"
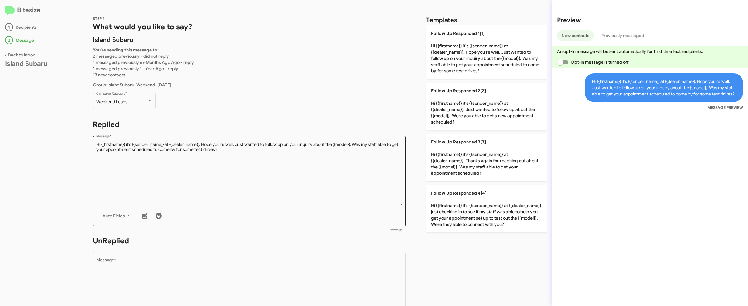
scroll to position [65, 0]
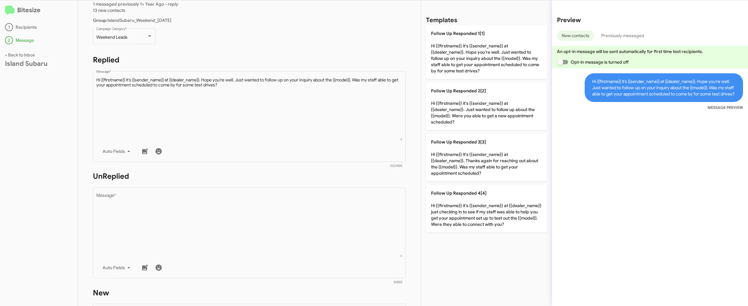
drag, startPoint x: 236, startPoint y: 219, endPoint x: 333, endPoint y: 175, distance: 107.1
click at [236, 219] on textarea "Message *" at bounding box center [249, 225] width 306 height 64
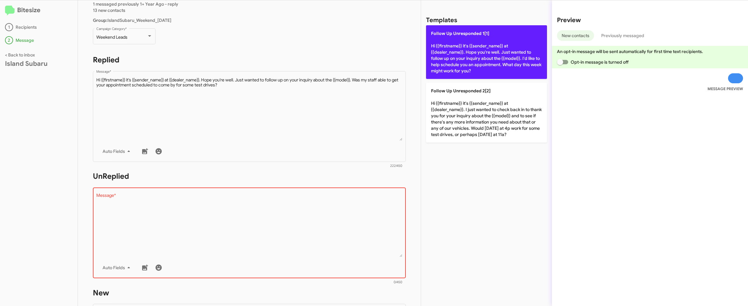
click at [453, 70] on p "Follow Up Unresponded 1[1] Hi {{firstname}} it's {{sender_name}} at {{dealer_na…" at bounding box center [486, 52] width 121 height 54
type textarea "Hi {{firstname}} it's {{sender_name}} at {{dealer_name}}. Hope you're well. Jus…"
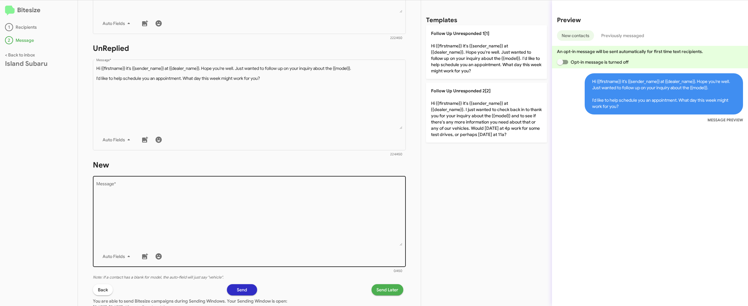
scroll to position [206, 0]
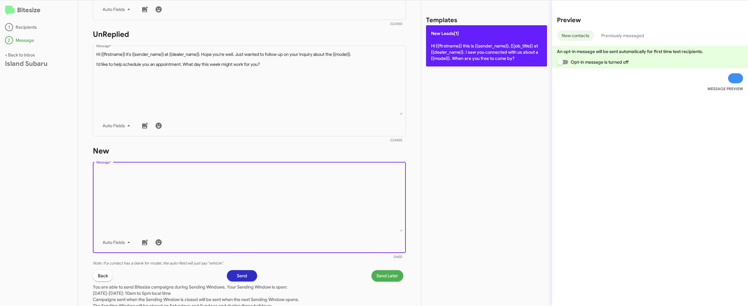
drag, startPoint x: 196, startPoint y: 207, endPoint x: 524, endPoint y: 57, distance: 359.7
click at [196, 207] on textarea "Message *" at bounding box center [249, 200] width 306 height 64
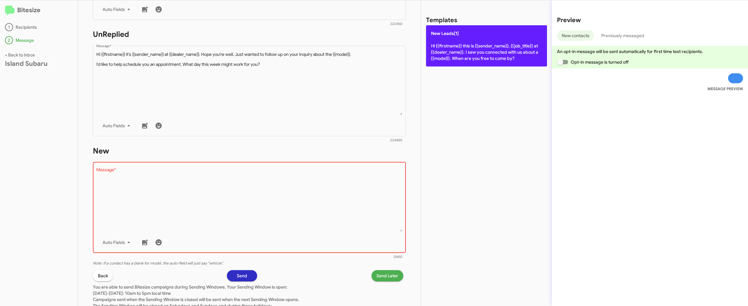
click at [511, 41] on p "New Leads[1] Hi {{firstname}} this is {{sender_name}}, {{job_title}} at {{deale…" at bounding box center [486, 45] width 121 height 41
type textarea "Hi {{firstname}} this is {{sender_name}}, {{job_title}} at {{dealer_name}}. I s…"
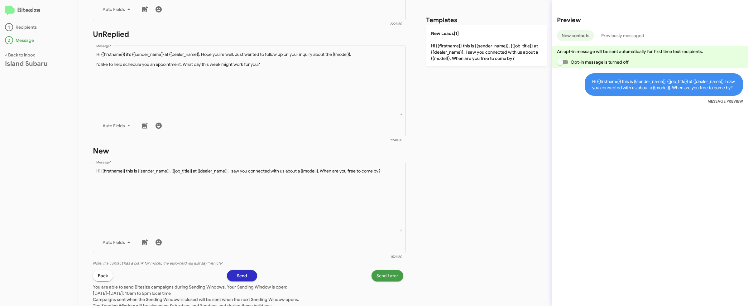
click at [389, 275] on span "Send Later" at bounding box center [388, 275] width 22 height 11
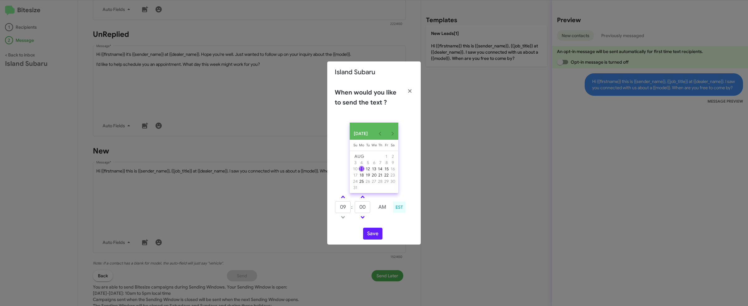
drag, startPoint x: 340, startPoint y: 201, endPoint x: 352, endPoint y: 202, distance: 11.2
click at [340, 200] on link at bounding box center [343, 196] width 11 height 7
type input "10"
click at [368, 201] on td at bounding box center [362, 197] width 16 height 8
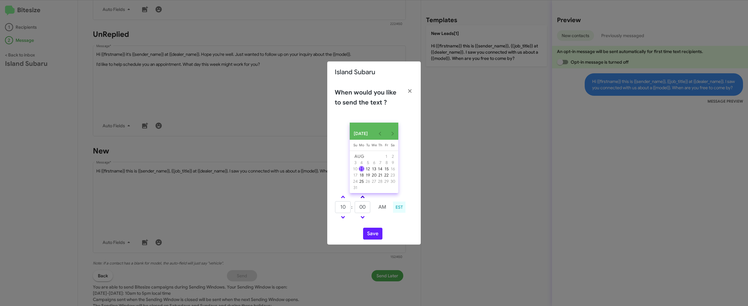
click at [364, 199] on span at bounding box center [363, 197] width 4 height 4
type input "15"
click at [368, 236] on button "Save" at bounding box center [372, 234] width 19 height 12
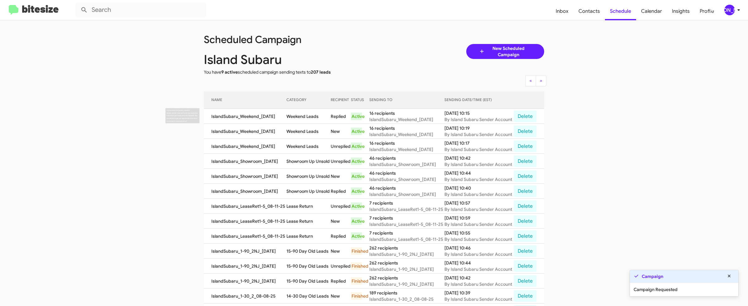
click at [290, 114] on td "Weekend Leads" at bounding box center [308, 116] width 44 height 15
click at [311, 116] on td "Weekend Leads" at bounding box center [308, 116] width 44 height 15
click at [116, 107] on app-scheduler "Scheduled Campaign Island Subaru You have 9 active scheduled campaign sending t…" at bounding box center [374, 217] width 748 height 395
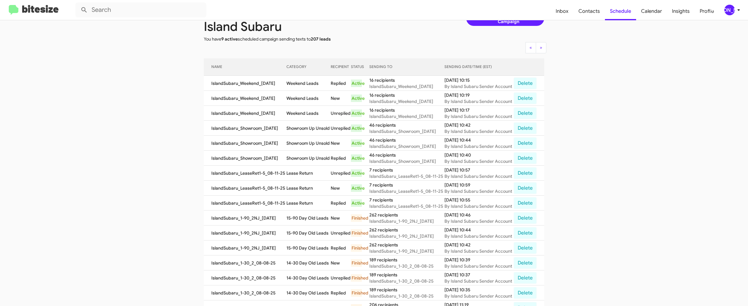
scroll to position [35, 0]
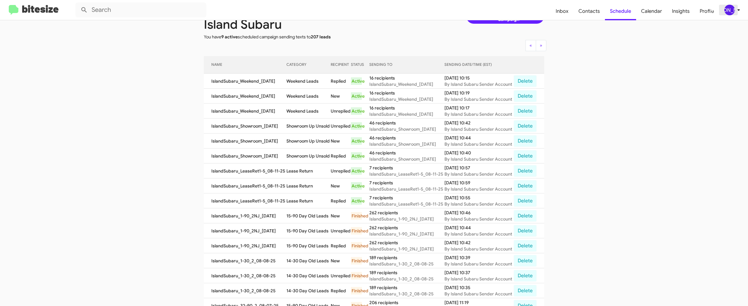
click at [733, 11] on div "[PERSON_NAME]" at bounding box center [729, 10] width 11 height 11
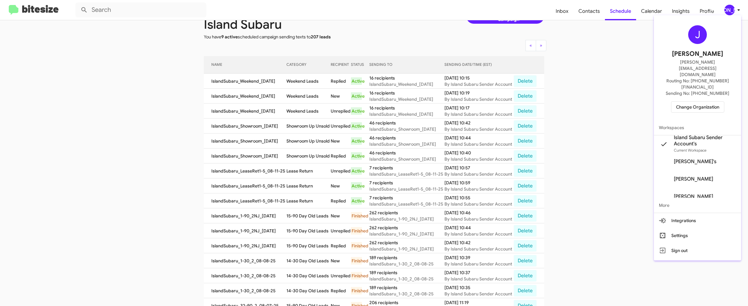
click at [692, 102] on span "Change Organization" at bounding box center [697, 107] width 43 height 11
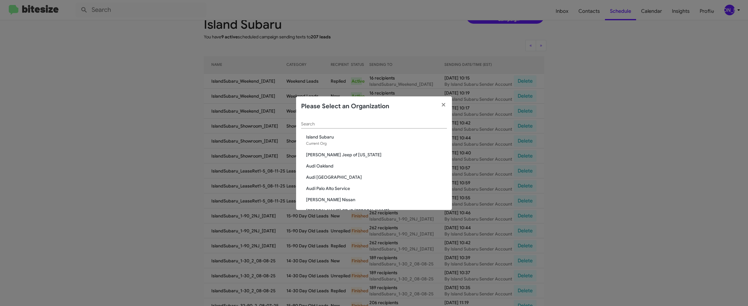
click at [361, 121] on div "Search" at bounding box center [374, 122] width 146 height 12
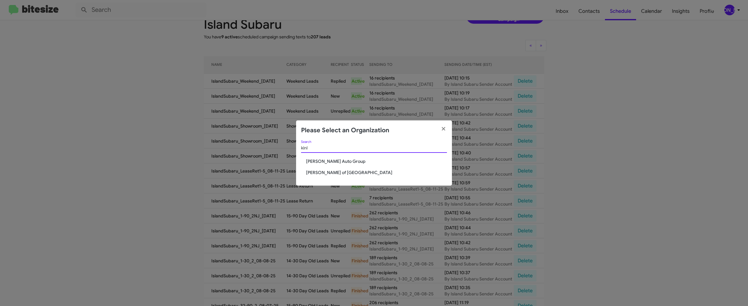
type input "kinl"
click at [329, 159] on span "[PERSON_NAME] Auto Group" at bounding box center [376, 161] width 141 height 6
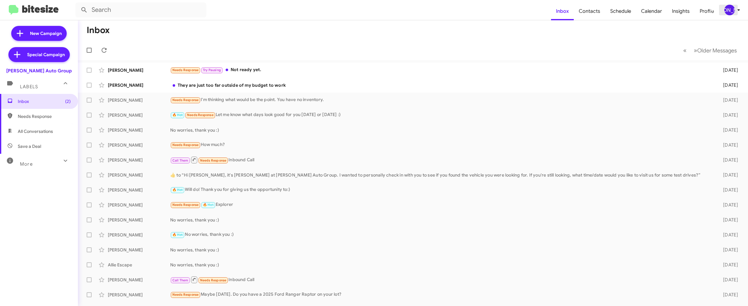
click at [725, 9] on div "[PERSON_NAME]" at bounding box center [729, 10] width 11 height 11
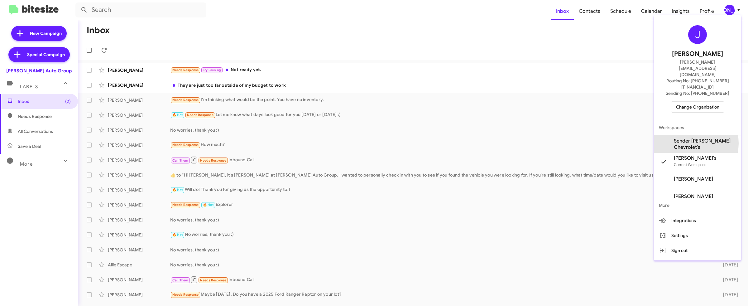
click at [693, 138] on span "Sender Kinley Chevrolet's" at bounding box center [705, 144] width 62 height 12
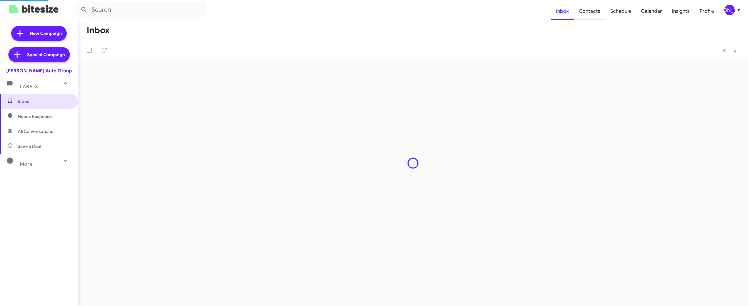
click at [594, 13] on span "Contacts" at bounding box center [589, 11] width 31 height 18
type input "in:groups"
